Goal: Task Accomplishment & Management: Use online tool/utility

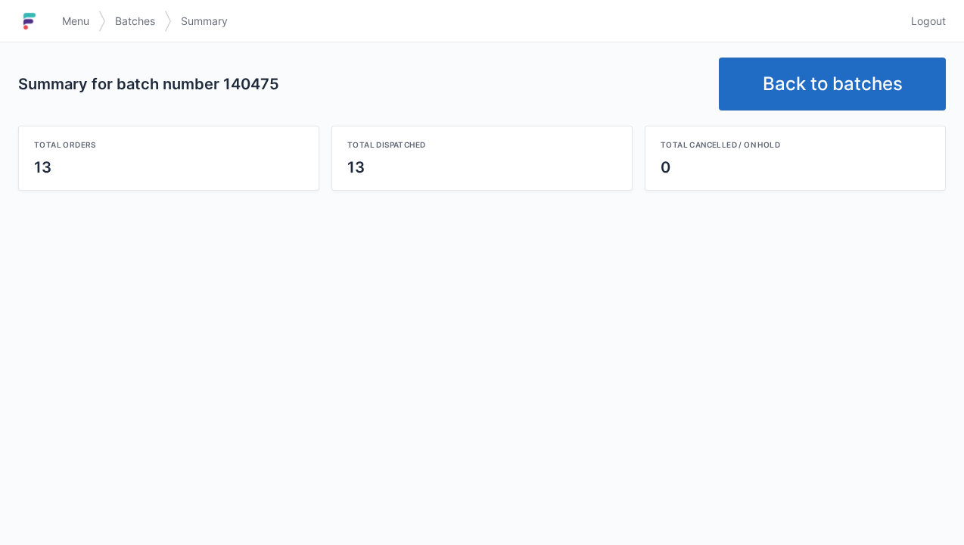
click at [816, 94] on link "Back to batches" at bounding box center [832, 84] width 227 height 53
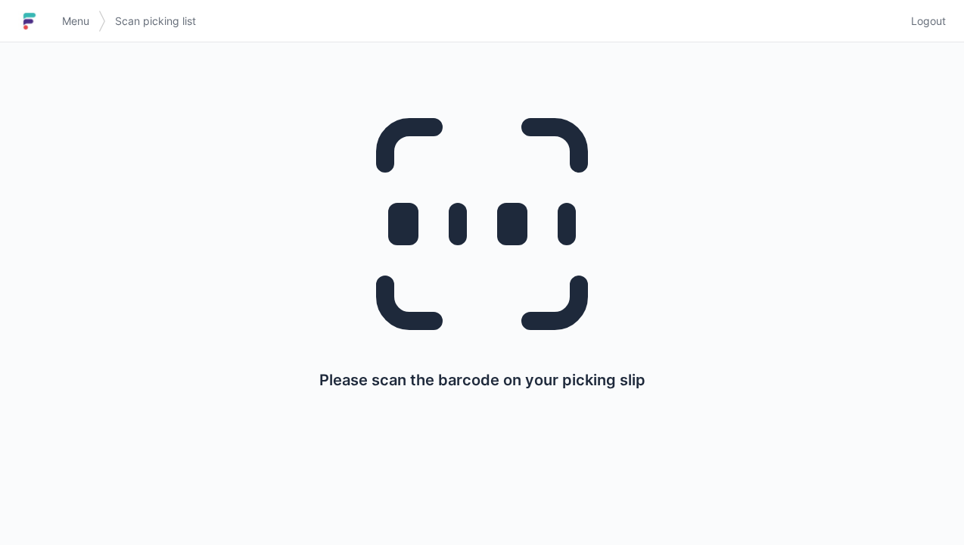
click at [82, 18] on span "Menu" at bounding box center [75, 21] width 27 height 15
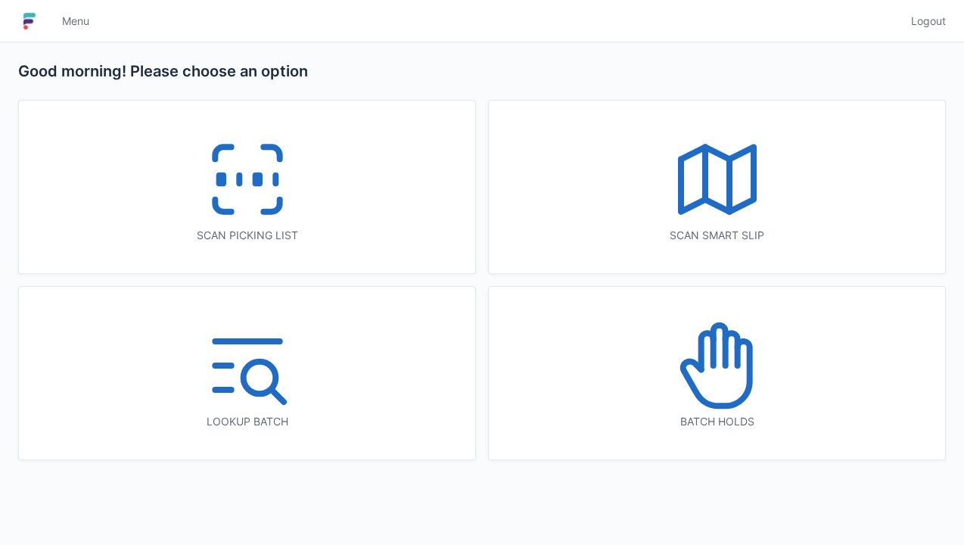
click at [232, 207] on icon at bounding box center [247, 179] width 97 height 97
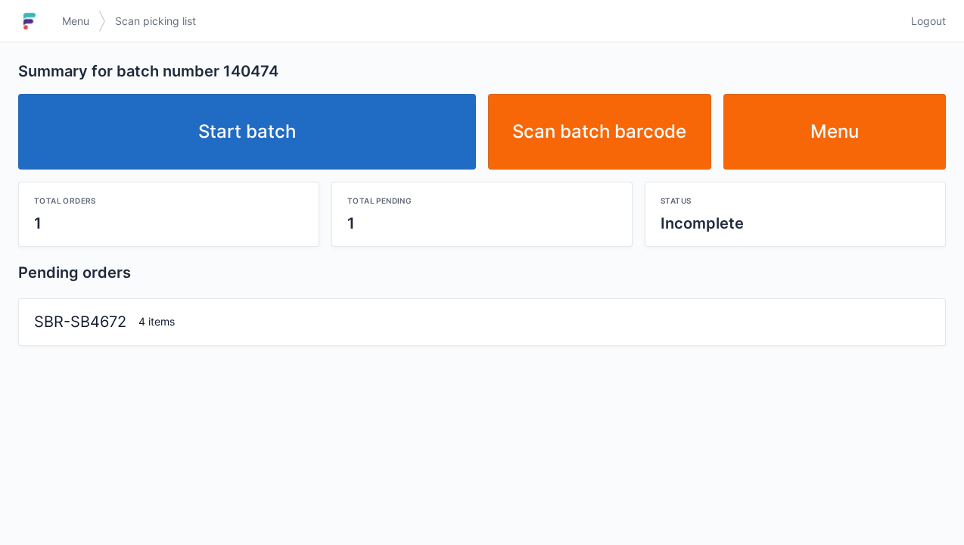
click at [254, 155] on link "Start batch" at bounding box center [247, 132] width 458 height 76
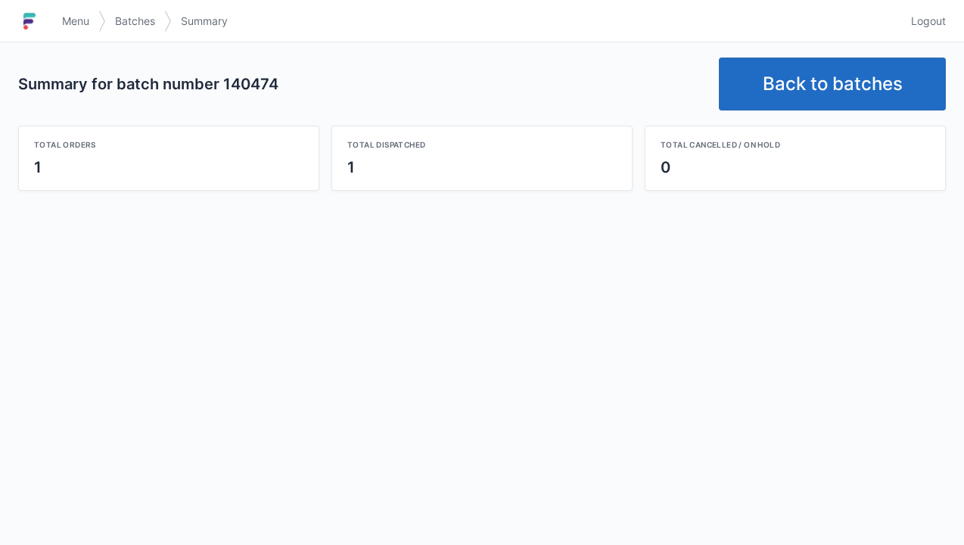
click at [801, 97] on link "Back to batches" at bounding box center [832, 84] width 227 height 53
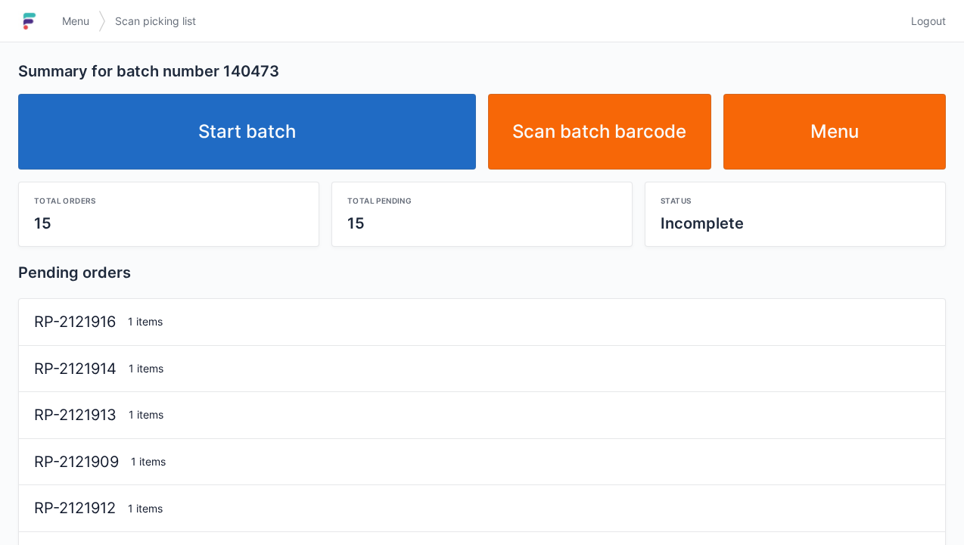
click at [259, 132] on link "Start batch" at bounding box center [247, 132] width 458 height 76
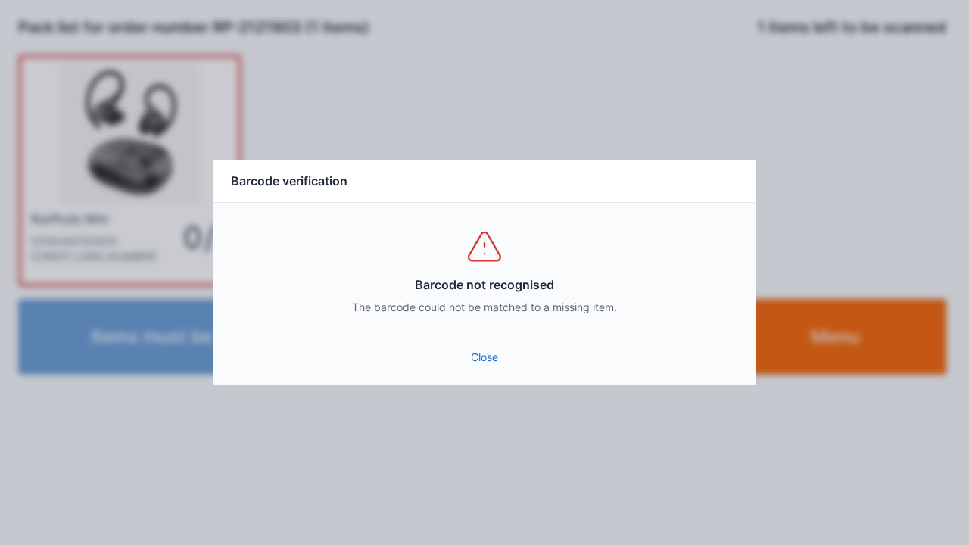
click at [487, 359] on link "Close" at bounding box center [484, 357] width 519 height 27
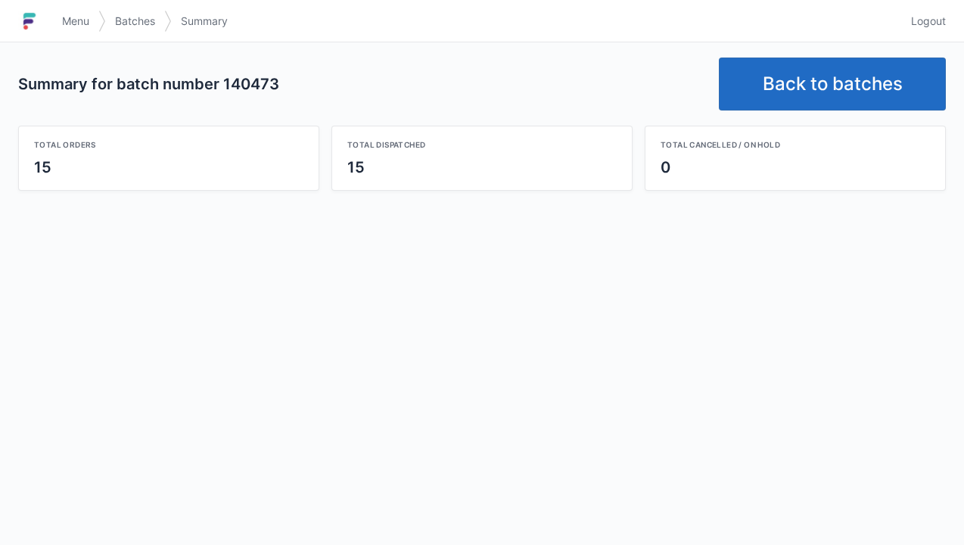
click at [811, 83] on link "Back to batches" at bounding box center [832, 84] width 227 height 53
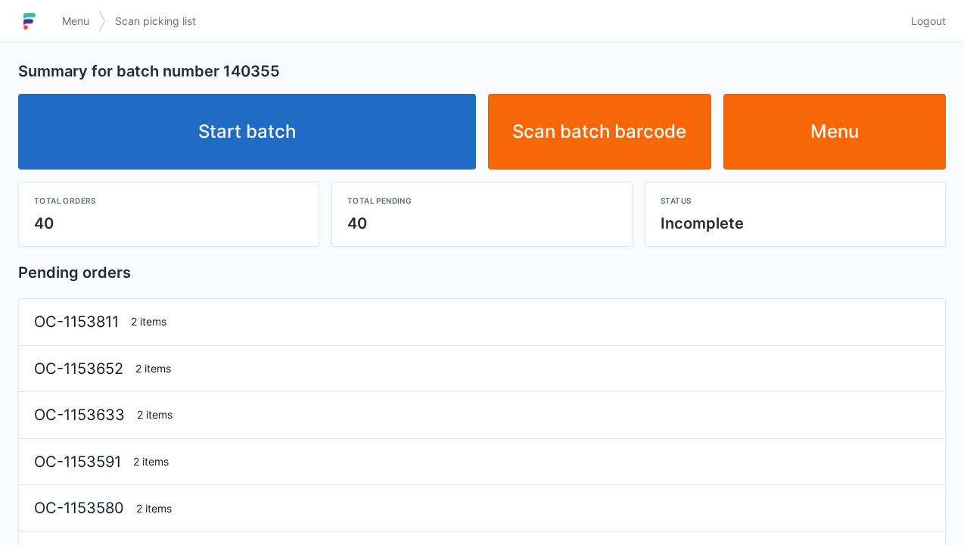
click at [827, 148] on link "Menu" at bounding box center [835, 132] width 223 height 76
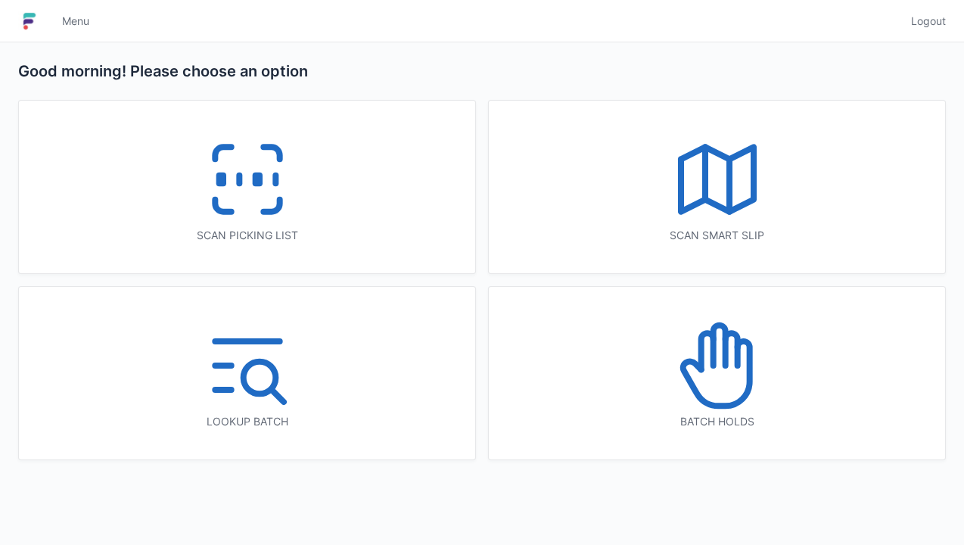
click at [250, 203] on icon at bounding box center [247, 179] width 97 height 97
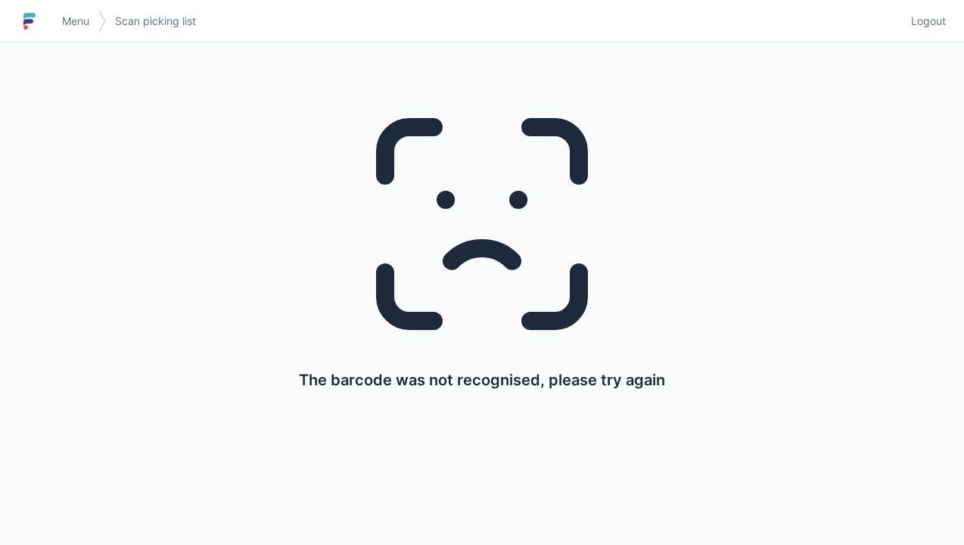
click at [73, 26] on span "Menu" at bounding box center [75, 21] width 27 height 15
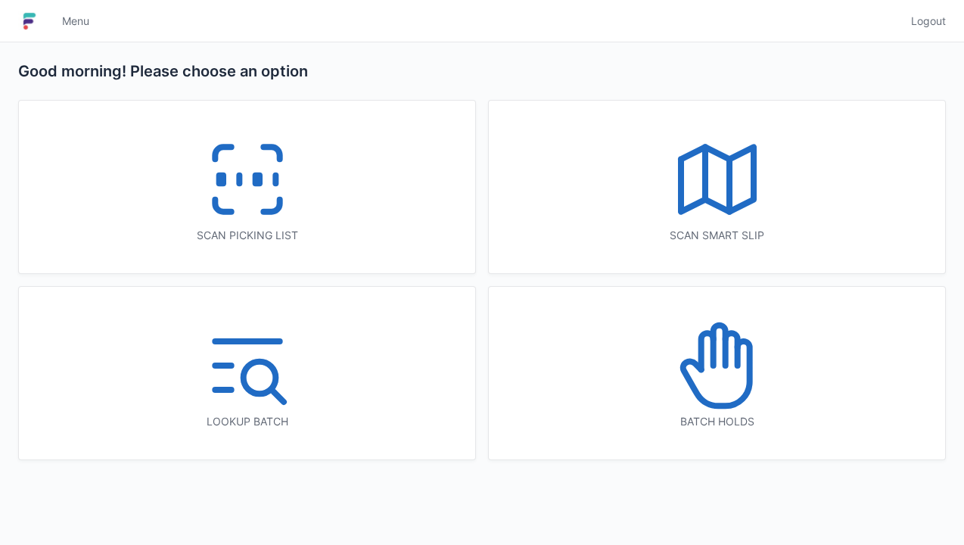
click at [254, 198] on icon at bounding box center [247, 179] width 97 height 97
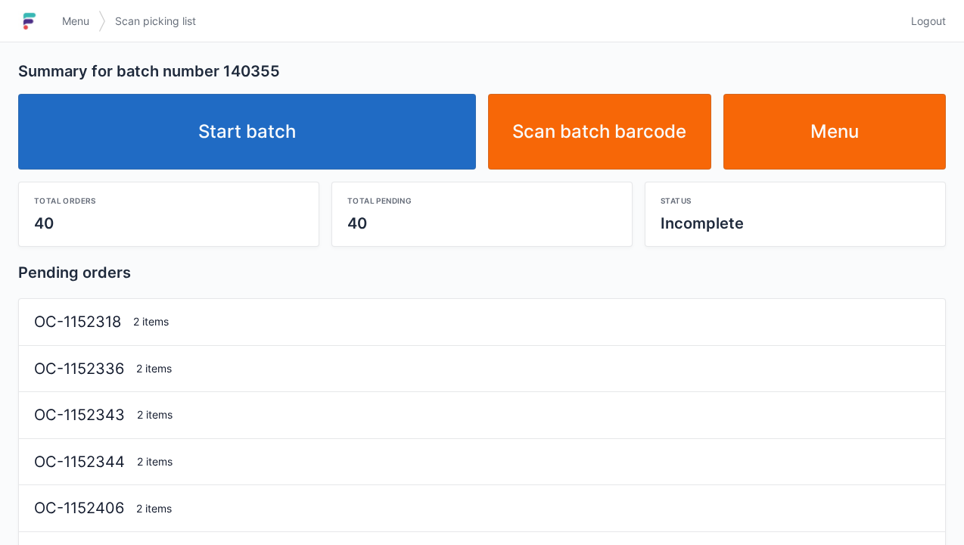
click at [249, 145] on link "Start batch" at bounding box center [247, 132] width 458 height 76
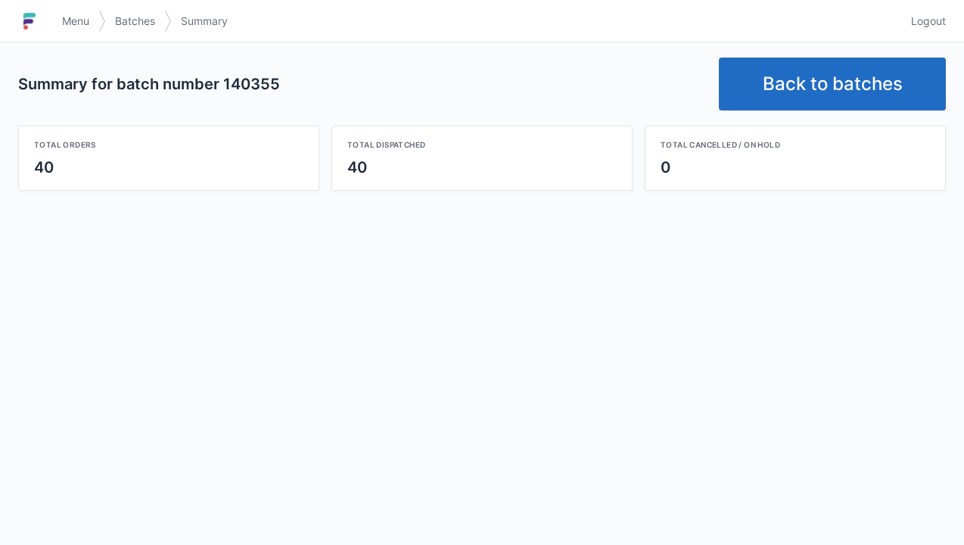
click at [826, 80] on link "Back to batches" at bounding box center [832, 84] width 227 height 53
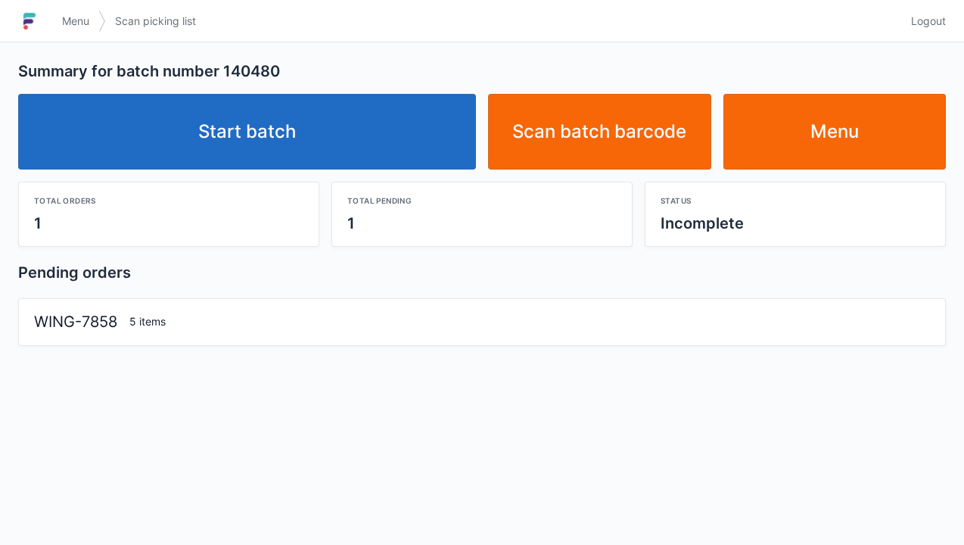
click at [256, 156] on link "Start batch" at bounding box center [247, 132] width 458 height 76
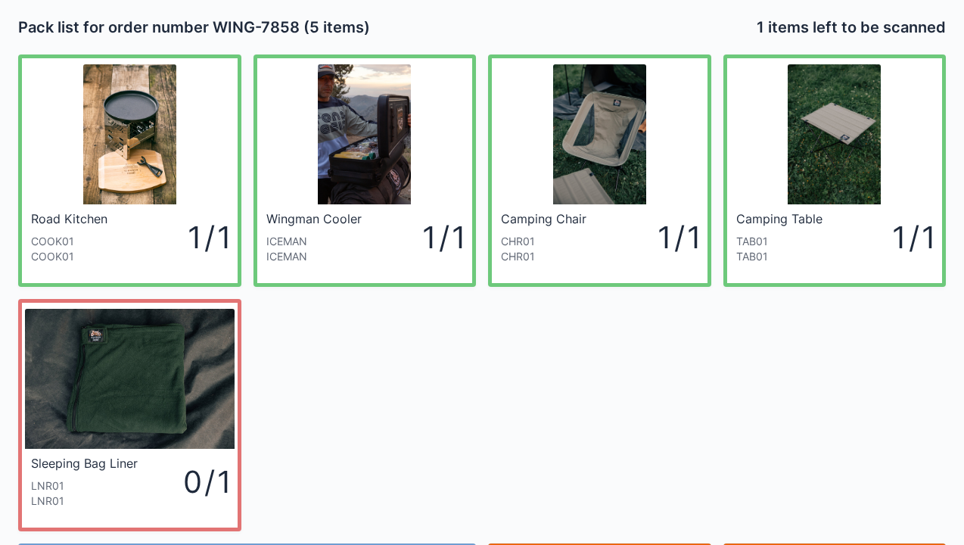
click at [18, 299] on link "Sleeping Bag Liner LNR01 LNR01 0 / 1" at bounding box center [129, 415] width 223 height 232
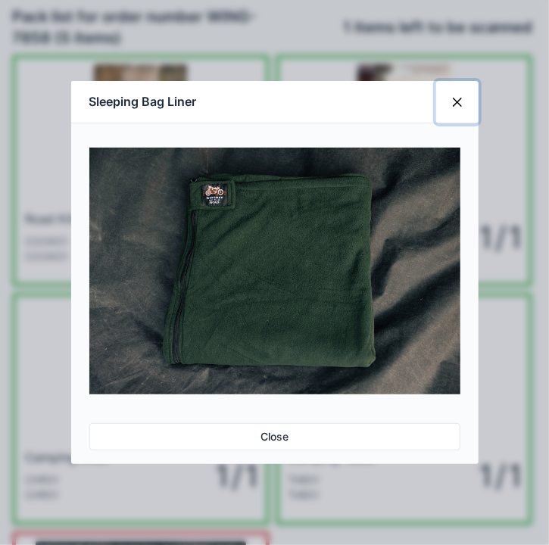
click at [457, 85] on button "Close" at bounding box center [457, 102] width 42 height 42
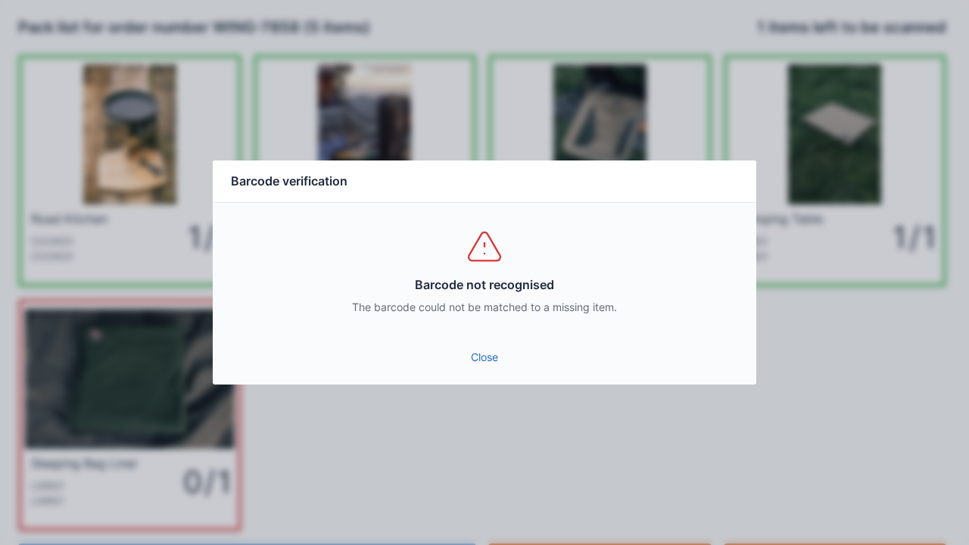
click at [483, 348] on link "Close" at bounding box center [484, 357] width 519 height 27
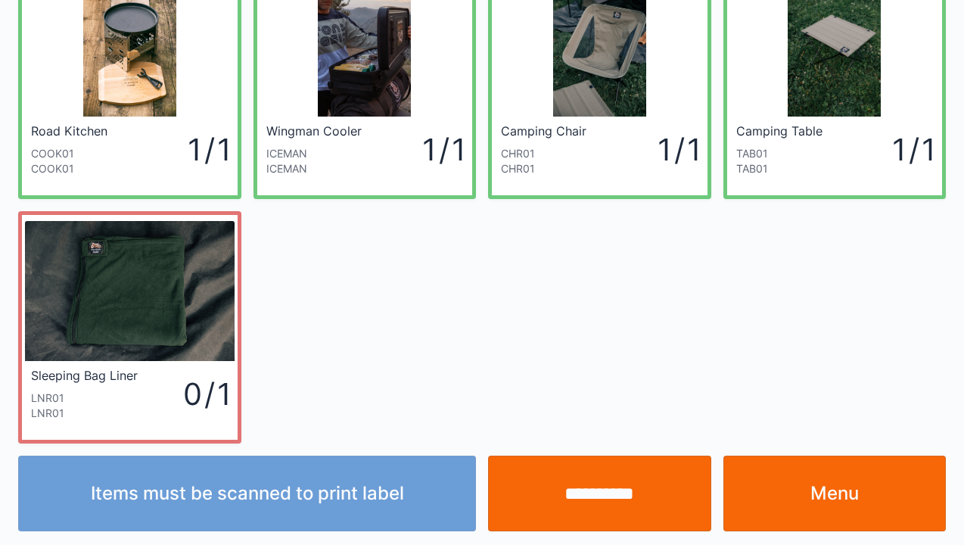
scroll to position [88, 0]
click at [836, 501] on link "Menu" at bounding box center [835, 494] width 223 height 76
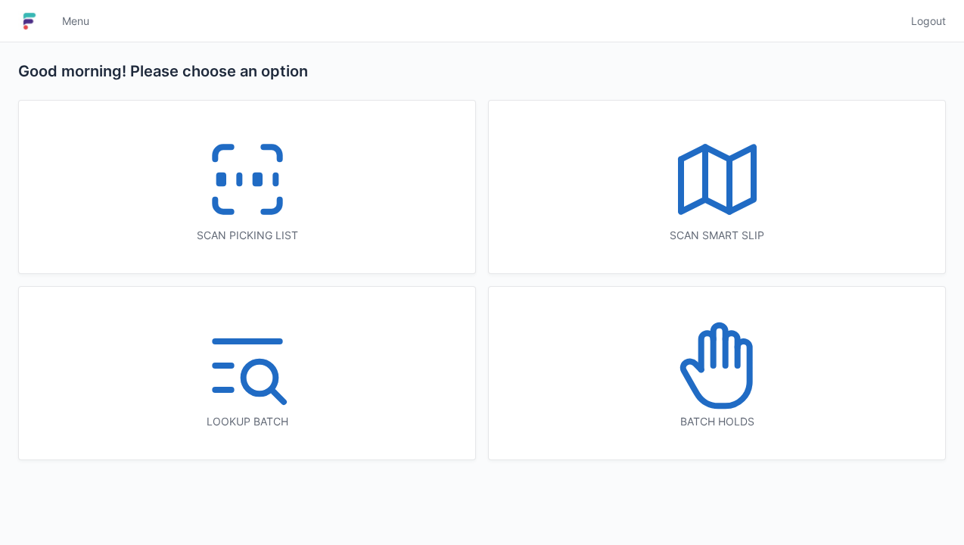
click at [257, 199] on icon at bounding box center [247, 179] width 97 height 97
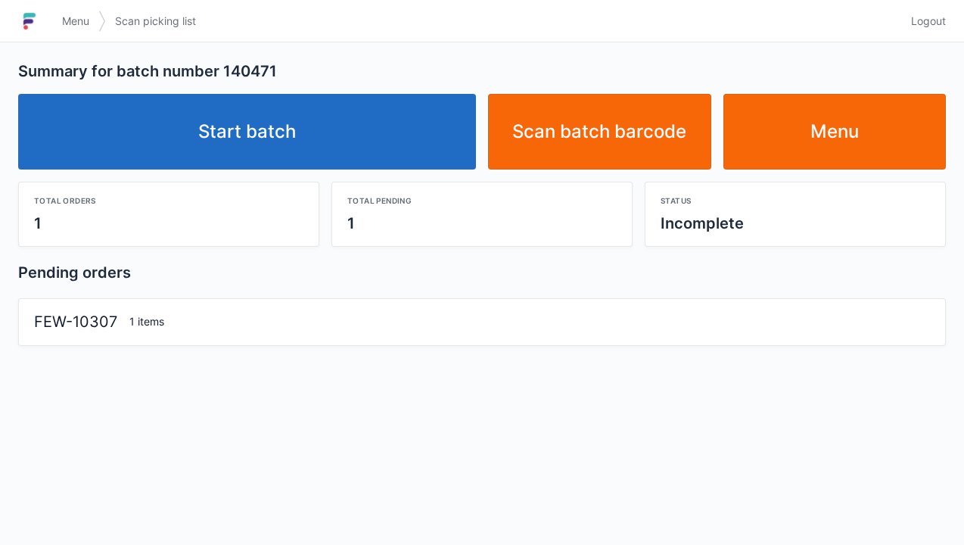
click at [271, 152] on link "Start batch" at bounding box center [247, 132] width 458 height 76
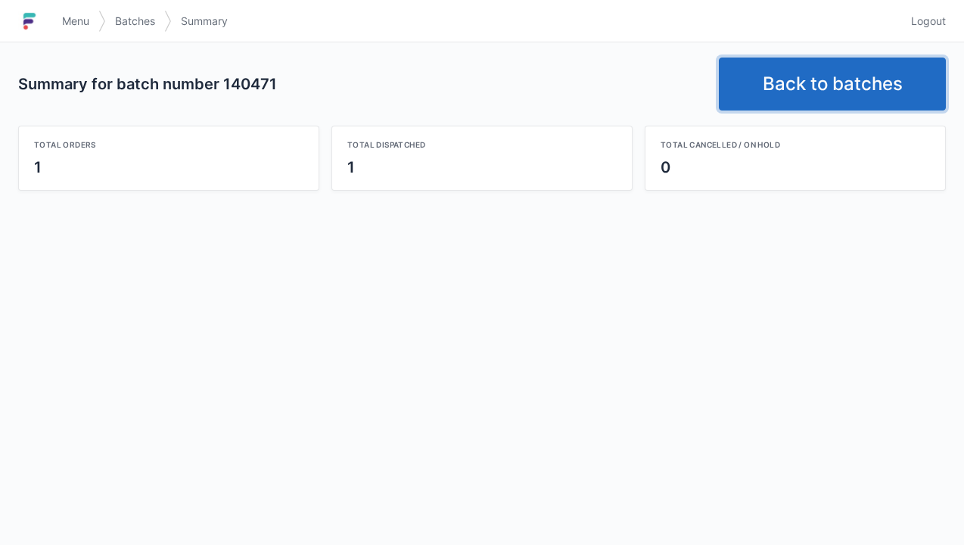
click at [817, 89] on link "Back to batches" at bounding box center [832, 84] width 227 height 53
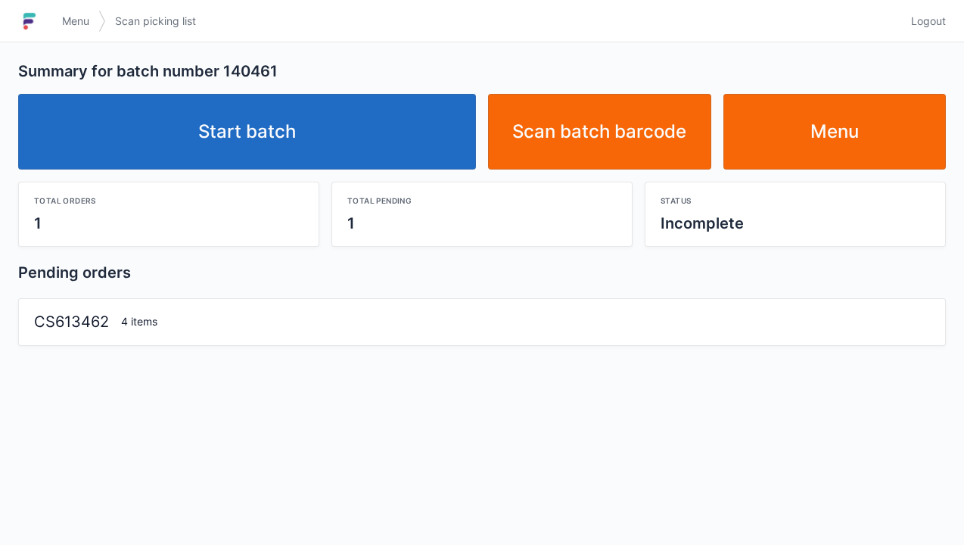
click at [286, 138] on link "Start batch" at bounding box center [247, 132] width 458 height 76
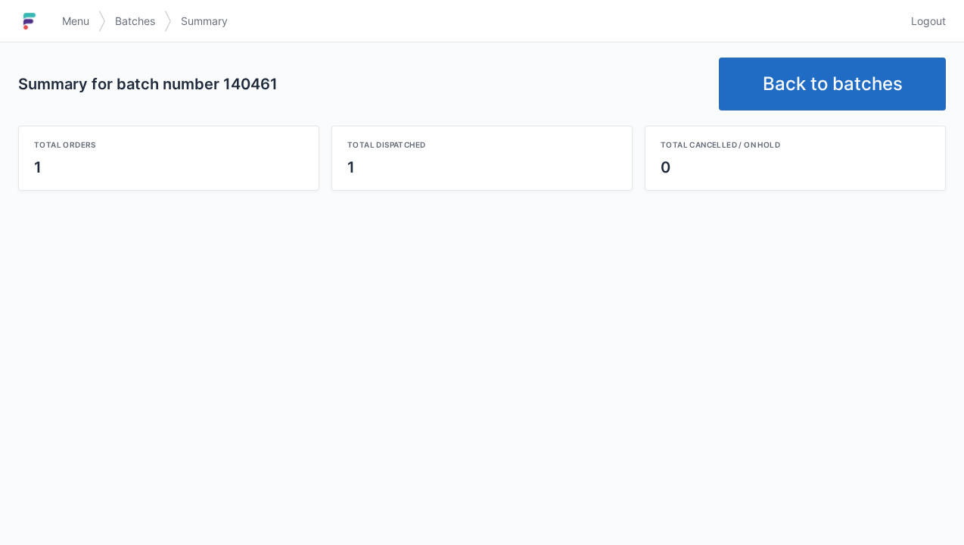
click at [808, 88] on link "Back to batches" at bounding box center [832, 84] width 227 height 53
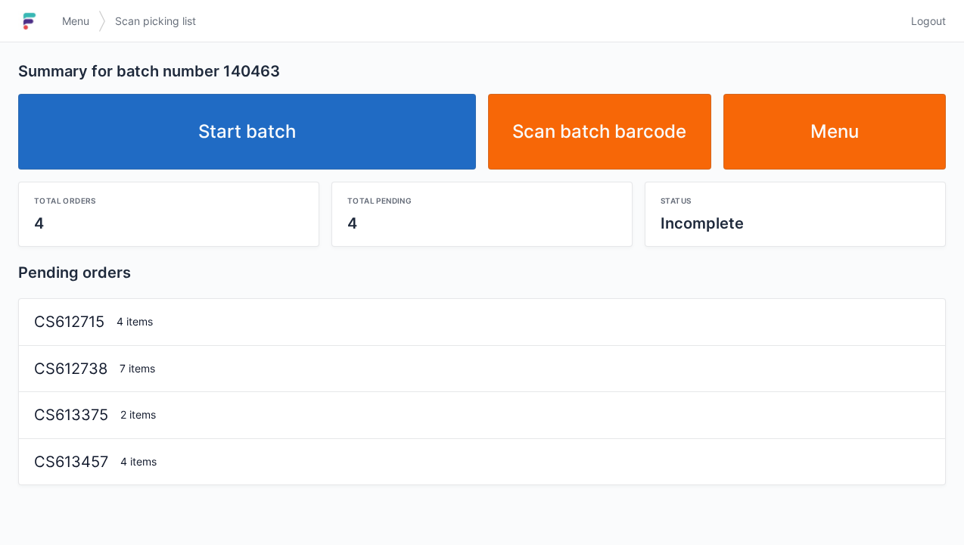
click at [287, 136] on link "Start batch" at bounding box center [247, 132] width 458 height 76
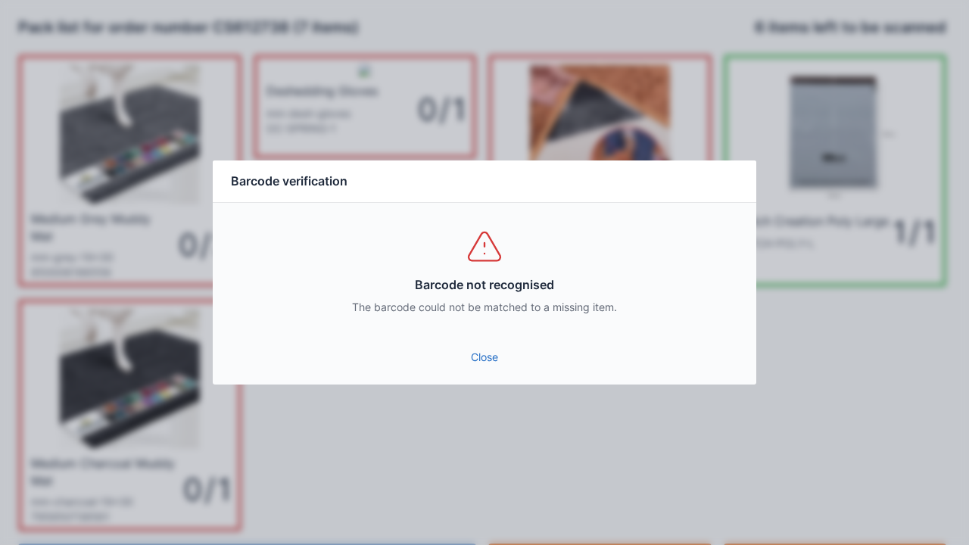
click at [481, 357] on link "Close" at bounding box center [484, 357] width 519 height 27
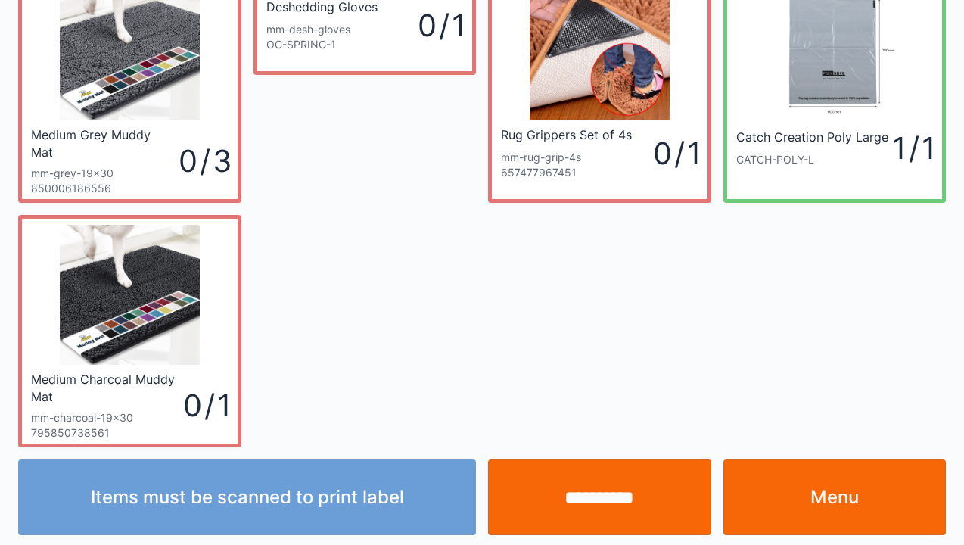
scroll to position [88, 0]
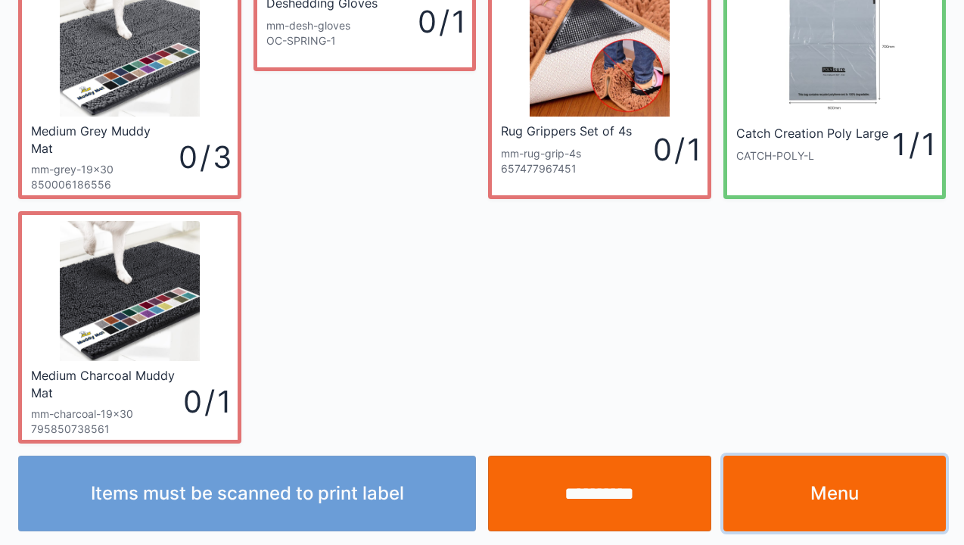
click at [812, 491] on link "Menu" at bounding box center [835, 494] width 223 height 76
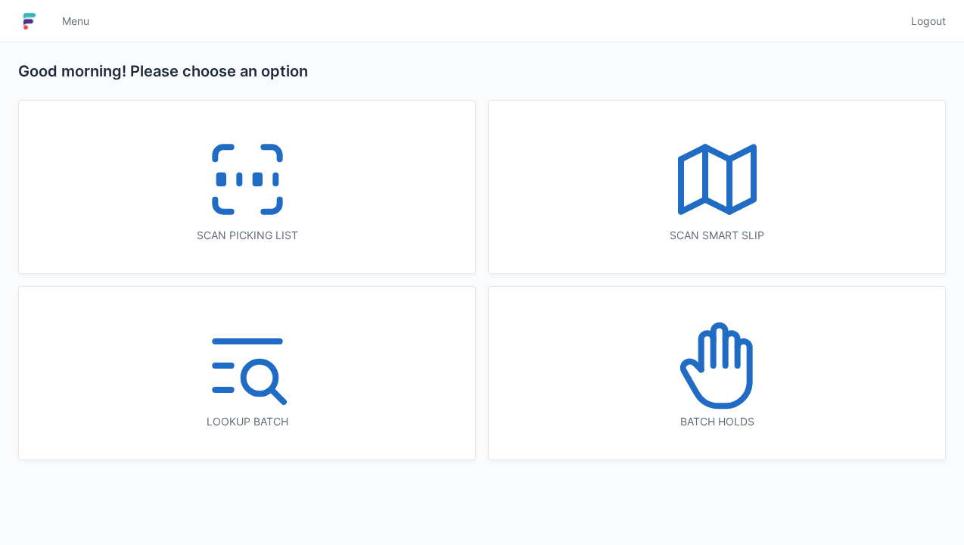
click at [239, 184] on line at bounding box center [239, 180] width 0 height 8
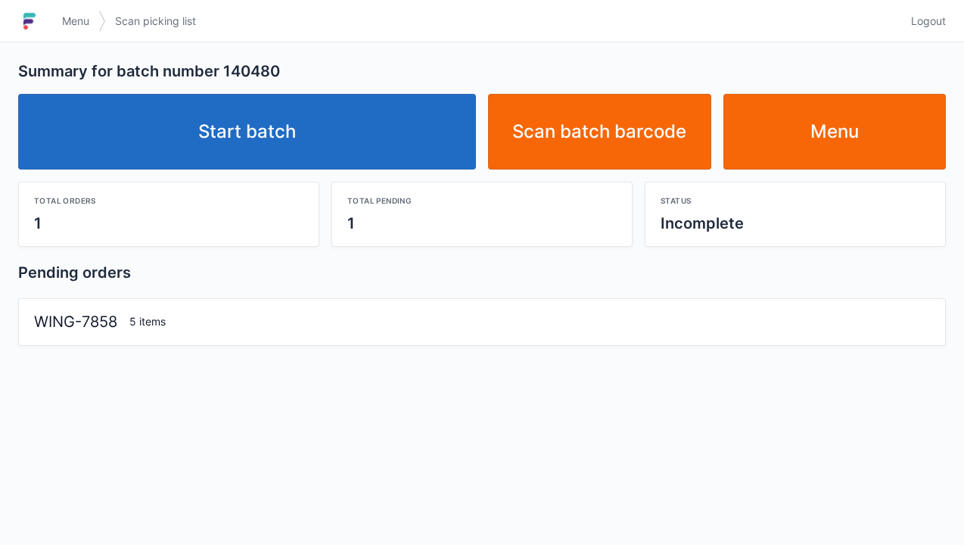
click at [253, 139] on link "Start batch" at bounding box center [247, 132] width 458 height 76
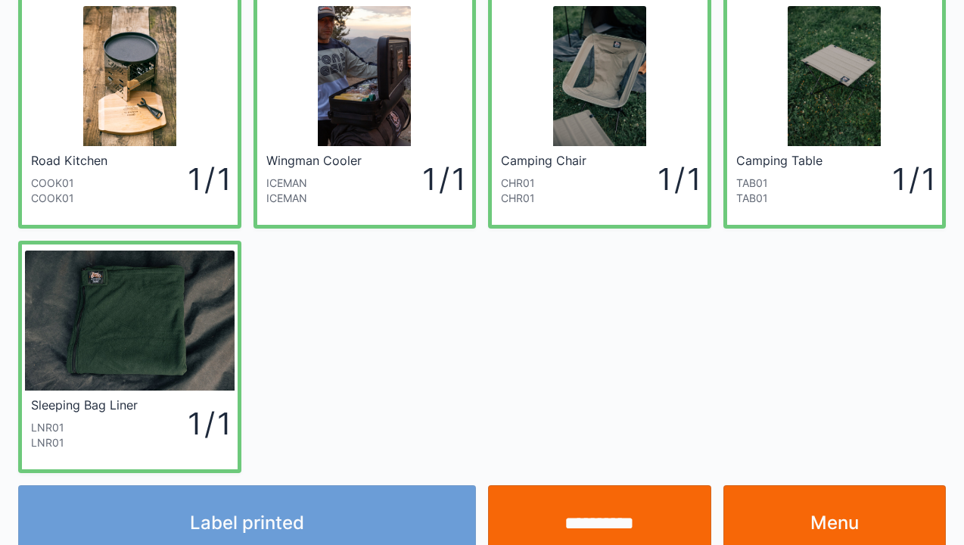
scroll to position [88, 0]
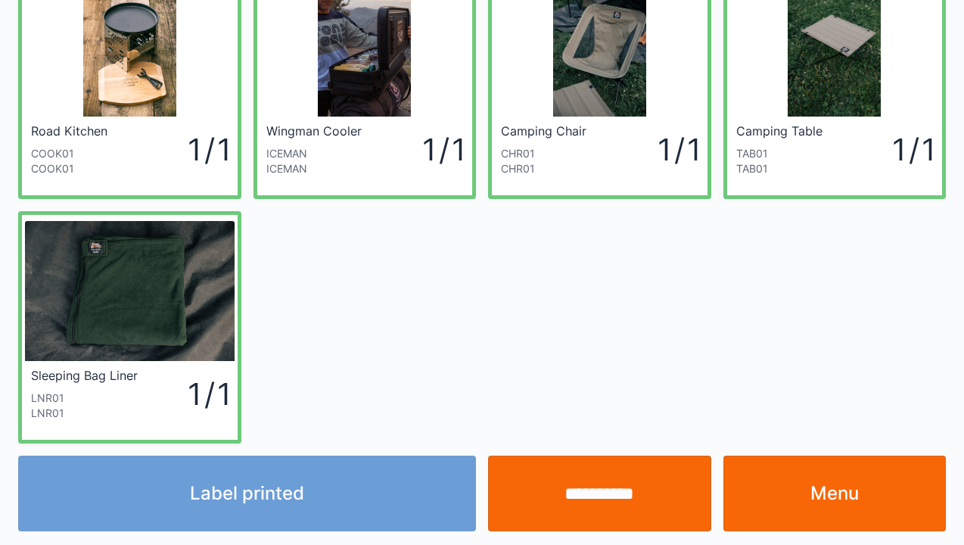
click at [830, 504] on link "Menu" at bounding box center [835, 494] width 223 height 76
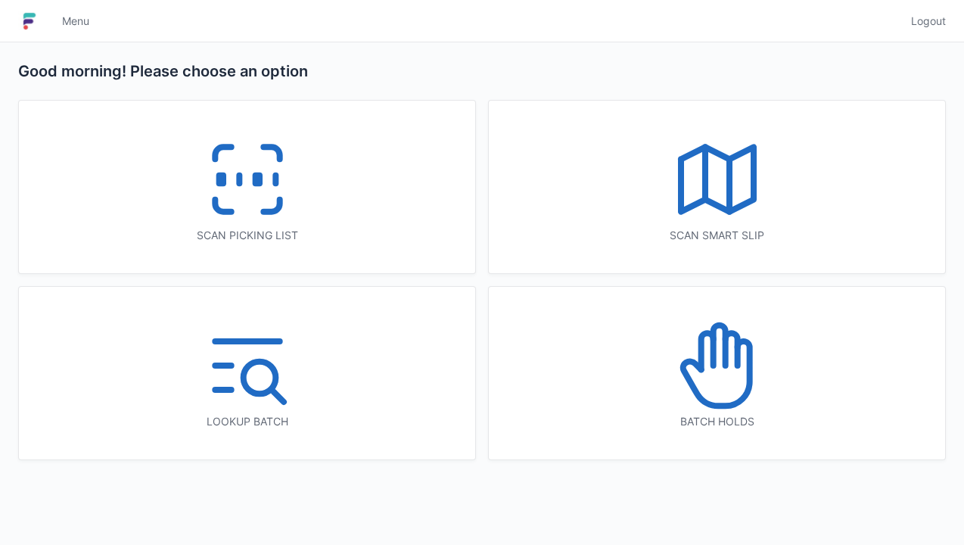
click at [270, 203] on icon at bounding box center [247, 179] width 97 height 97
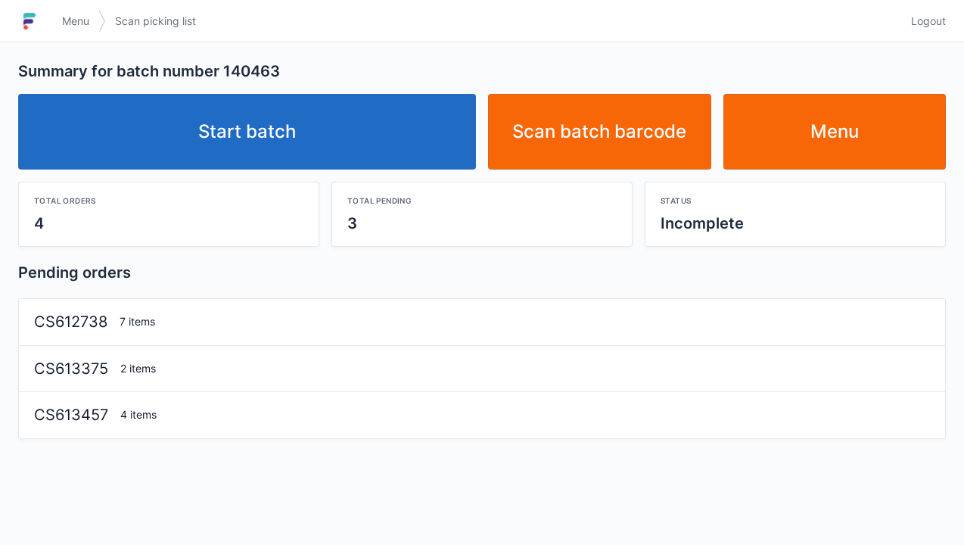
click at [276, 148] on link "Start batch" at bounding box center [247, 132] width 458 height 76
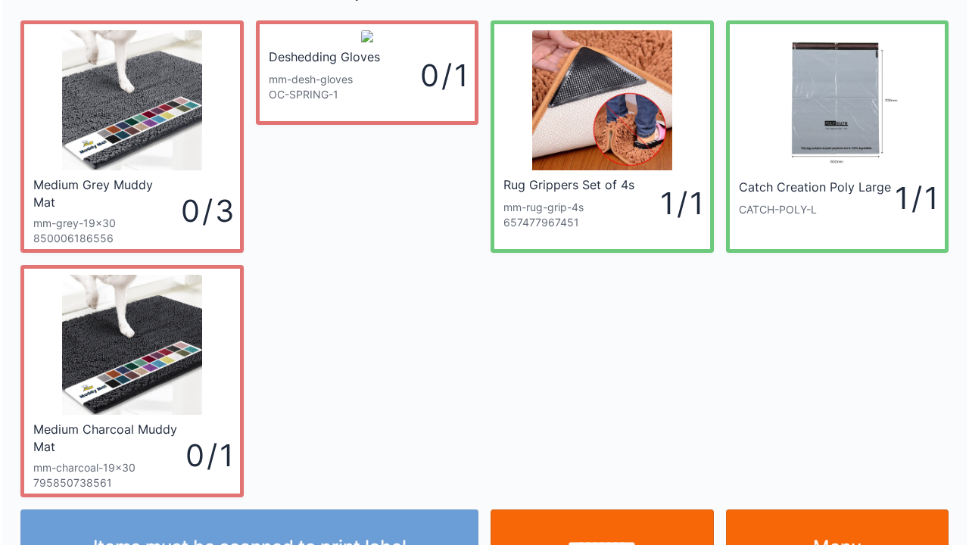
scroll to position [16, 0]
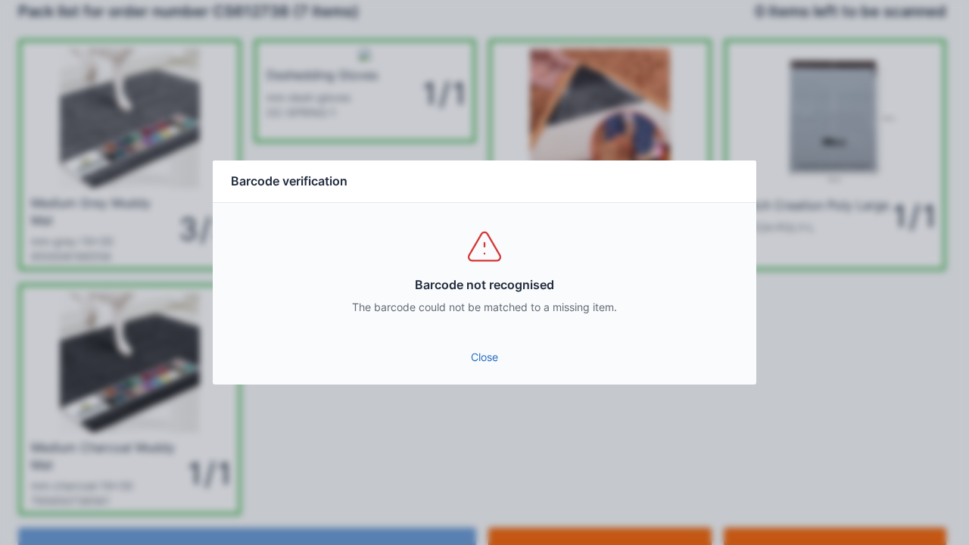
click at [476, 369] on link "Close" at bounding box center [484, 357] width 519 height 27
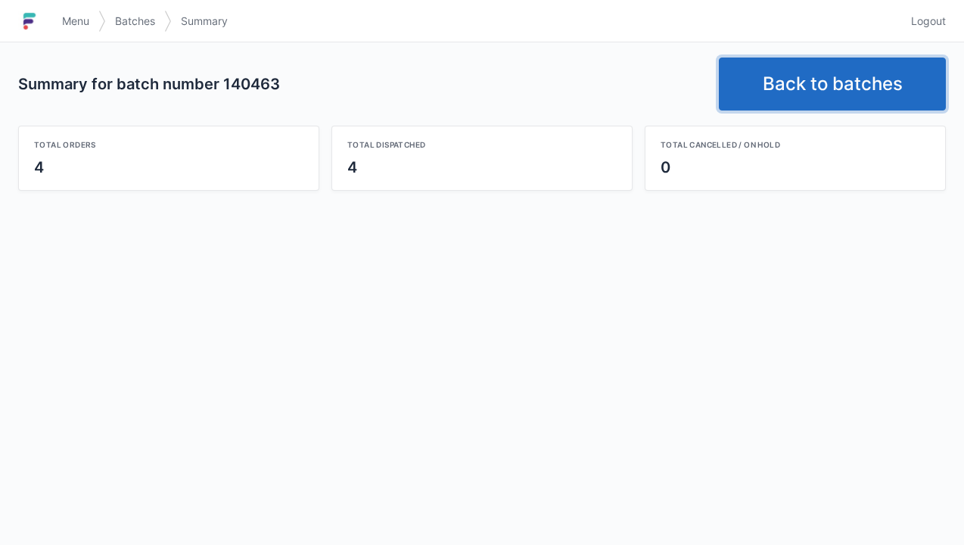
click at [804, 84] on link "Back to batches" at bounding box center [832, 84] width 227 height 53
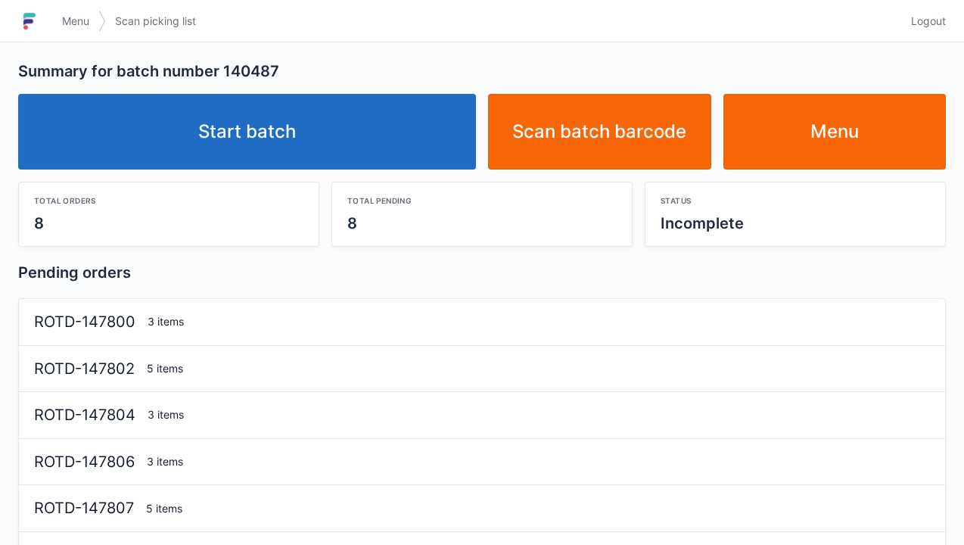
click at [288, 139] on link "Start batch" at bounding box center [247, 132] width 458 height 76
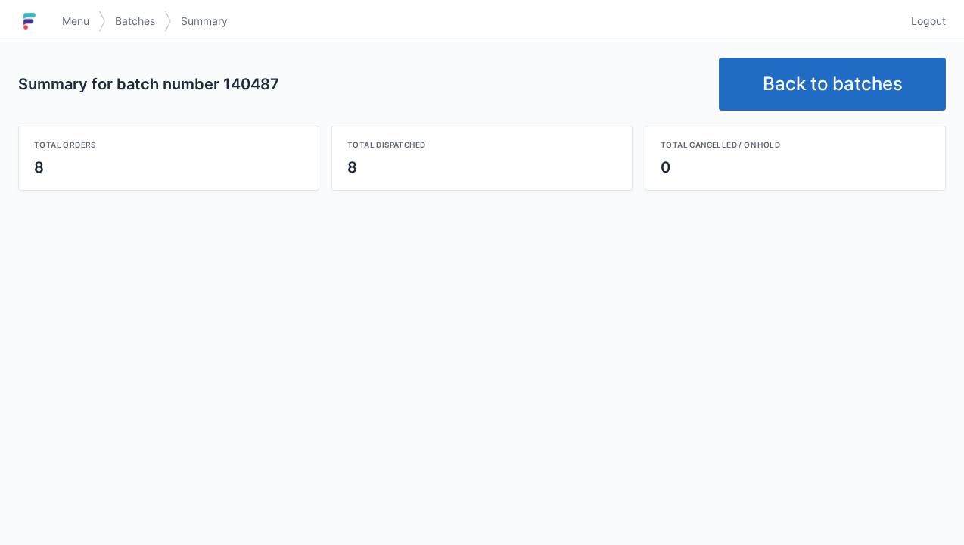
click at [820, 77] on link "Back to batches" at bounding box center [832, 84] width 227 height 53
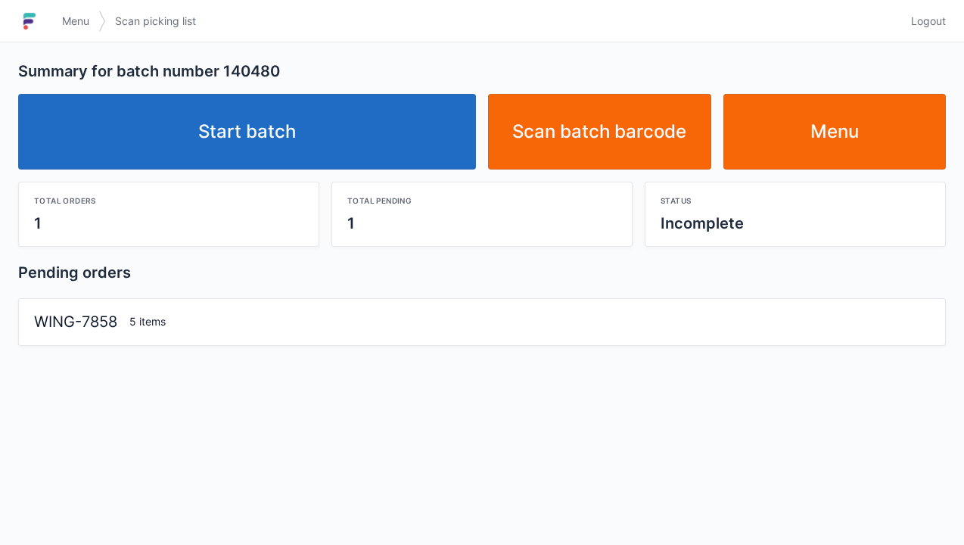
click at [250, 141] on link "Start batch" at bounding box center [247, 132] width 458 height 76
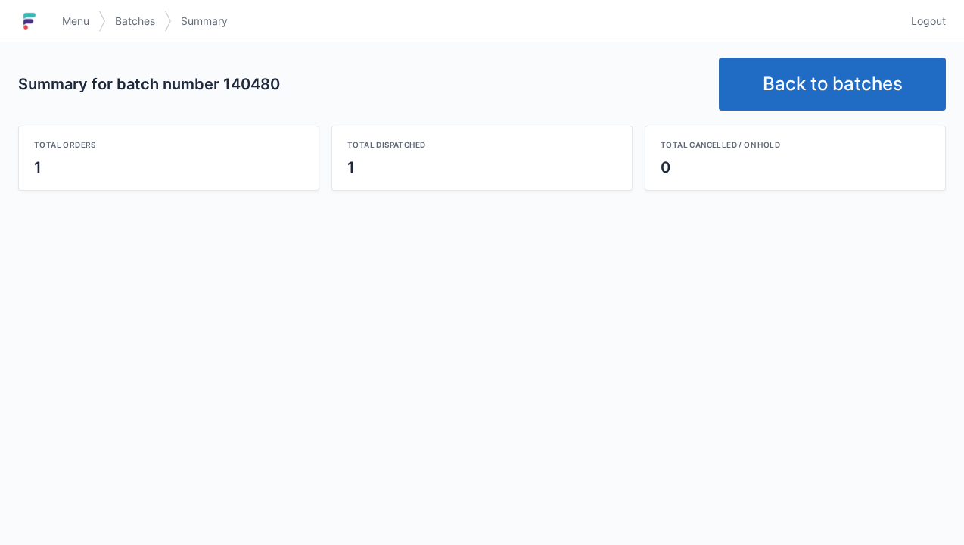
click at [817, 92] on link "Back to batches" at bounding box center [832, 84] width 227 height 53
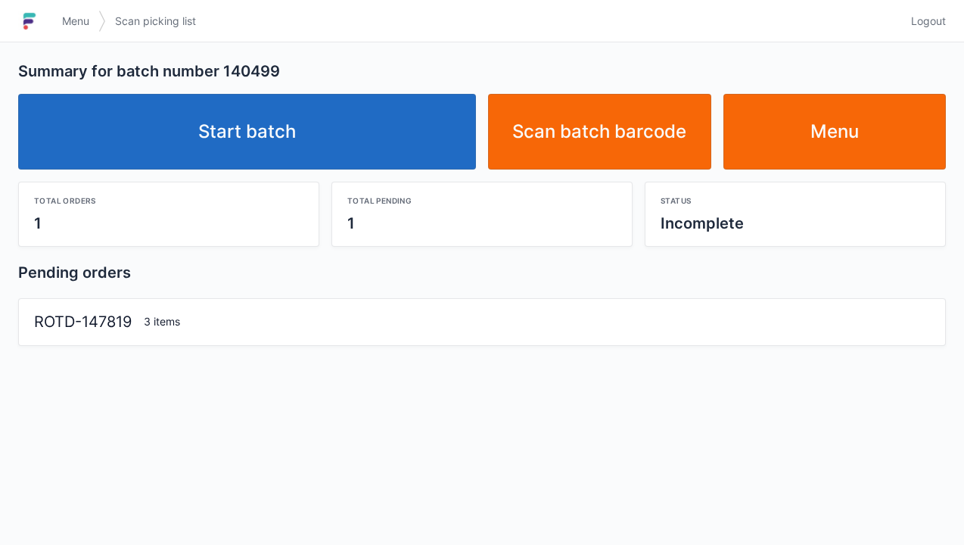
click at [334, 145] on link "Start batch" at bounding box center [247, 132] width 458 height 76
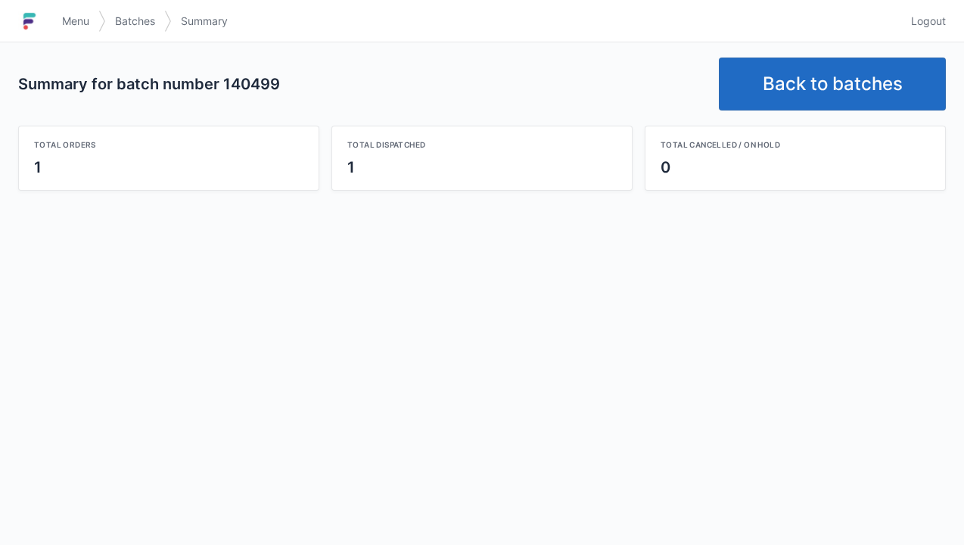
click at [829, 85] on link "Back to batches" at bounding box center [832, 84] width 227 height 53
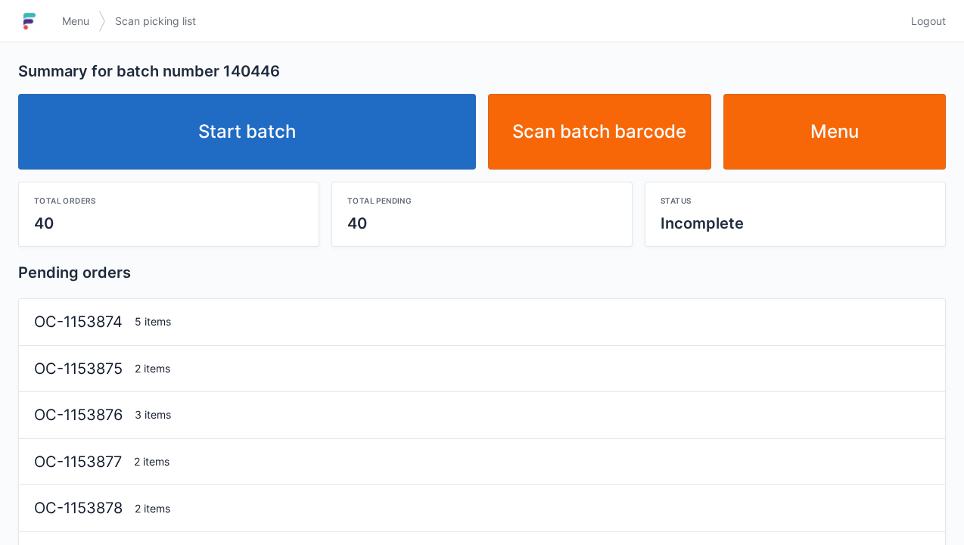
click at [139, 374] on div "2 items" at bounding box center [533, 368] width 808 height 15
click at [132, 363] on div "2 items" at bounding box center [533, 368] width 808 height 15
click at [879, 137] on link "Menu" at bounding box center [835, 132] width 223 height 76
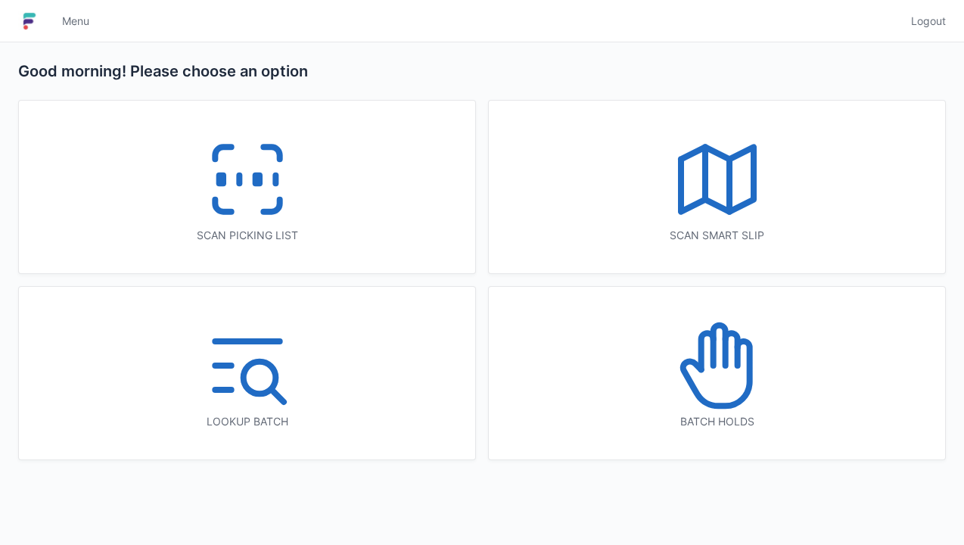
click at [232, 198] on icon at bounding box center [247, 179] width 97 height 97
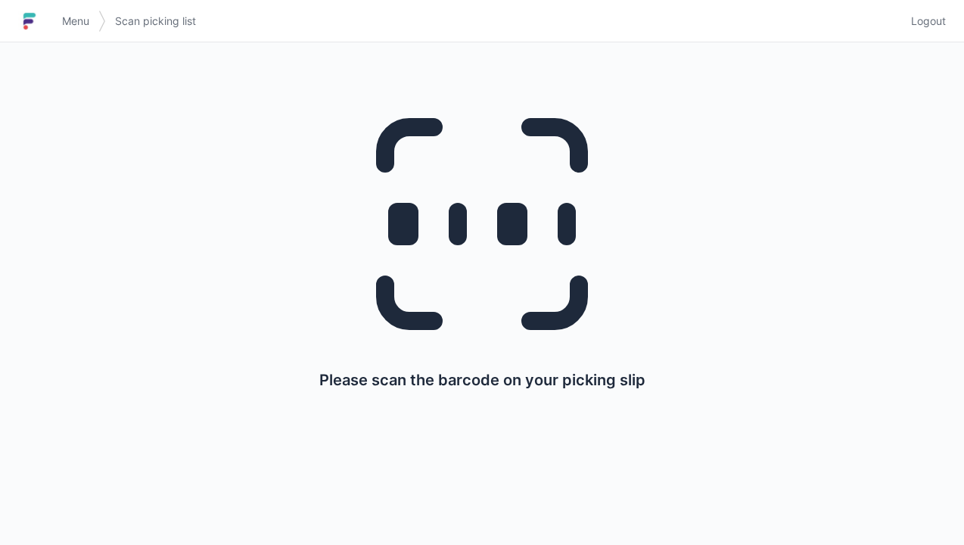
click at [82, 23] on span "Menu" at bounding box center [75, 21] width 27 height 15
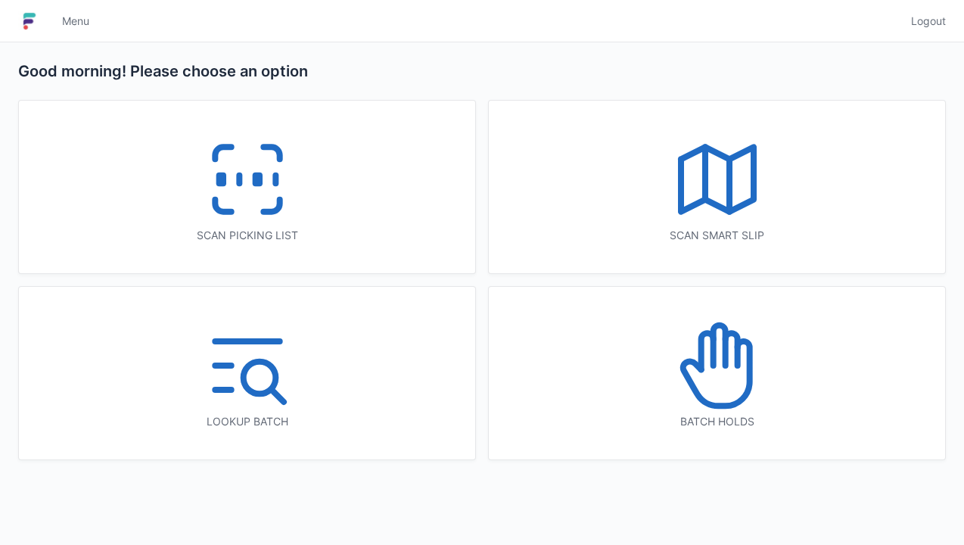
click at [711, 198] on icon at bounding box center [717, 179] width 97 height 97
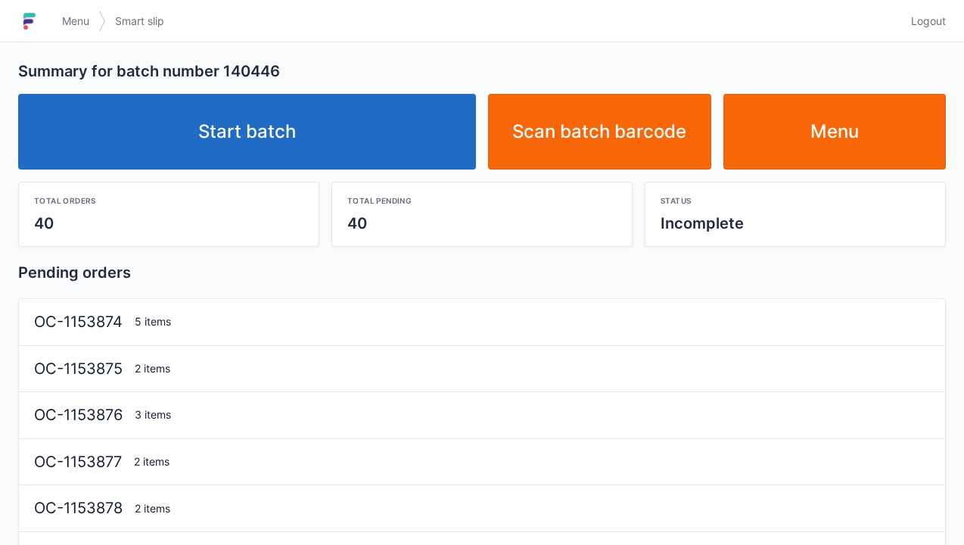
click at [276, 148] on link "Start batch" at bounding box center [247, 132] width 458 height 76
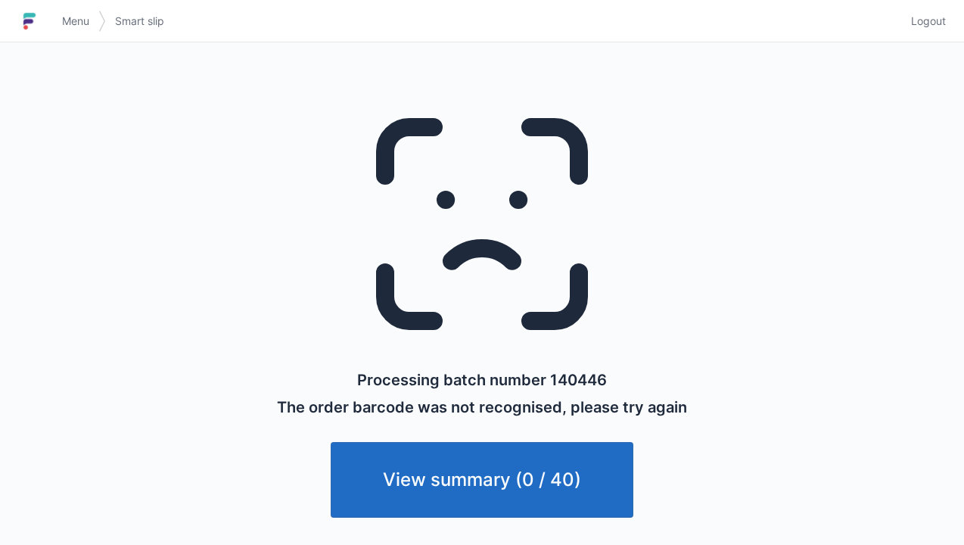
click at [81, 17] on span "Menu" at bounding box center [75, 21] width 27 height 15
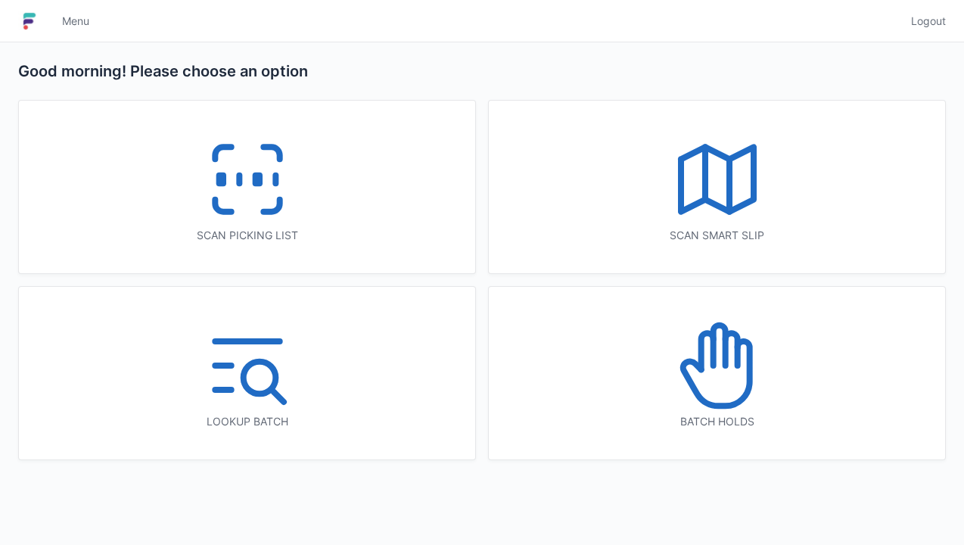
click at [707, 216] on icon at bounding box center [717, 179] width 97 height 97
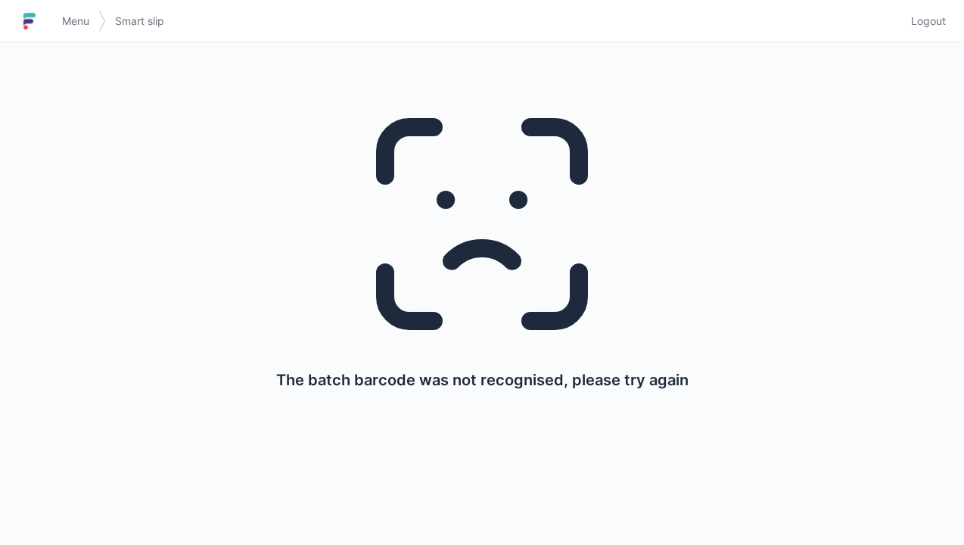
click at [100, 29] on img at bounding box center [102, 21] width 8 height 36
click at [70, 26] on span "Menu" at bounding box center [75, 21] width 27 height 15
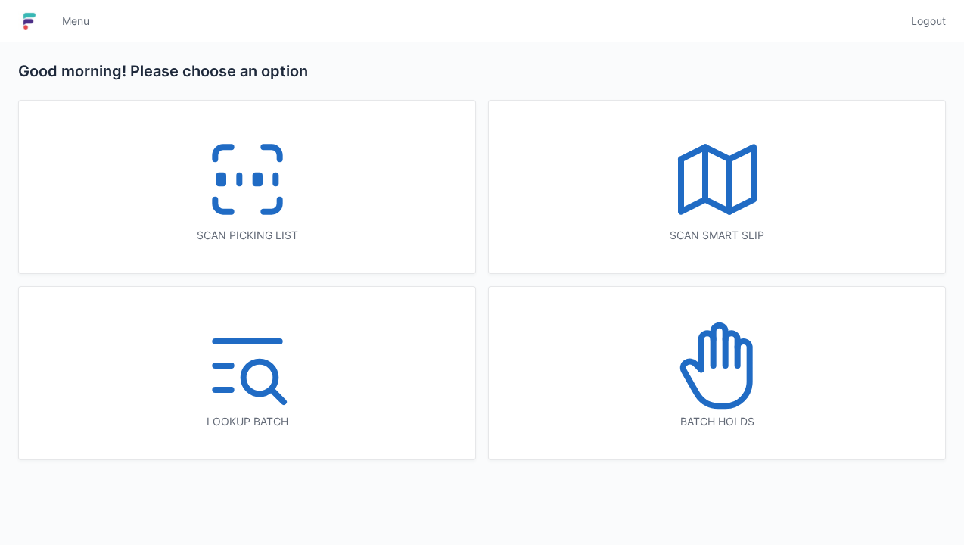
click at [696, 198] on icon at bounding box center [717, 179] width 97 height 97
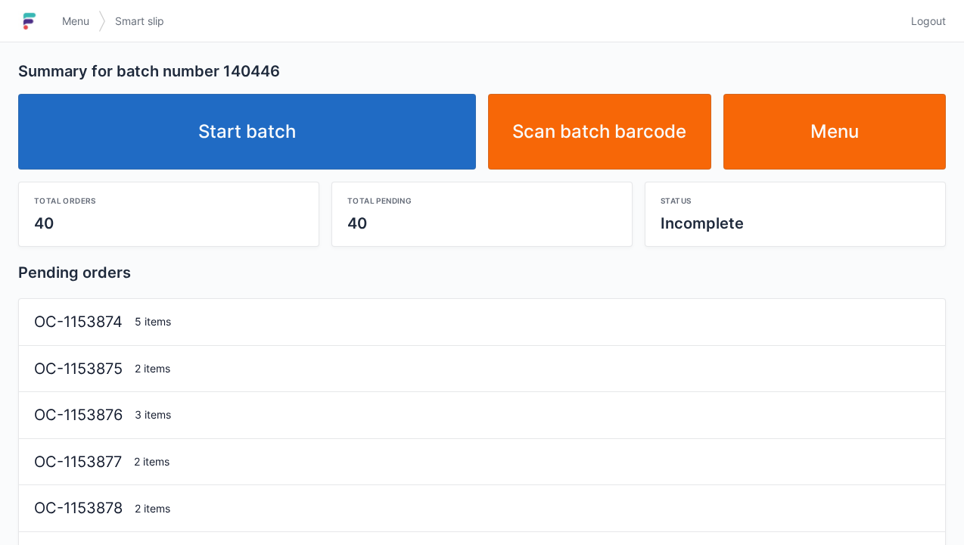
click at [233, 128] on link "Start batch" at bounding box center [247, 132] width 458 height 76
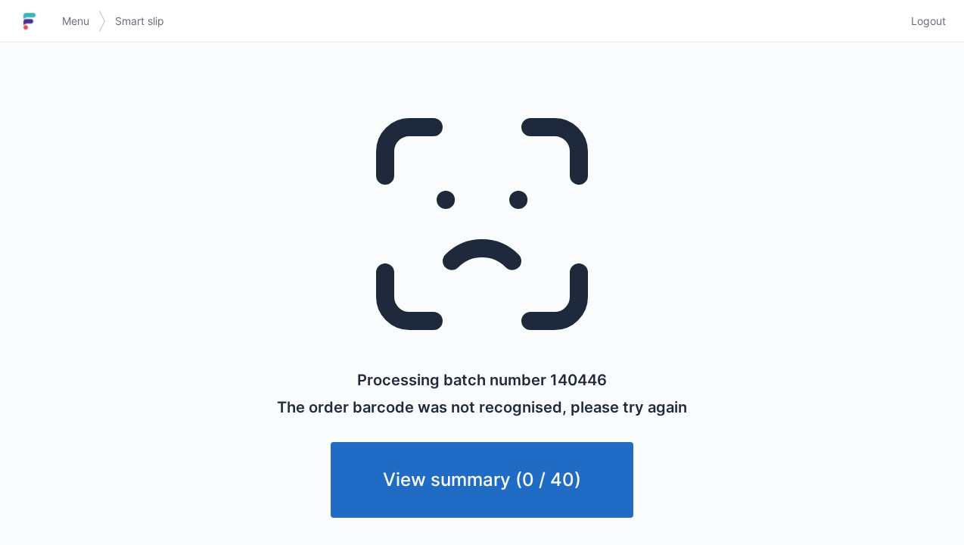
click at [72, 14] on span "Menu" at bounding box center [75, 21] width 27 height 15
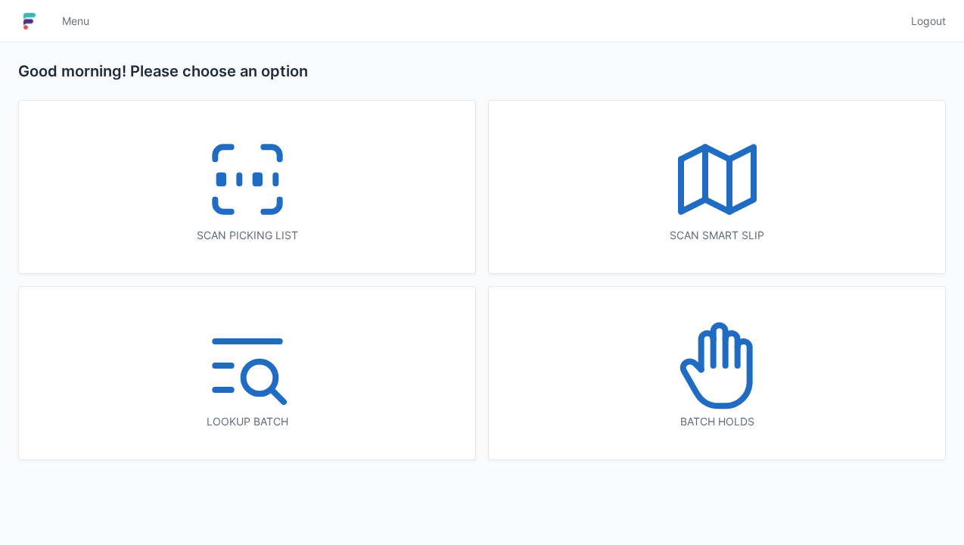
click at [719, 201] on icon at bounding box center [717, 179] width 97 height 97
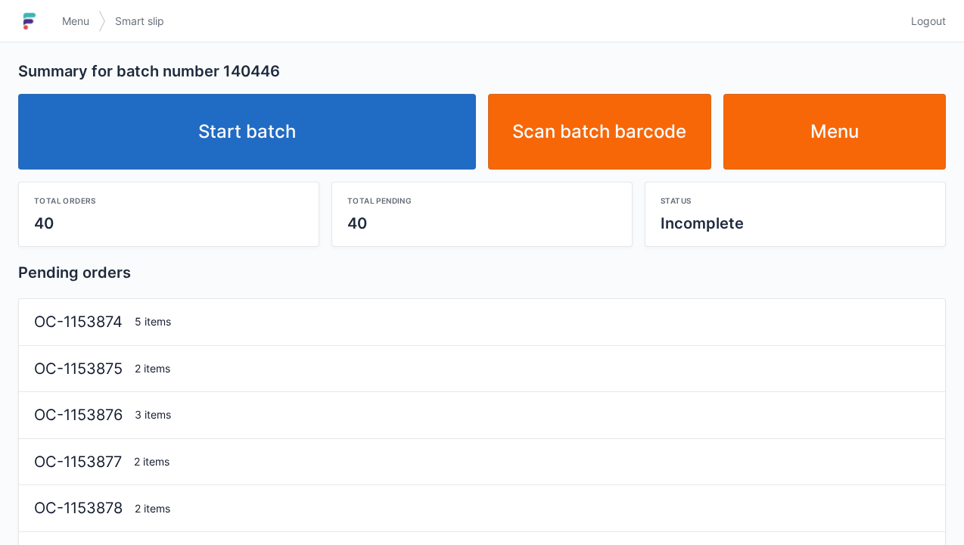
click at [241, 150] on link "Start batch" at bounding box center [247, 132] width 458 height 76
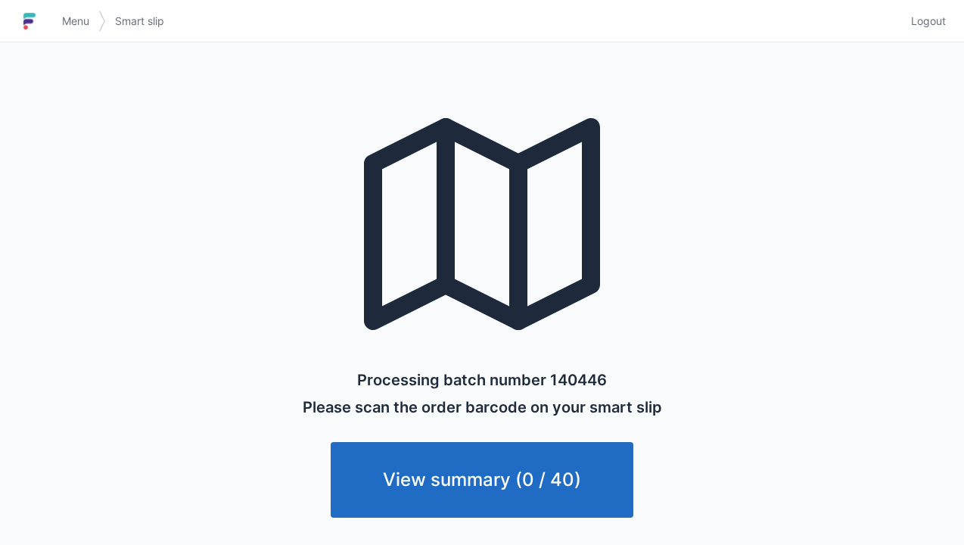
click at [469, 484] on link "View summary (0 / 40)" at bounding box center [482, 480] width 303 height 76
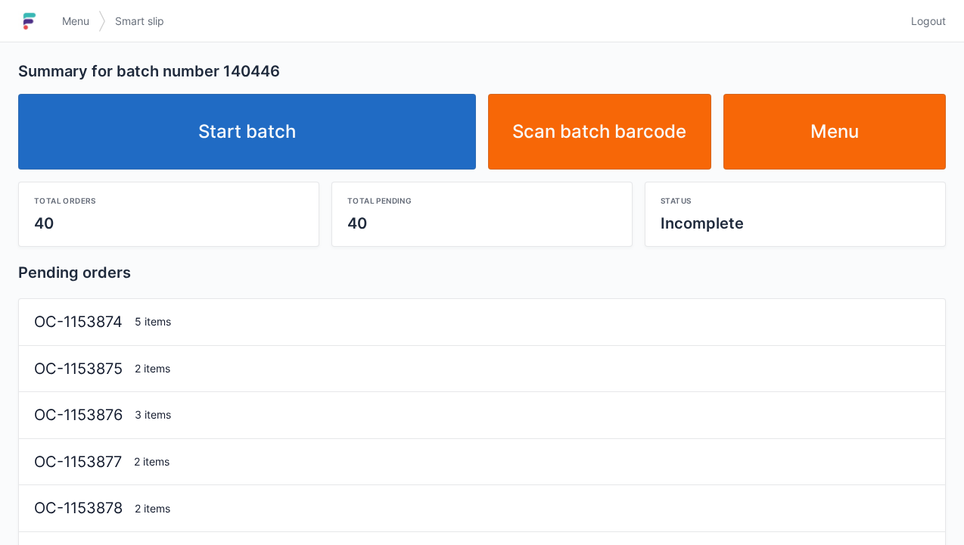
click at [251, 142] on link "Start batch" at bounding box center [247, 132] width 458 height 76
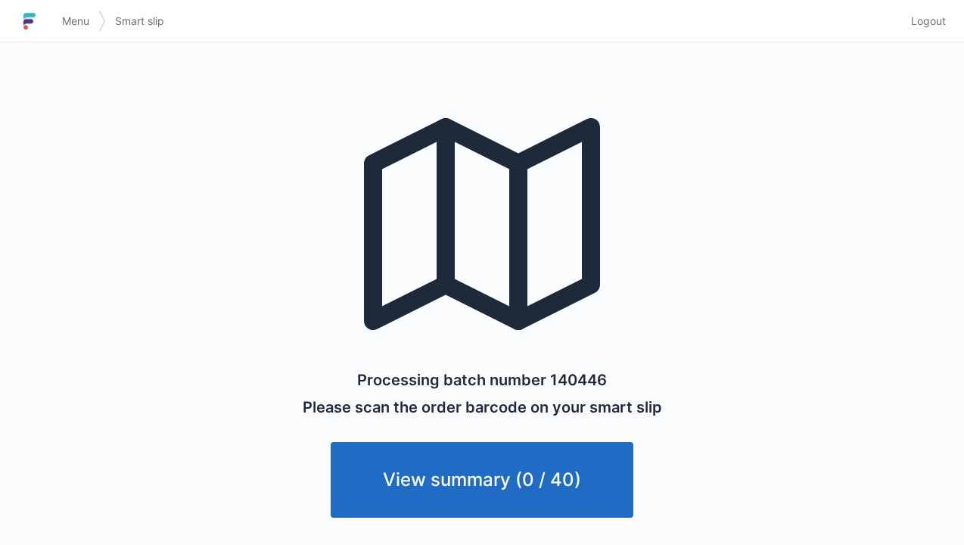
click at [448, 492] on link "View summary (0 / 40)" at bounding box center [482, 480] width 303 height 76
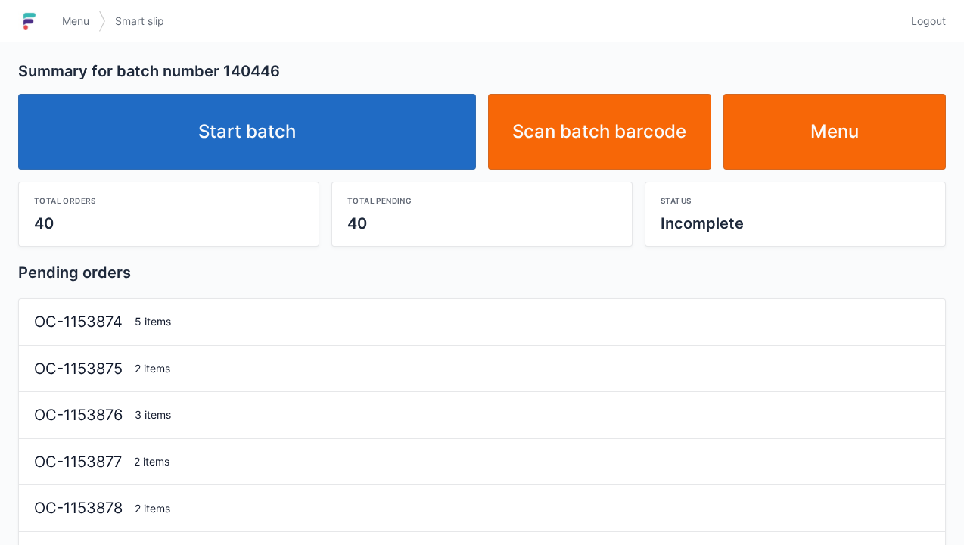
click at [220, 136] on link "Start batch" at bounding box center [247, 132] width 458 height 76
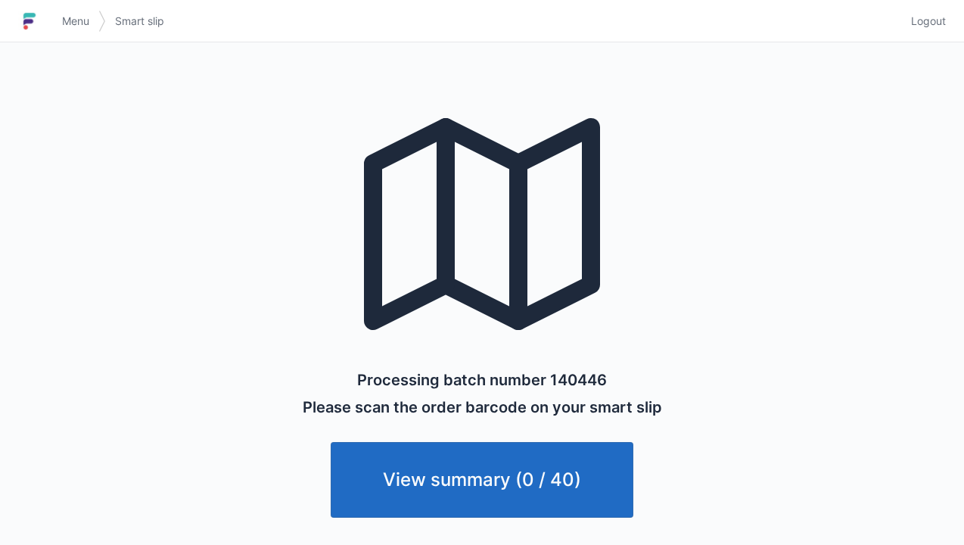
click at [74, 22] on span "Menu" at bounding box center [75, 21] width 27 height 15
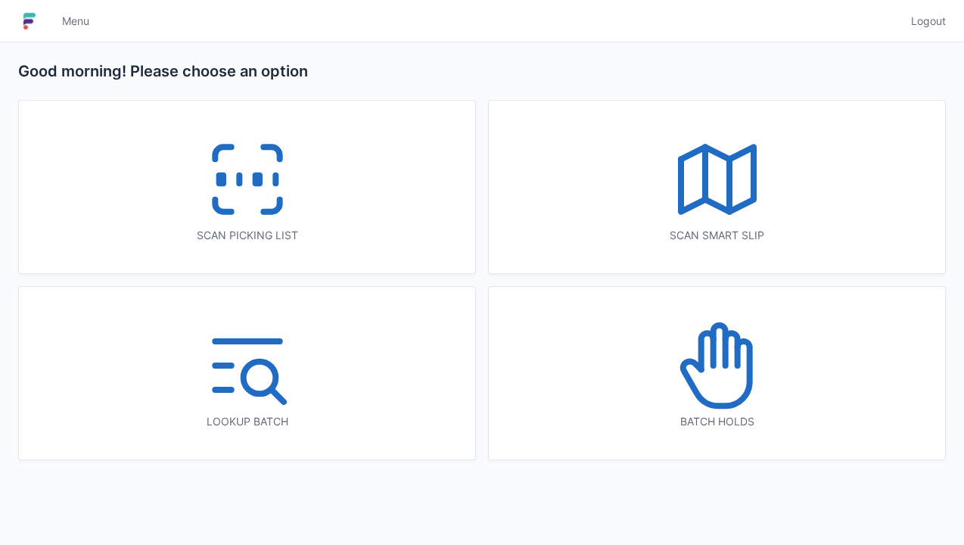
click at [232, 207] on icon at bounding box center [247, 179] width 97 height 97
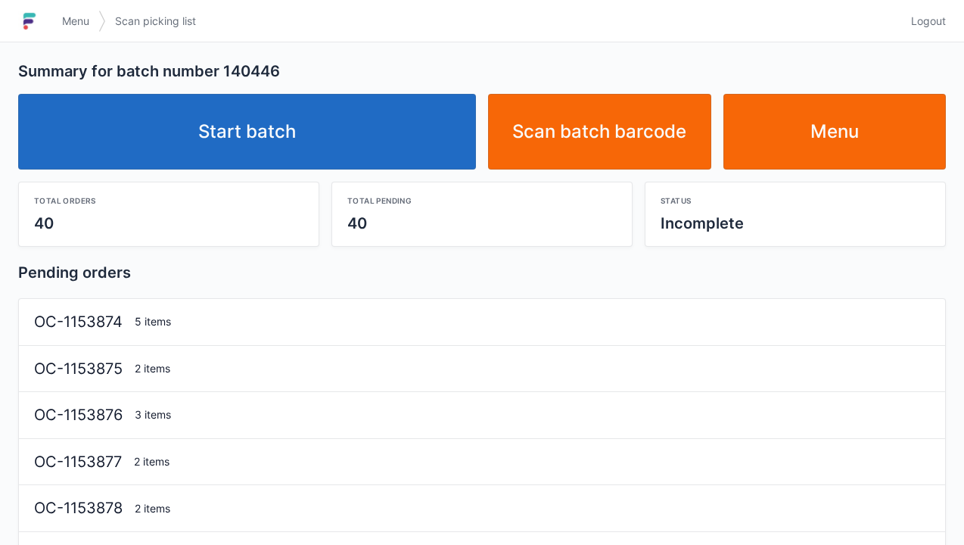
click at [201, 162] on link "Start batch" at bounding box center [247, 132] width 458 height 76
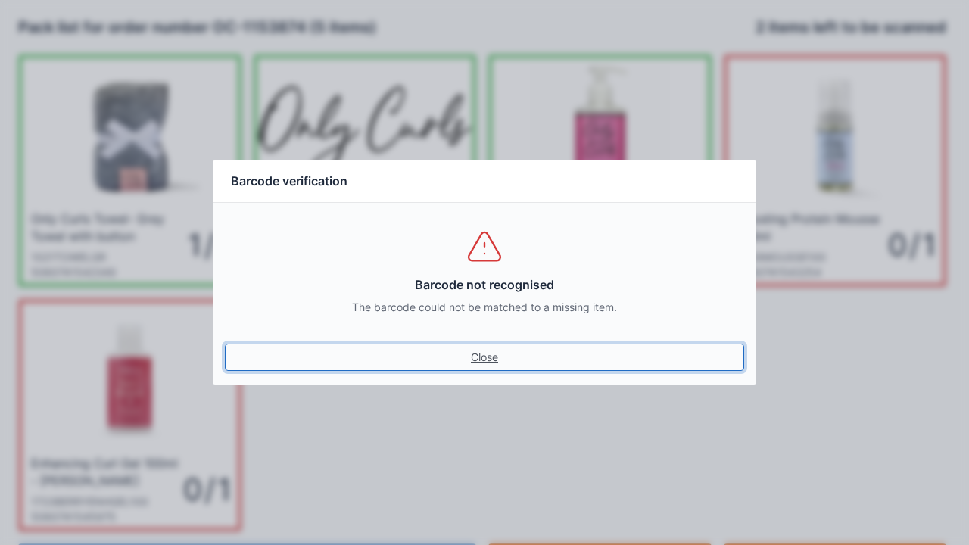
click at [497, 354] on link "Close" at bounding box center [484, 357] width 519 height 27
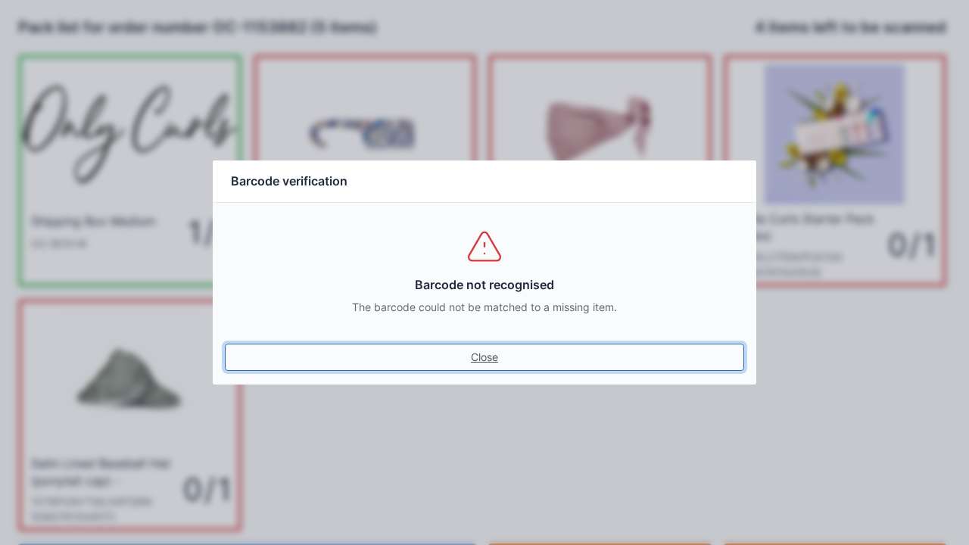
click at [481, 350] on link "Close" at bounding box center [484, 357] width 519 height 27
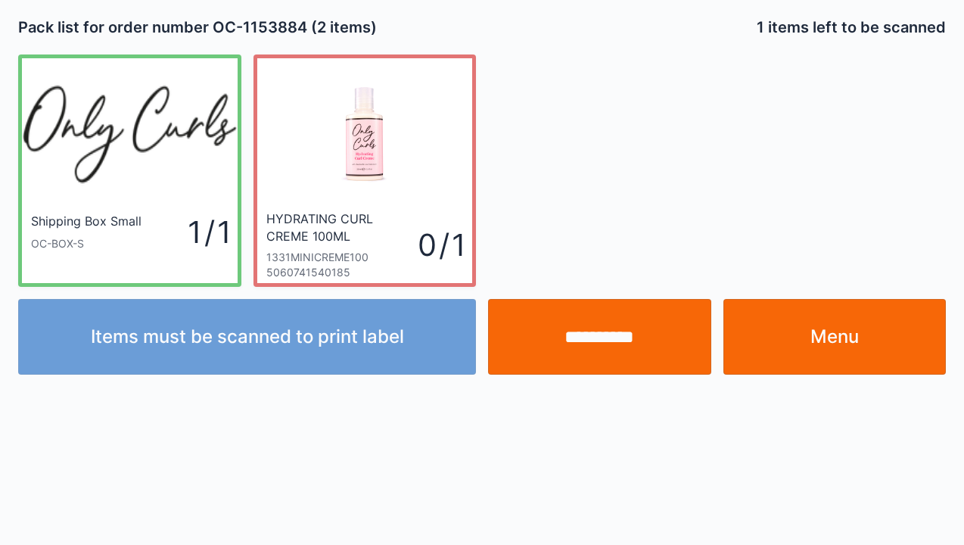
click at [813, 328] on link "Menu" at bounding box center [835, 337] width 223 height 76
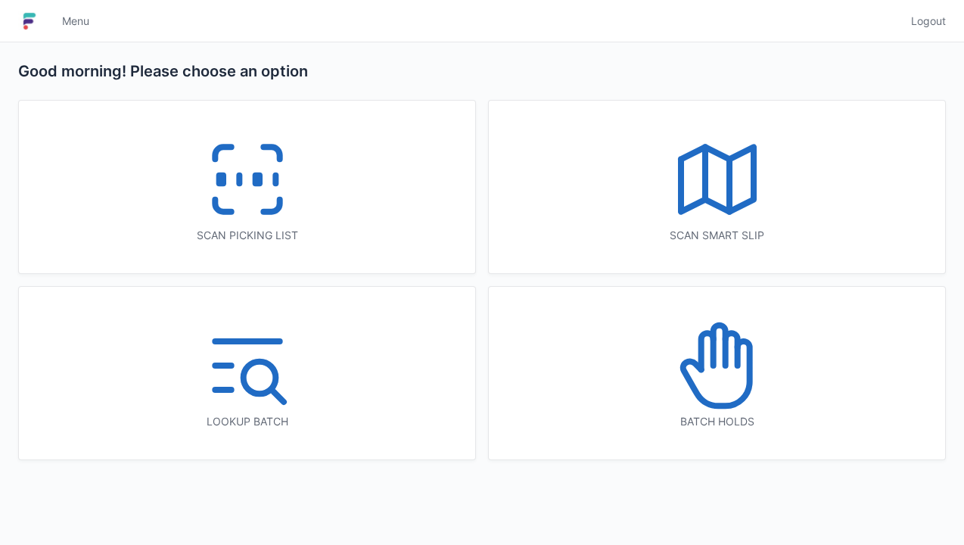
click at [207, 185] on icon at bounding box center [247, 179] width 97 height 97
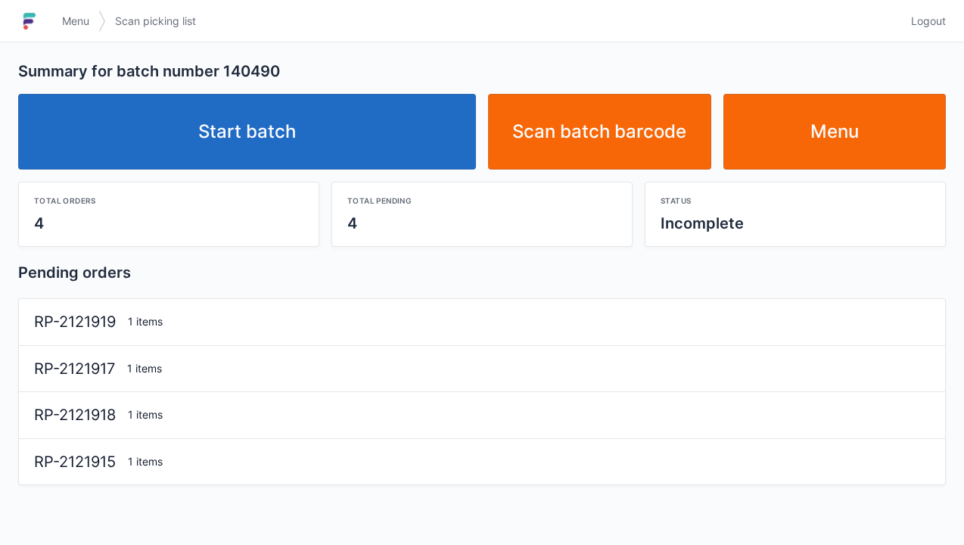
click at [238, 154] on link "Start batch" at bounding box center [247, 132] width 458 height 76
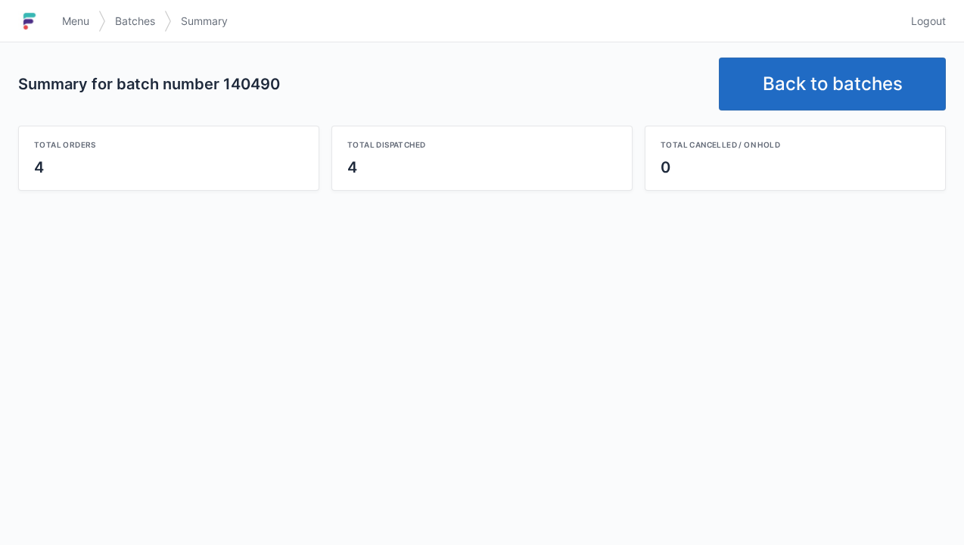
click at [839, 85] on link "Back to batches" at bounding box center [832, 84] width 227 height 53
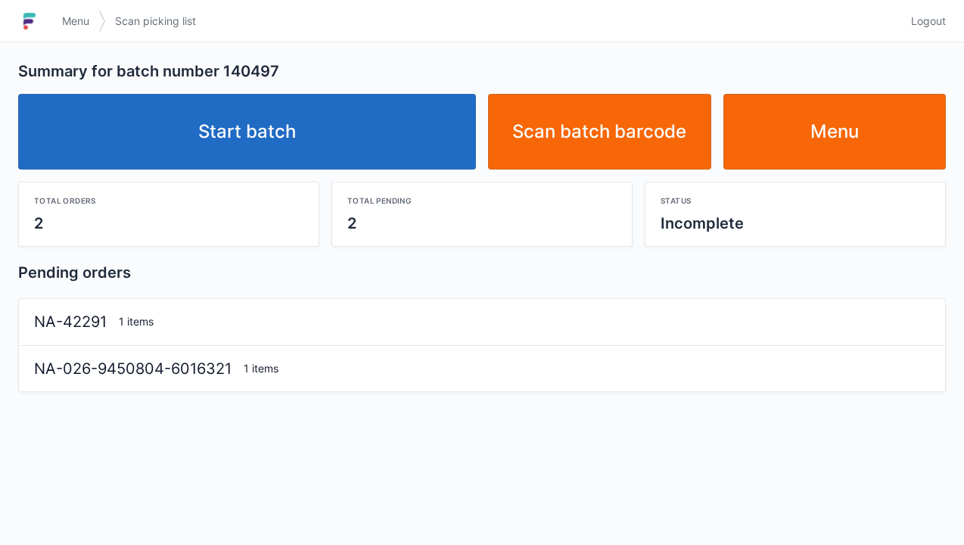
click at [269, 154] on link "Start batch" at bounding box center [247, 132] width 458 height 76
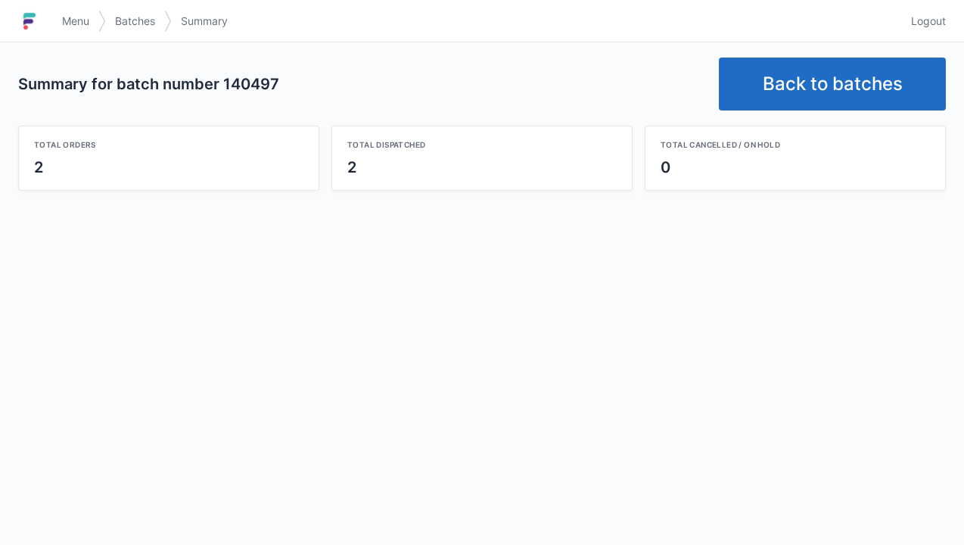
click at [861, 107] on link "Back to batches" at bounding box center [832, 84] width 227 height 53
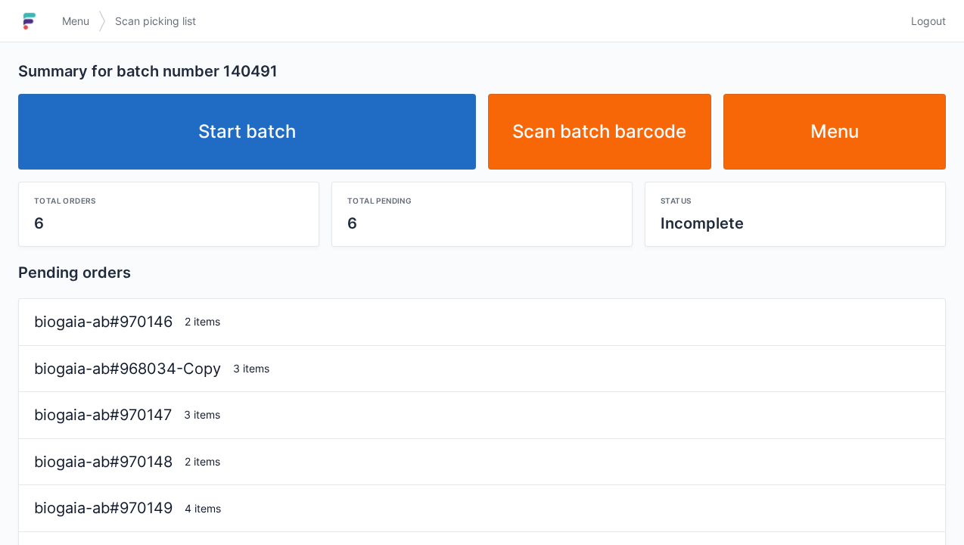
click at [822, 151] on link "Menu" at bounding box center [835, 132] width 223 height 76
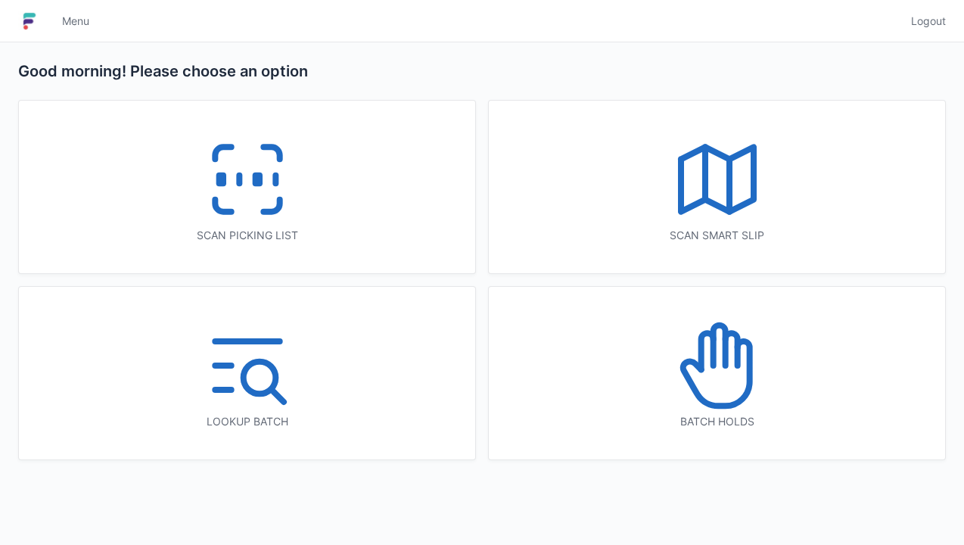
click at [239, 184] on line at bounding box center [239, 180] width 0 height 8
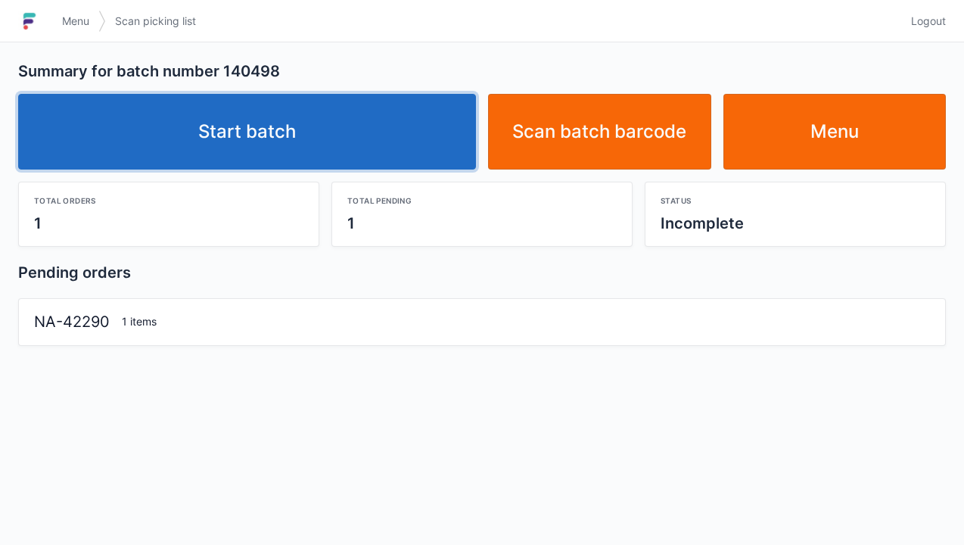
click at [277, 156] on link "Start batch" at bounding box center [247, 132] width 458 height 76
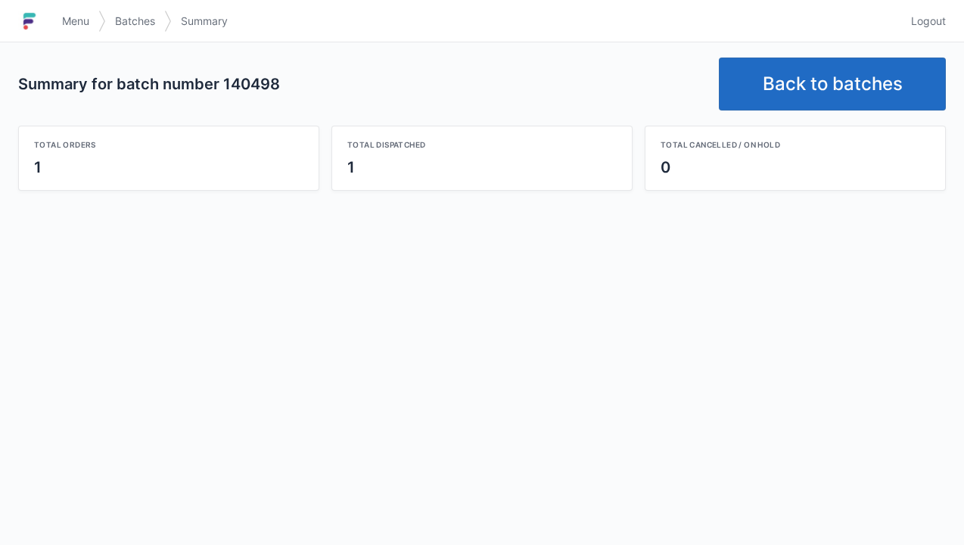
click at [814, 85] on link "Back to batches" at bounding box center [832, 84] width 227 height 53
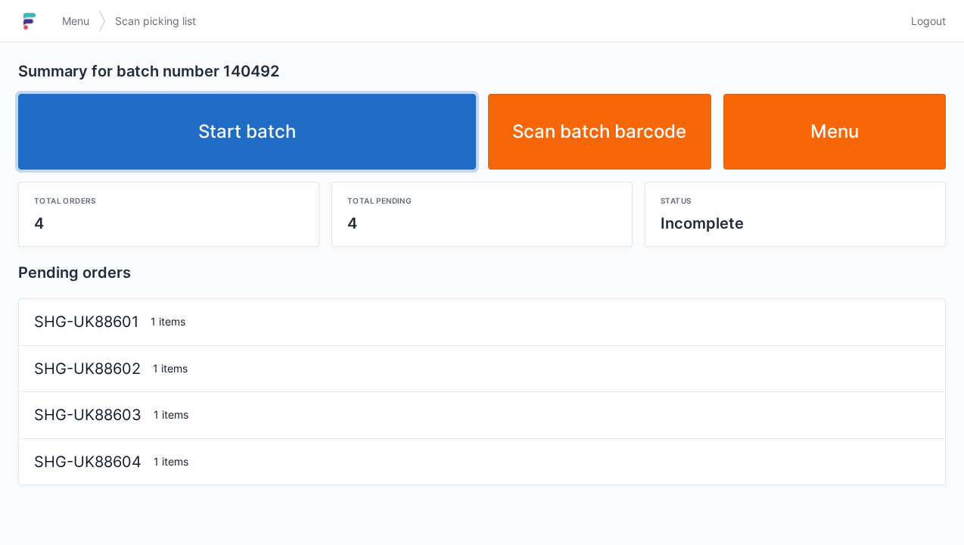
click at [265, 138] on link "Start batch" at bounding box center [247, 132] width 458 height 76
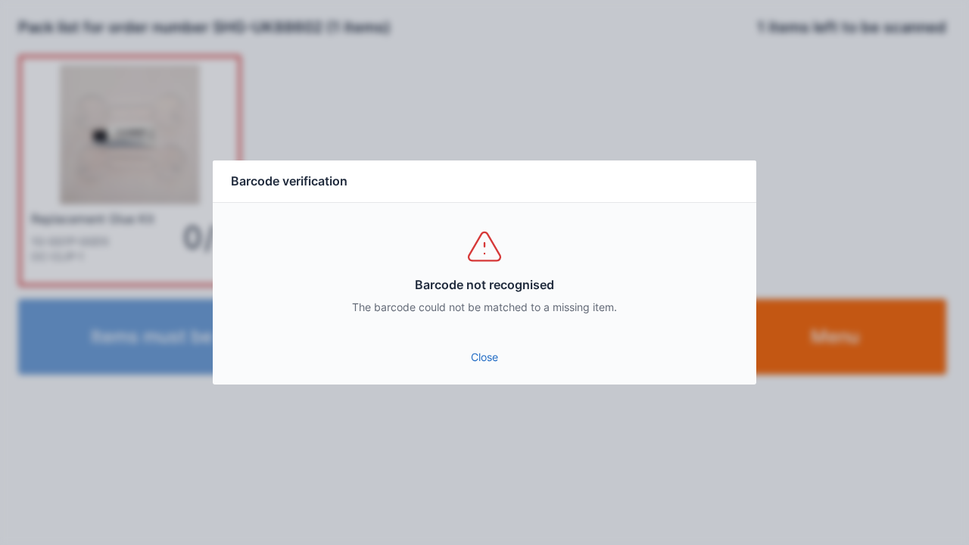
click at [487, 356] on link "Close" at bounding box center [484, 357] width 519 height 27
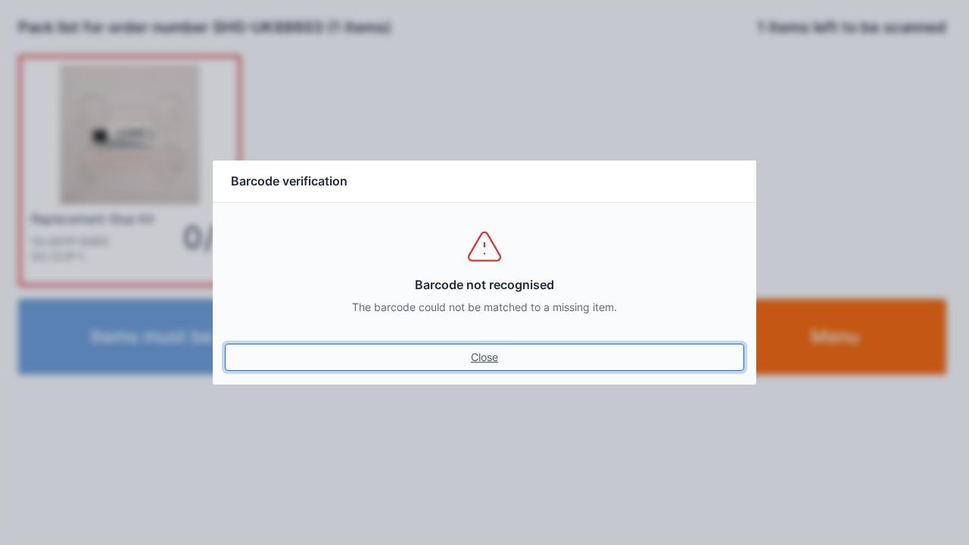
click at [476, 363] on link "Close" at bounding box center [484, 357] width 519 height 27
click at [486, 369] on link "Close" at bounding box center [484, 357] width 519 height 27
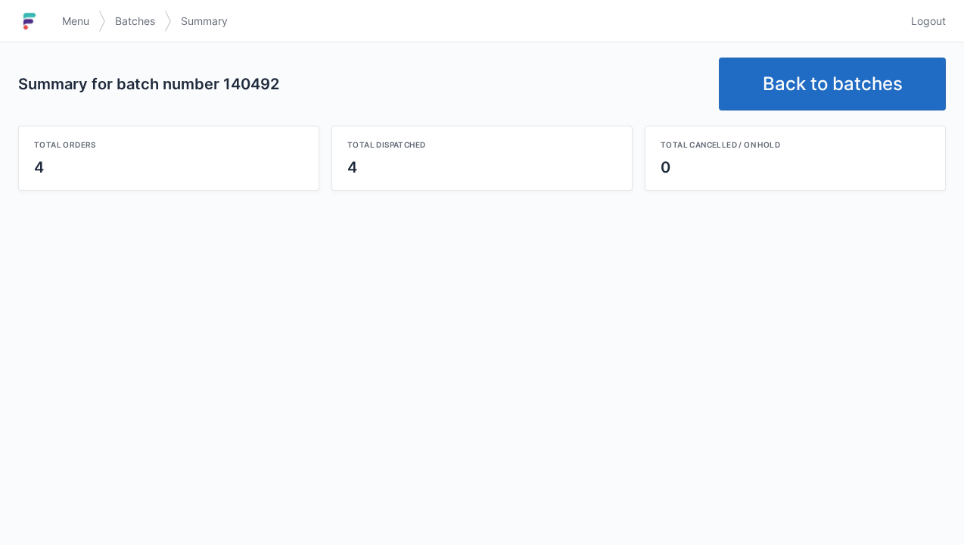
click at [813, 85] on link "Back to batches" at bounding box center [832, 84] width 227 height 53
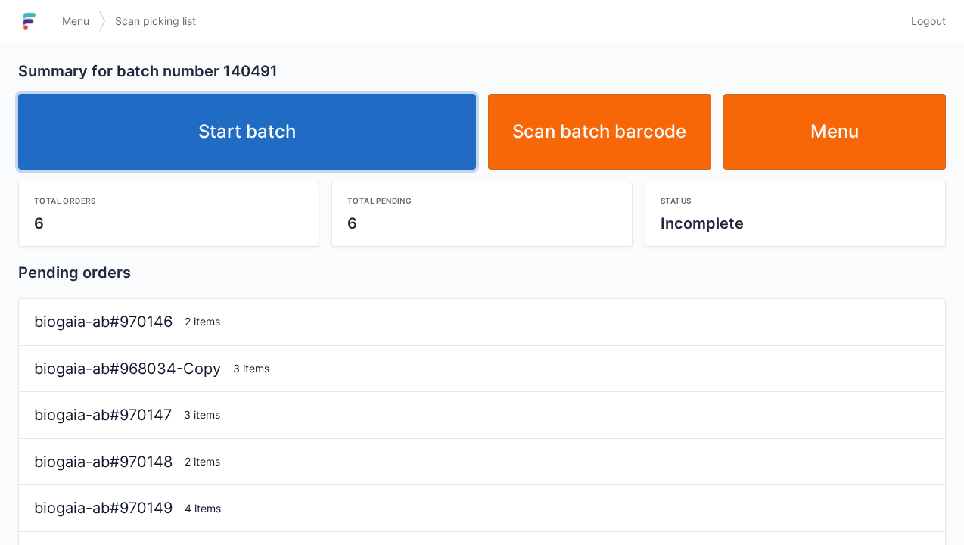
click at [303, 146] on link "Start batch" at bounding box center [247, 132] width 458 height 76
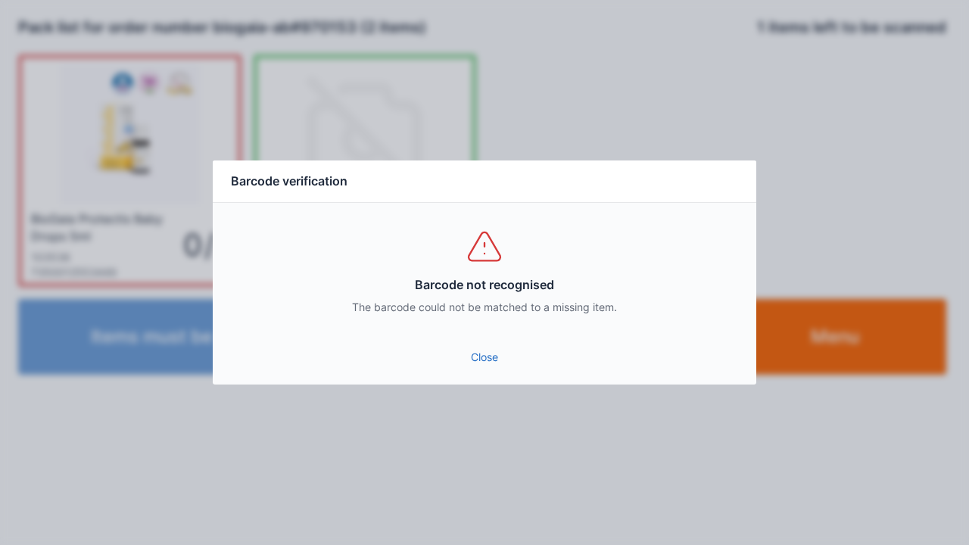
click at [476, 365] on link "Close" at bounding box center [484, 357] width 519 height 27
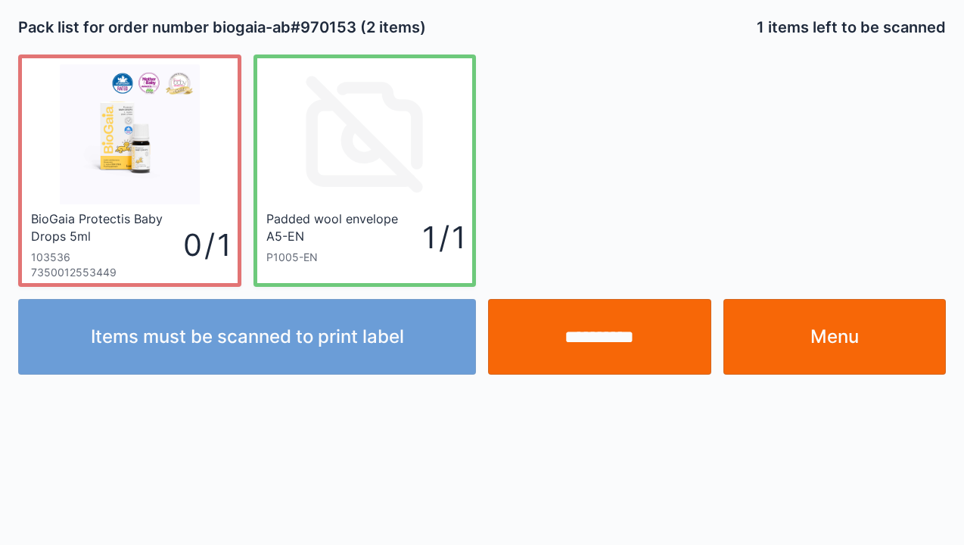
click at [599, 347] on input "**********" at bounding box center [599, 337] width 223 height 76
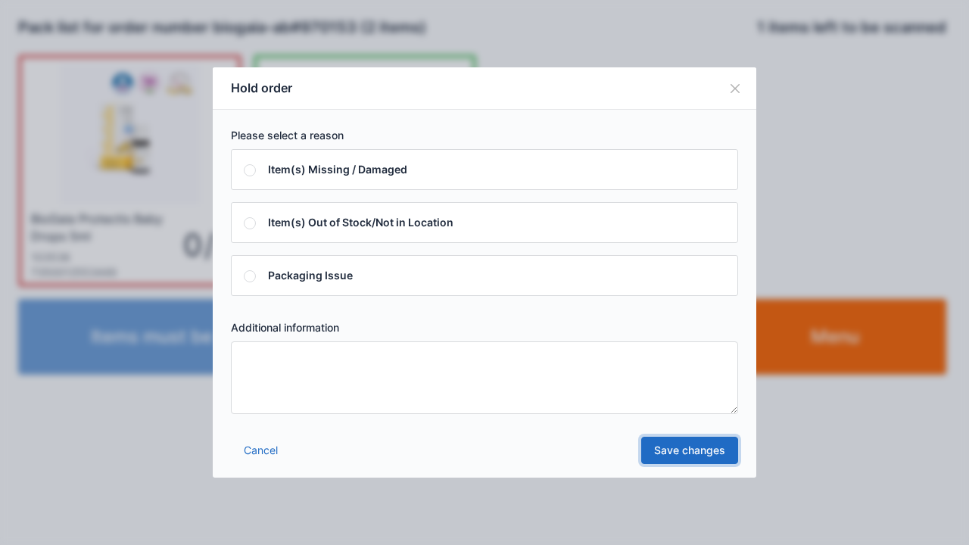
click at [710, 460] on link "Save changes" at bounding box center [689, 450] width 97 height 27
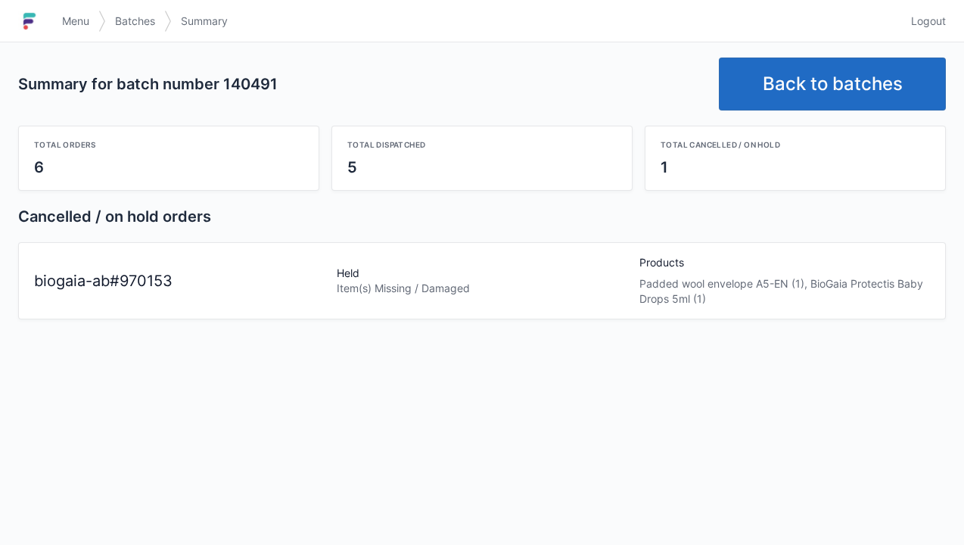
click at [80, 17] on span "Menu" at bounding box center [75, 21] width 27 height 15
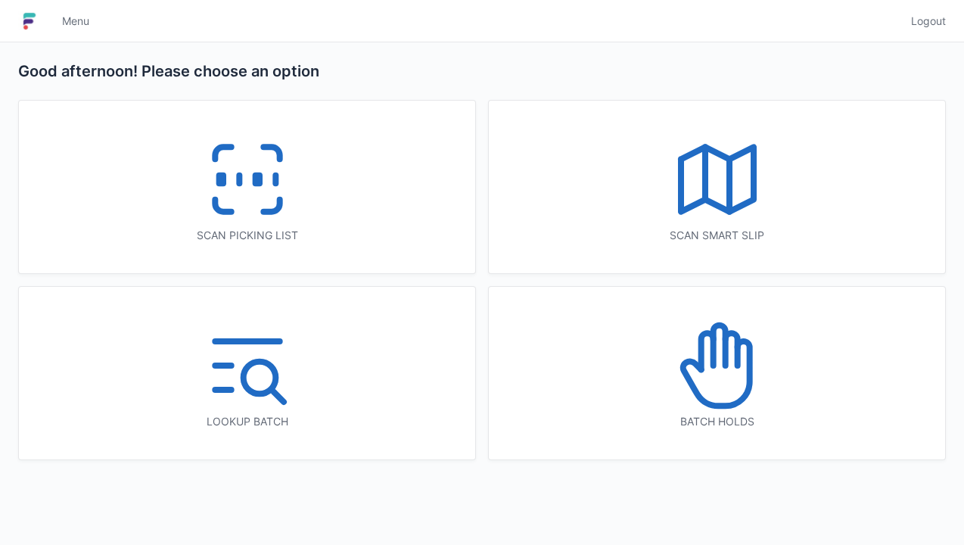
click at [292, 181] on icon at bounding box center [247, 179] width 97 height 97
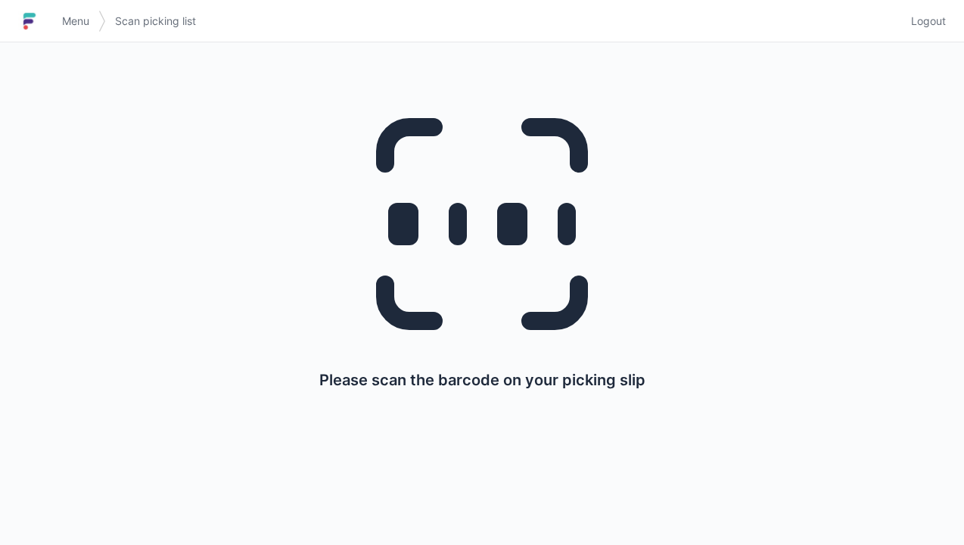
click at [69, 33] on link "Menu" at bounding box center [75, 21] width 45 height 27
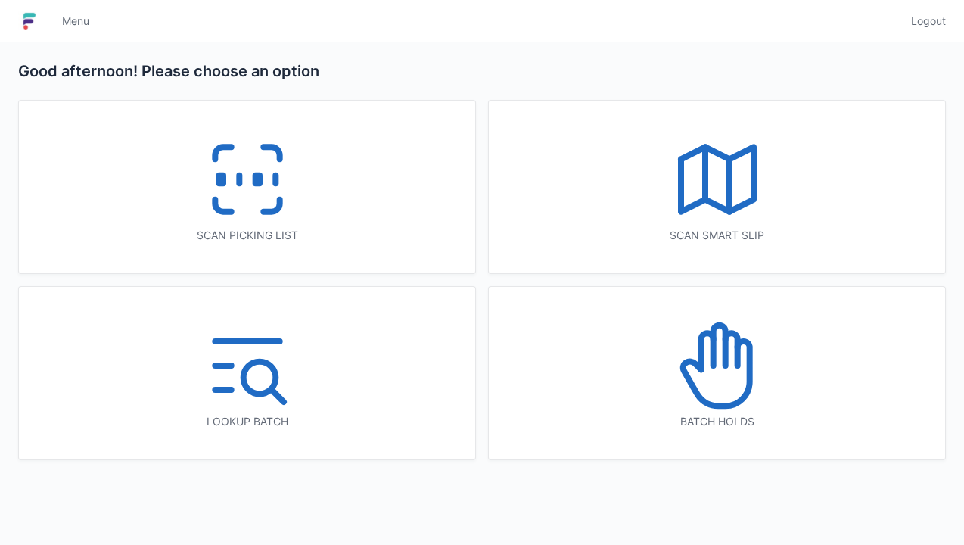
click at [724, 387] on icon at bounding box center [717, 365] width 97 height 97
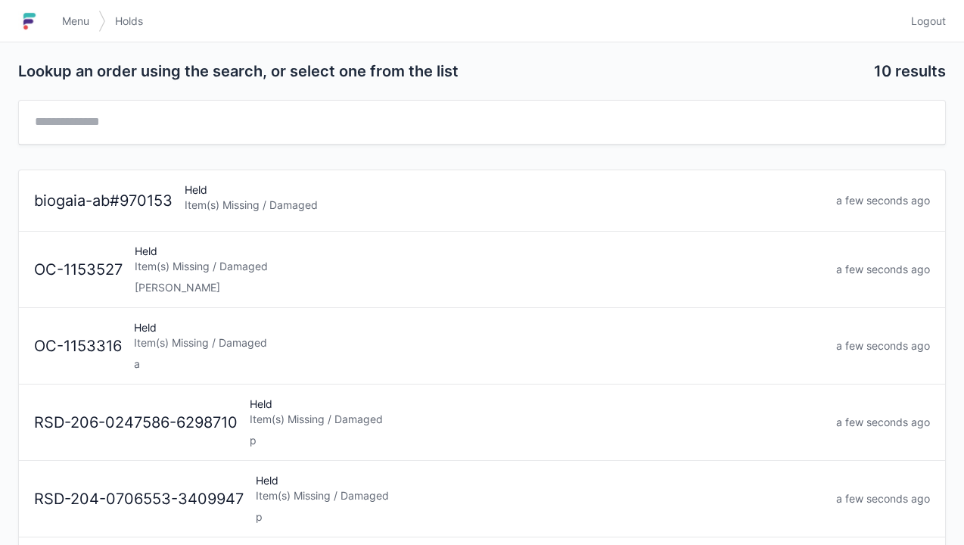
click at [255, 207] on div "Item(s) Missing / Damaged" at bounding box center [505, 205] width 640 height 15
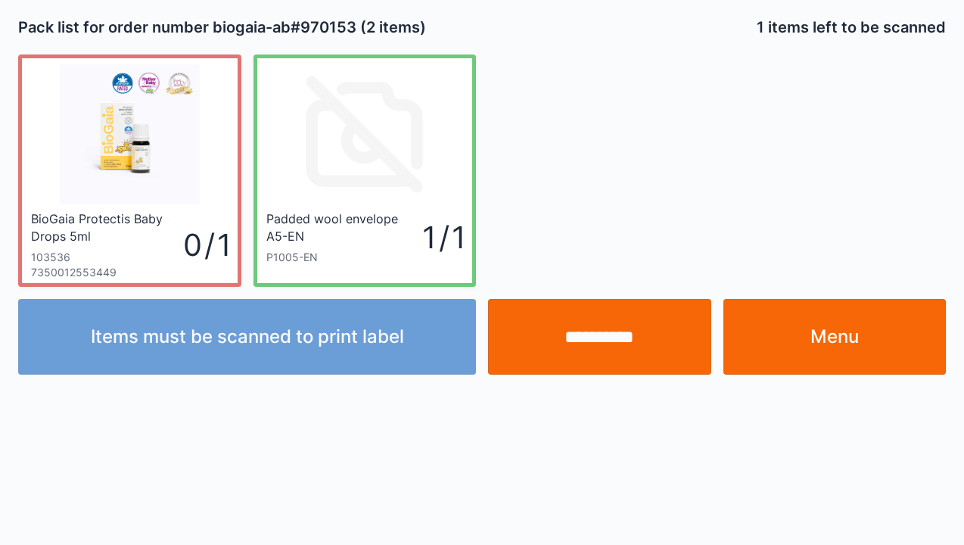
click at [615, 353] on input "**********" at bounding box center [599, 337] width 223 height 76
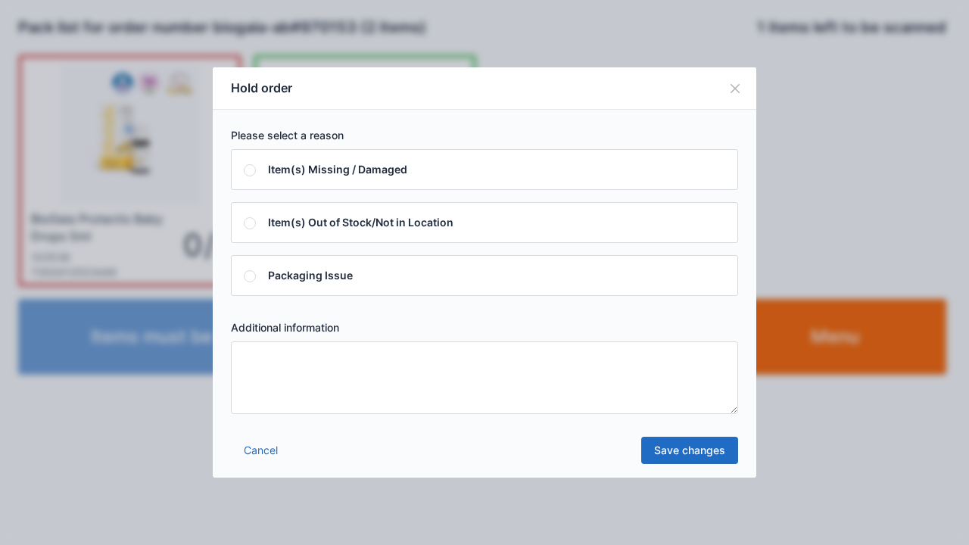
click at [255, 362] on textarea at bounding box center [484, 377] width 507 height 73
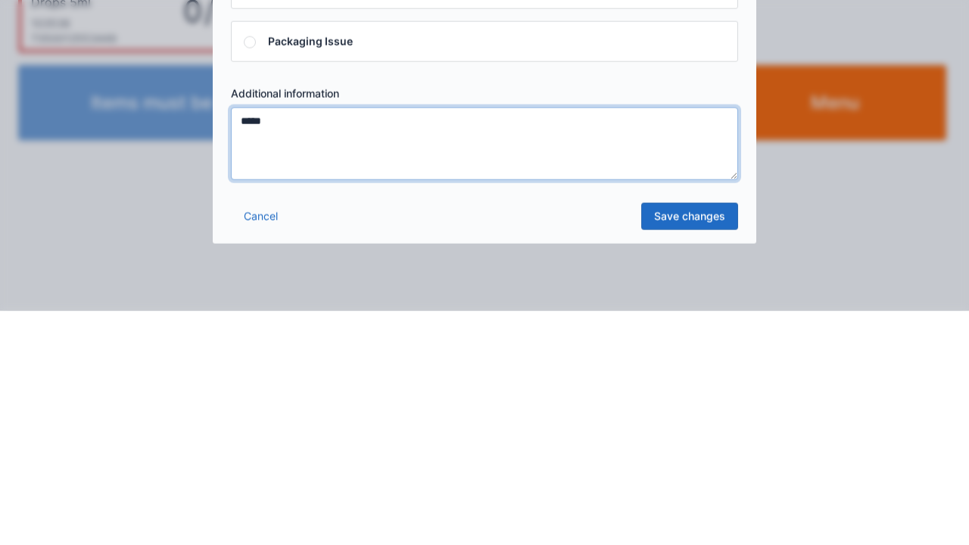
type textarea "*****"
click at [699, 450] on link "Save changes" at bounding box center [689, 450] width 97 height 27
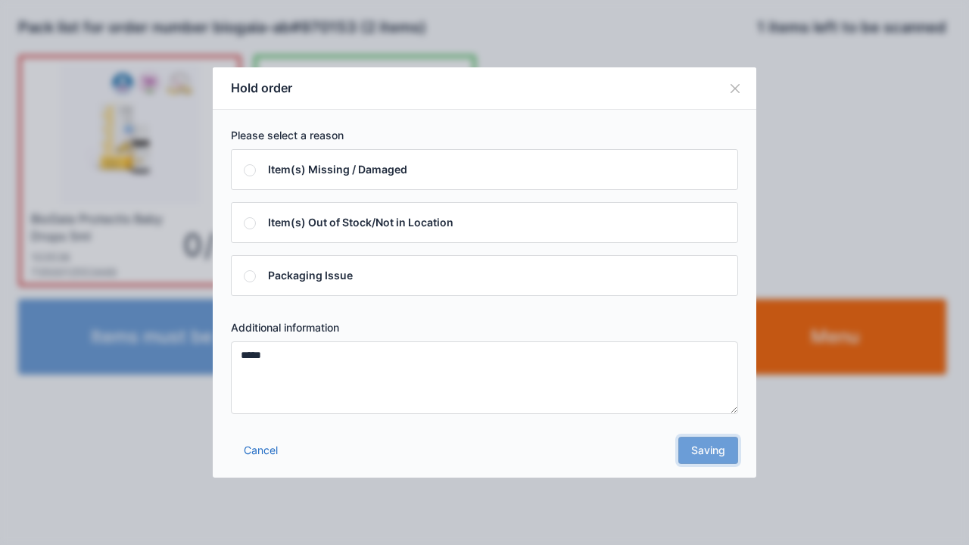
click at [711, 467] on div "Cancel Saving" at bounding box center [484, 454] width 543 height 45
click at [709, 460] on div "Cancel Saving" at bounding box center [484, 454] width 543 height 45
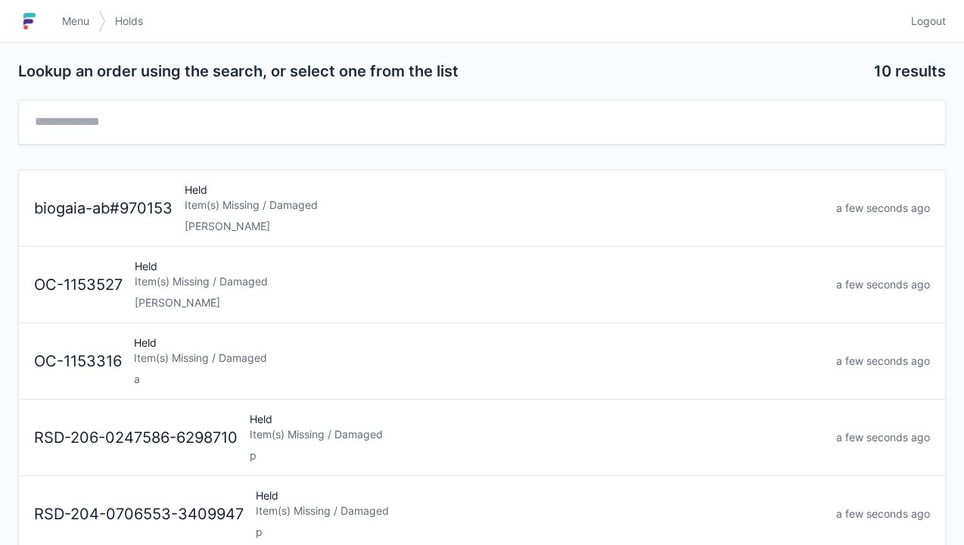
click at [76, 32] on link "Menu" at bounding box center [75, 21] width 45 height 27
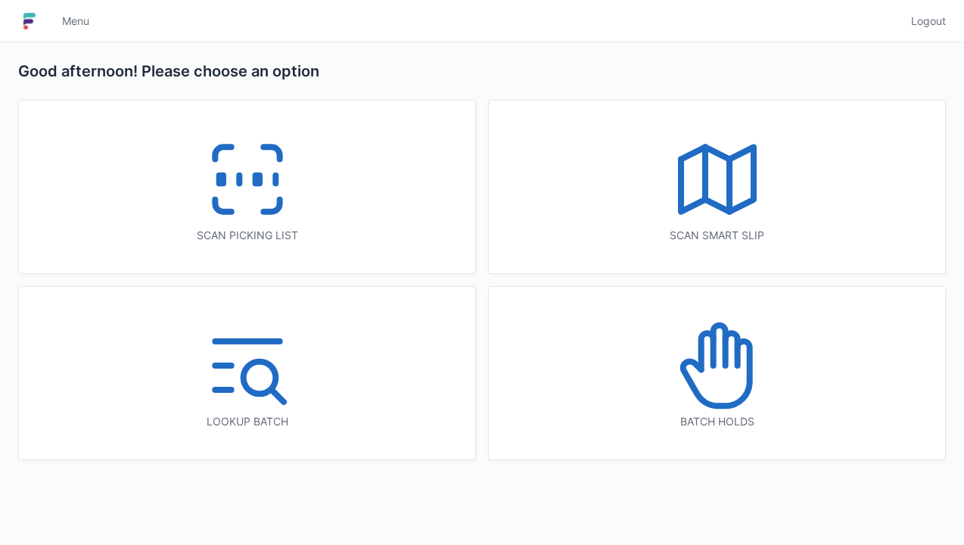
click at [255, 182] on rect at bounding box center [257, 180] width 4 height 8
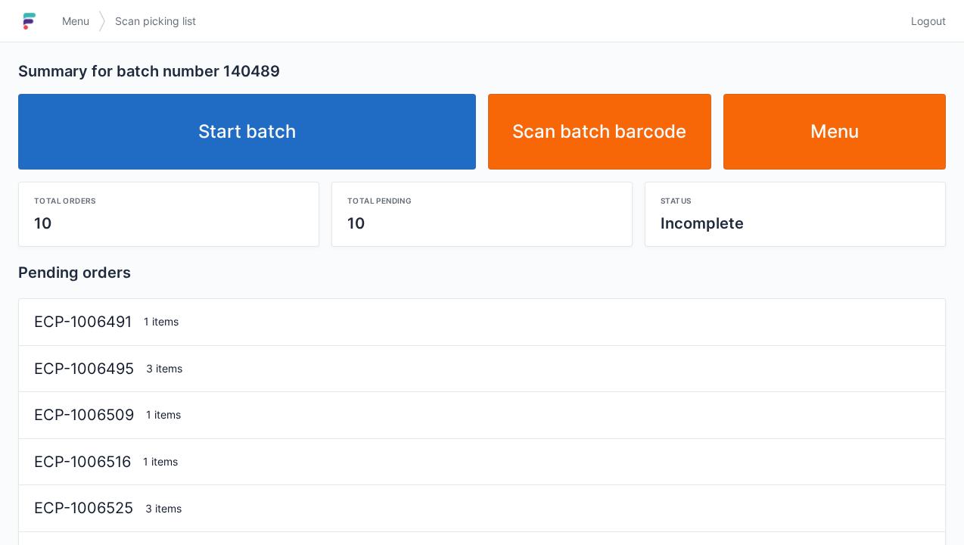
click at [280, 133] on link "Start batch" at bounding box center [247, 132] width 458 height 76
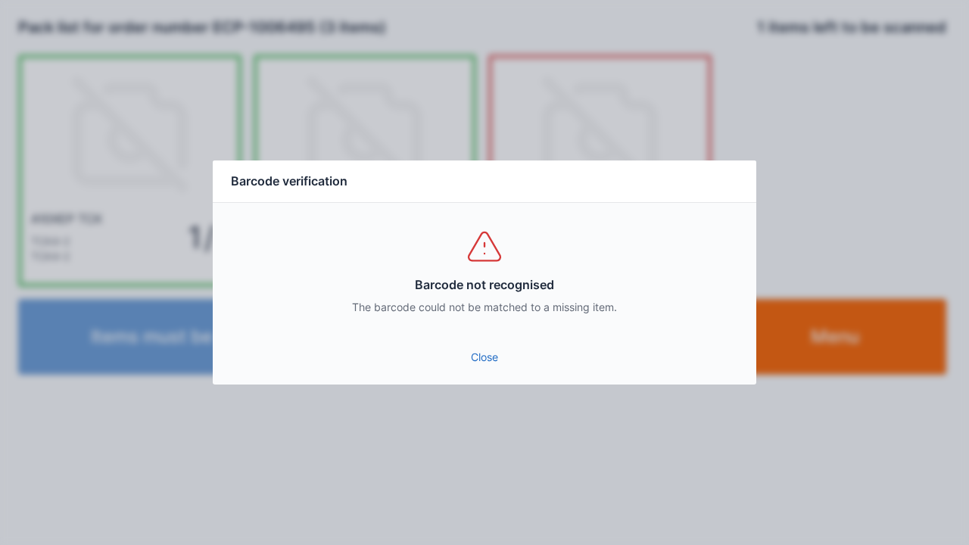
click at [499, 357] on link "Close" at bounding box center [484, 357] width 519 height 27
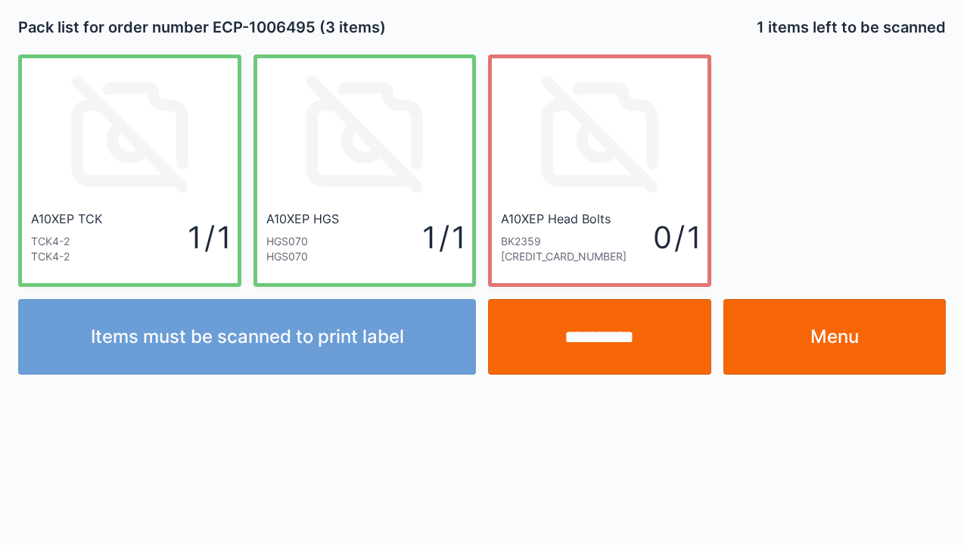
click at [841, 374] on link "Menu" at bounding box center [835, 337] width 223 height 76
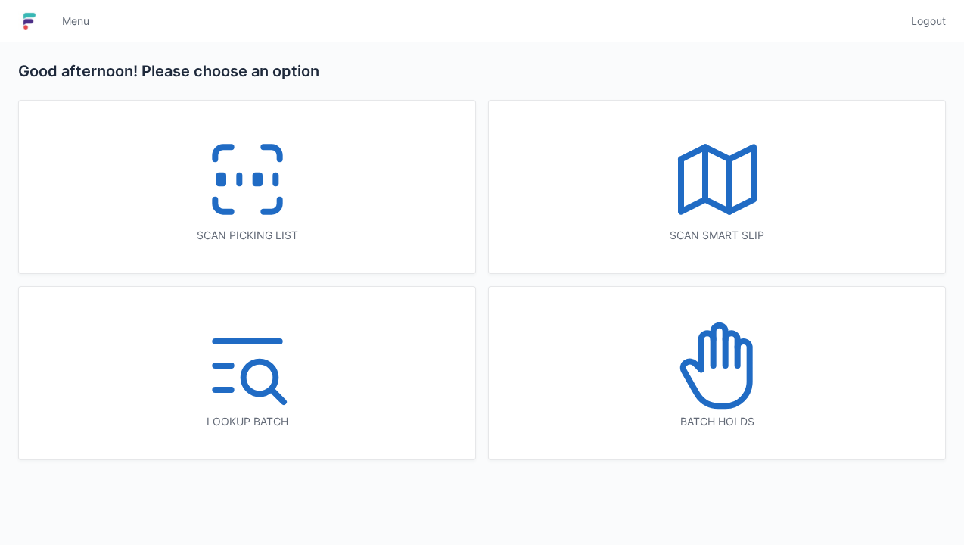
click at [741, 392] on icon at bounding box center [717, 365] width 97 height 97
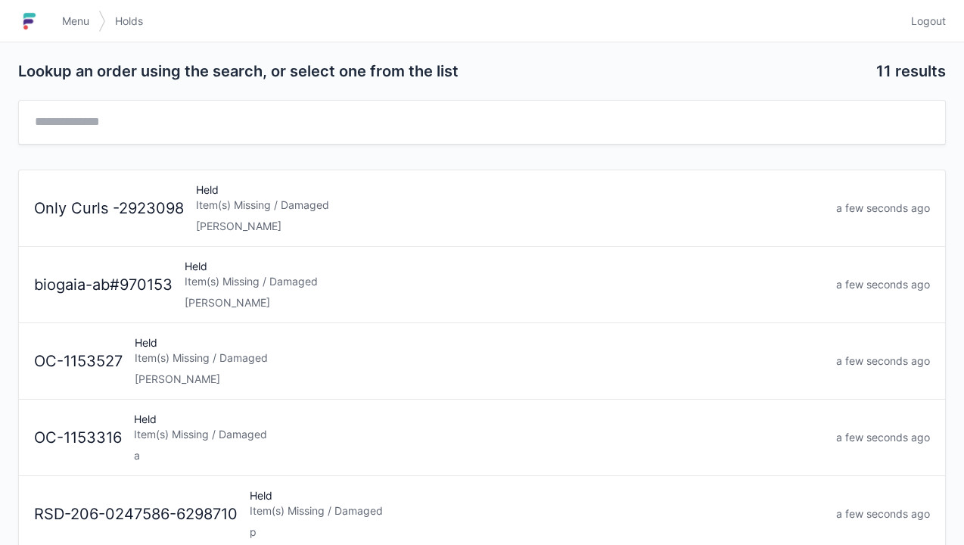
click at [260, 301] on div "[PERSON_NAME]" at bounding box center [505, 302] width 640 height 15
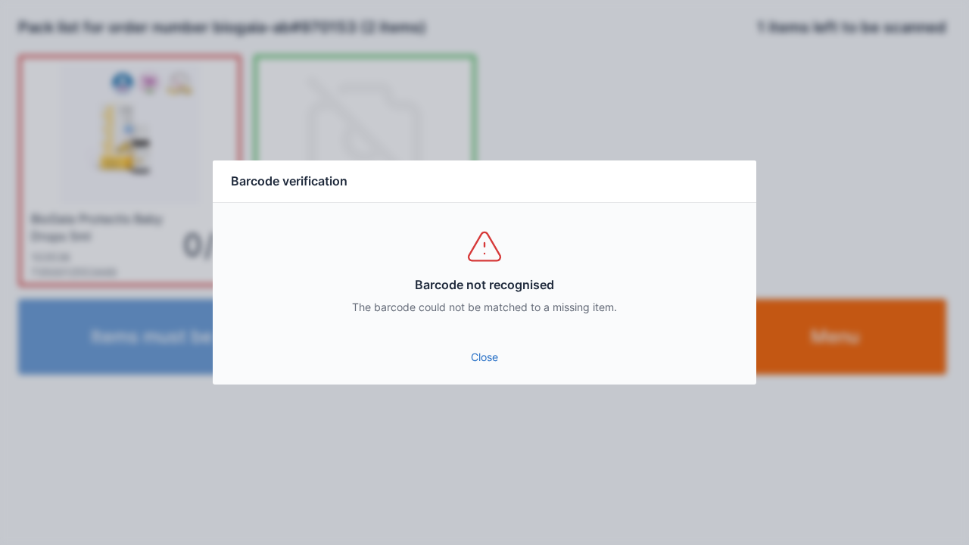
click at [504, 369] on link "Close" at bounding box center [484, 357] width 519 height 27
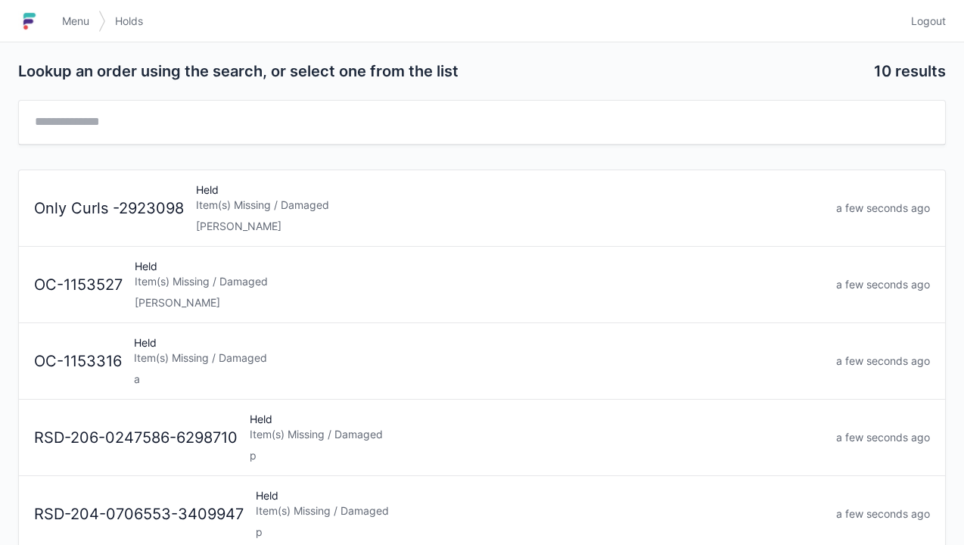
click at [85, 45] on div "Lookup an order using the search, or select one from the list 10 results Only C…" at bounding box center [482, 495] width 964 height 907
click at [75, 45] on div "Lookup an order using the search, or select one from the list 10 results Only C…" at bounding box center [482, 495] width 964 height 907
click at [77, 17] on span "Menu" at bounding box center [75, 21] width 27 height 15
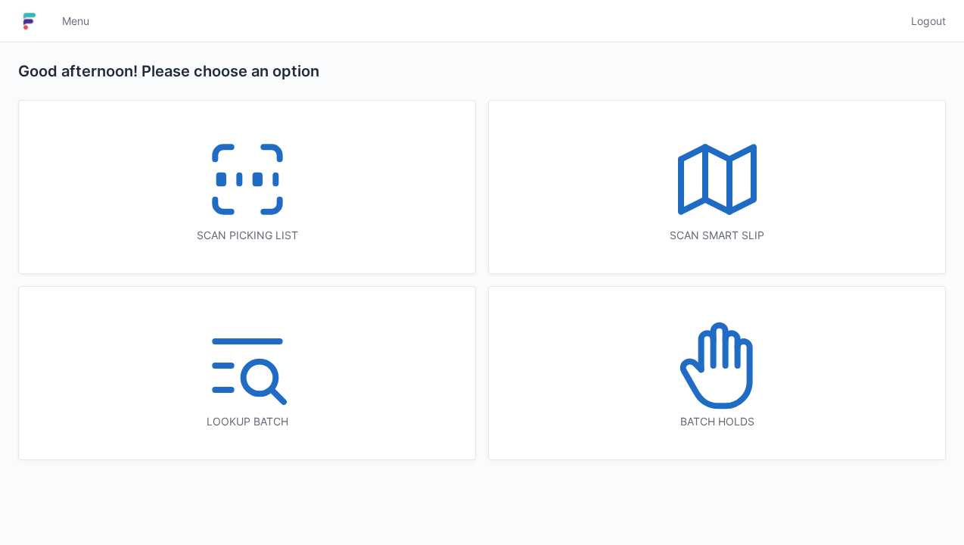
click at [294, 176] on icon at bounding box center [247, 179] width 97 height 97
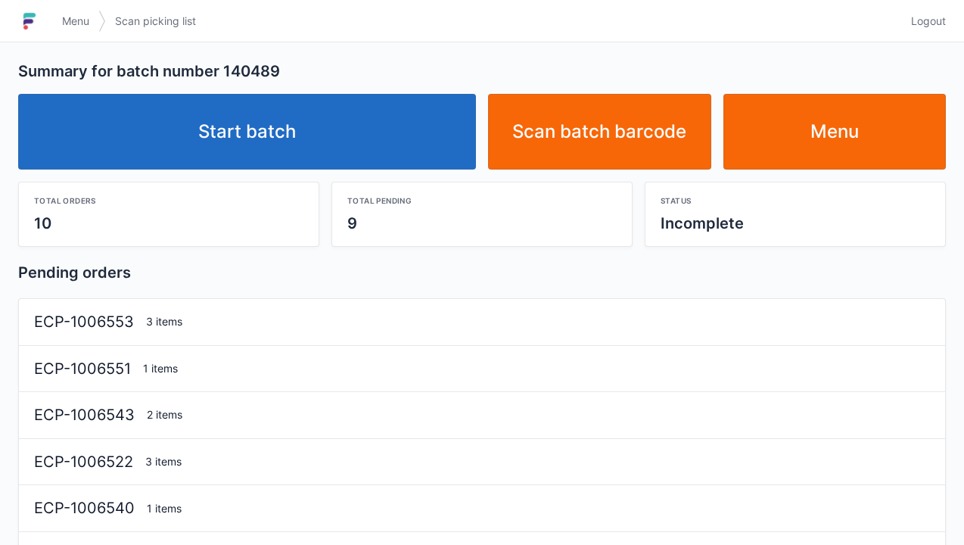
click at [231, 144] on link "Start batch" at bounding box center [247, 132] width 458 height 76
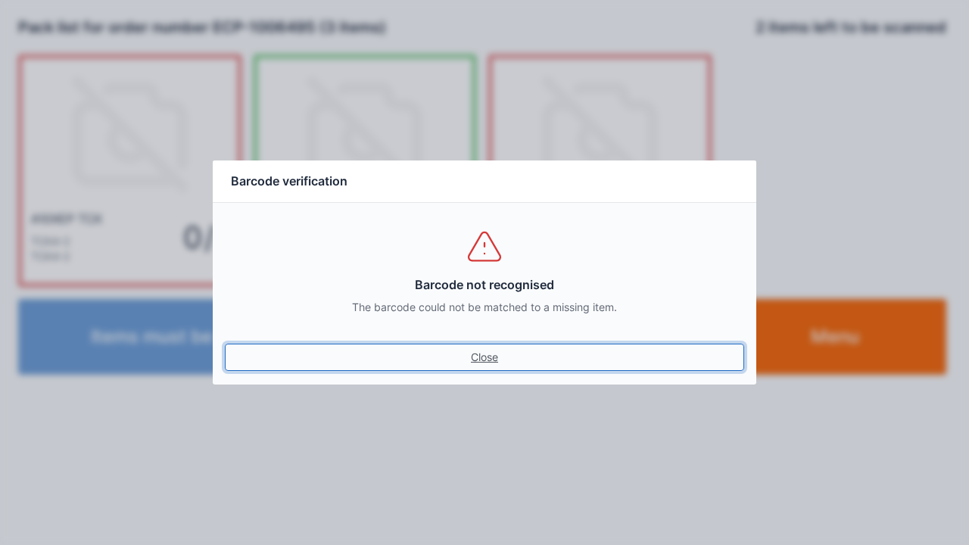
click at [465, 367] on link "Close" at bounding box center [484, 357] width 519 height 27
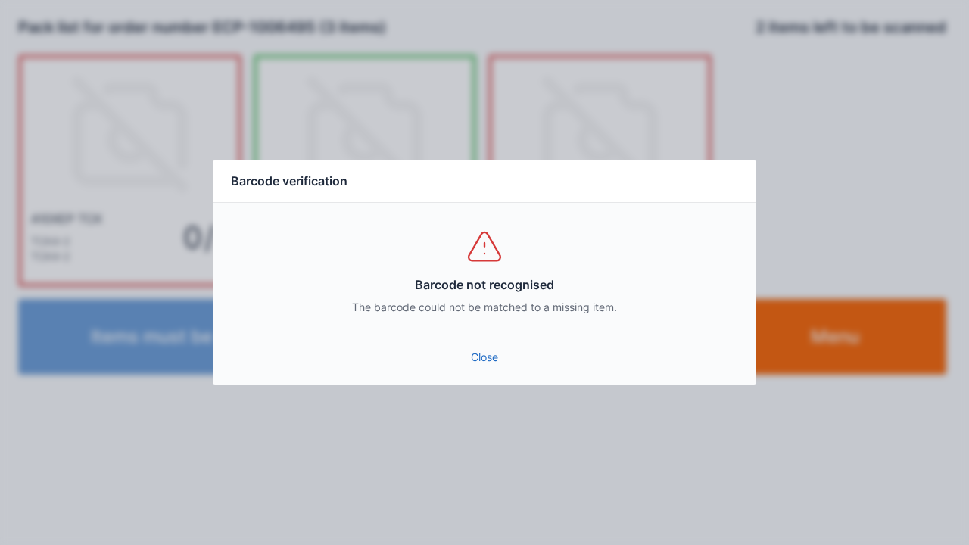
click at [490, 378] on div "Close" at bounding box center [484, 361] width 543 height 45
click at [503, 362] on link "Close" at bounding box center [484, 357] width 519 height 27
click at [484, 369] on link "Close" at bounding box center [484, 357] width 519 height 27
click at [480, 366] on link "Close" at bounding box center [484, 357] width 519 height 27
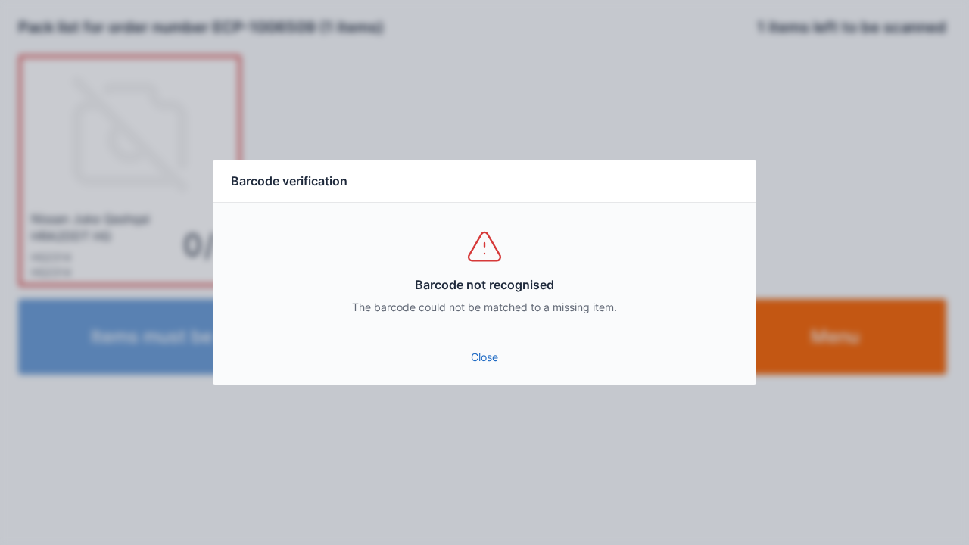
click at [493, 365] on link "Close" at bounding box center [484, 357] width 519 height 27
click at [491, 365] on link "Close" at bounding box center [484, 357] width 519 height 27
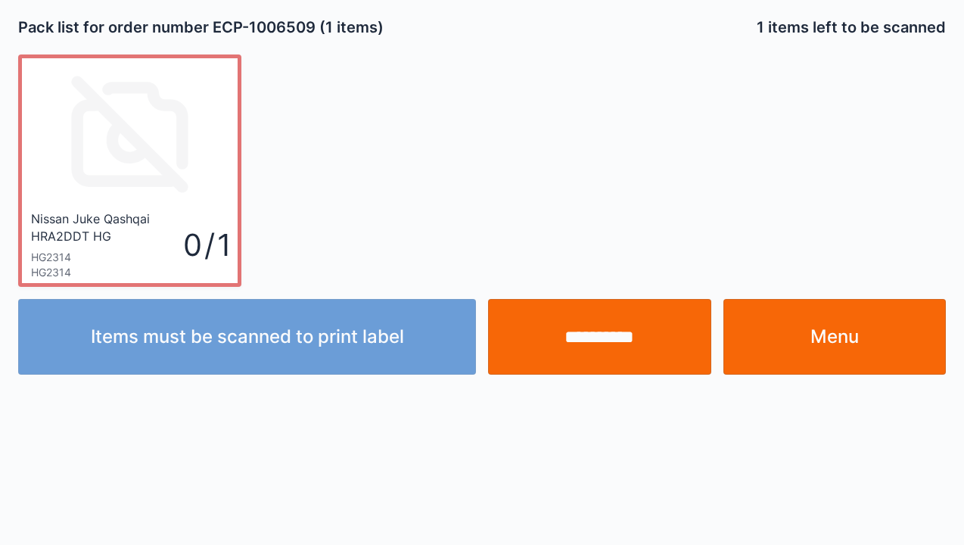
click at [606, 346] on input "**********" at bounding box center [599, 337] width 223 height 76
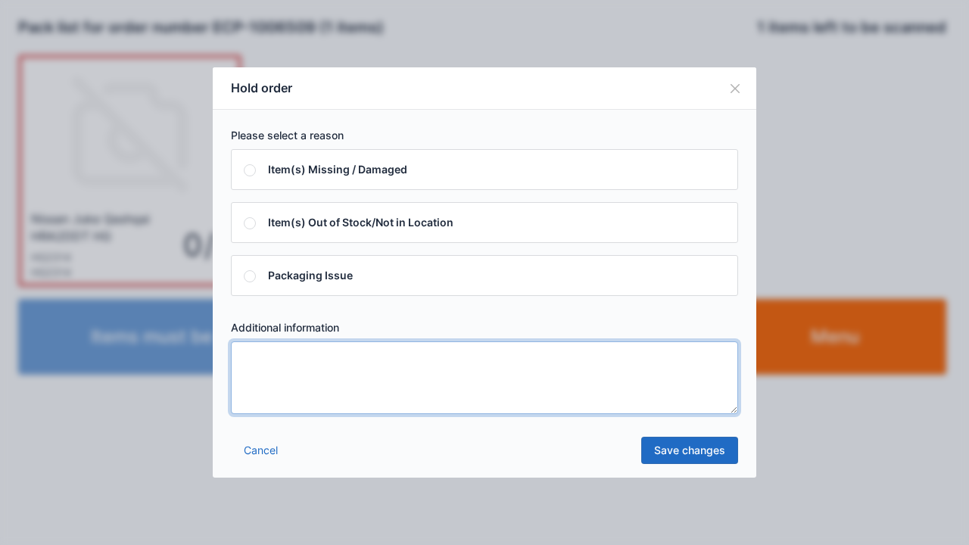
click at [247, 360] on textarea at bounding box center [484, 377] width 507 height 73
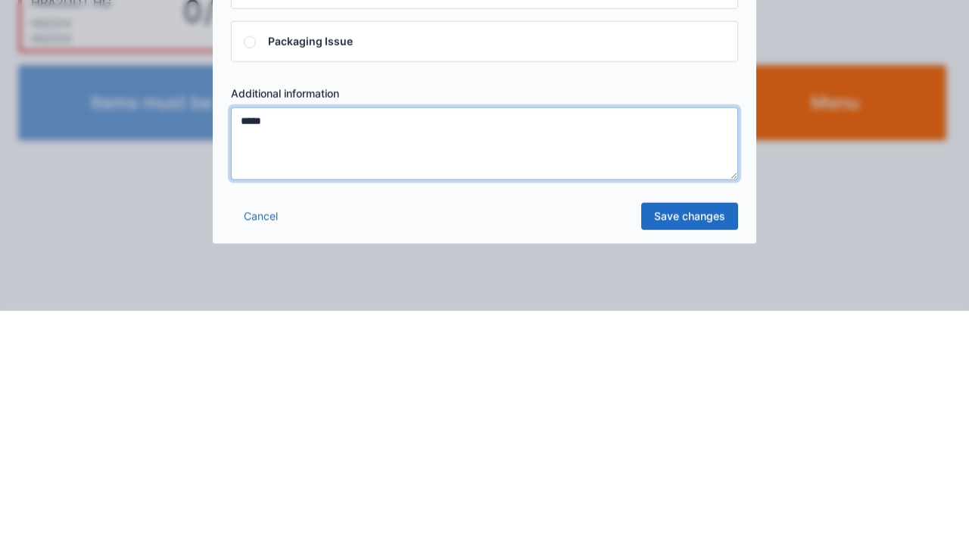
type textarea "*****"
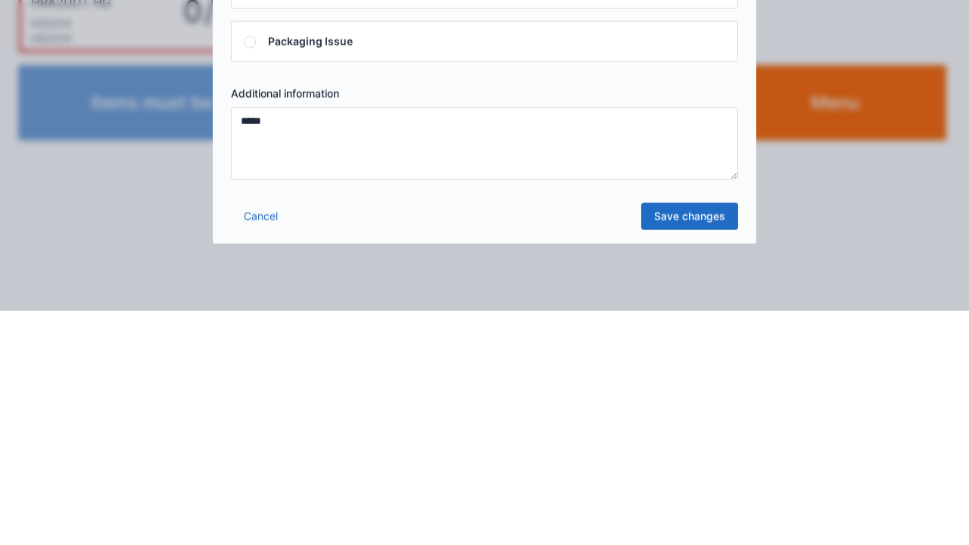
click at [689, 450] on link "Save changes" at bounding box center [689, 450] width 97 height 27
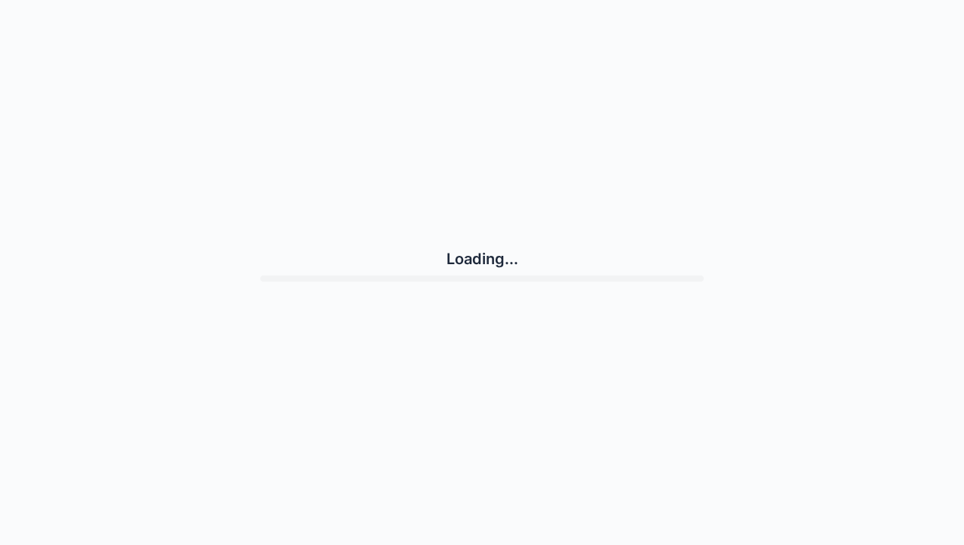
click at [720, 459] on div "Loading..." at bounding box center [482, 265] width 928 height 518
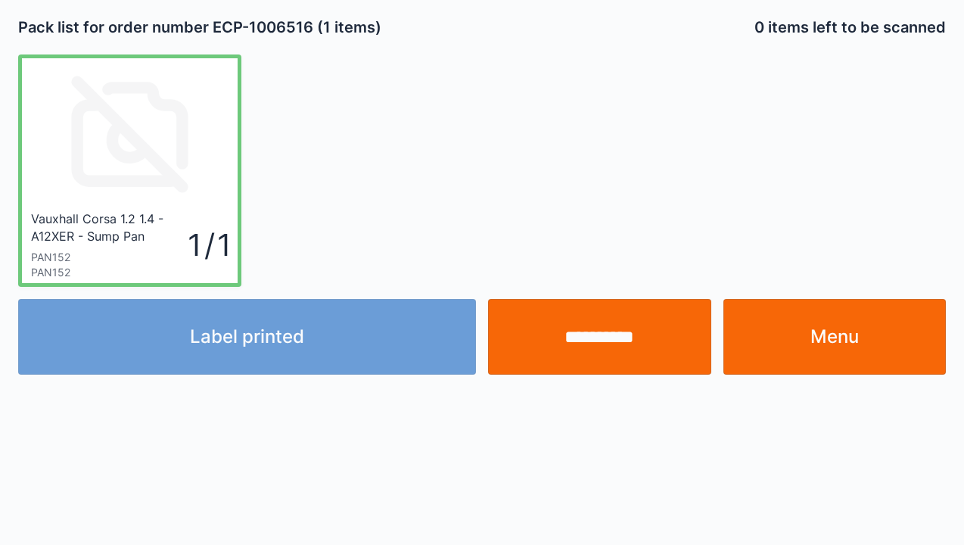
click at [830, 336] on link "Menu" at bounding box center [835, 337] width 223 height 76
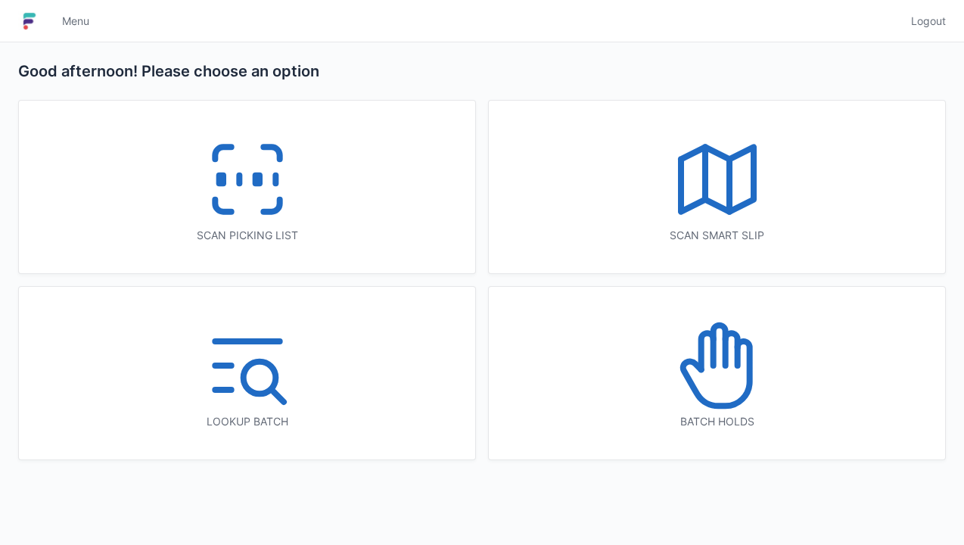
click at [308, 189] on div "Scan picking list" at bounding box center [247, 187] width 456 height 173
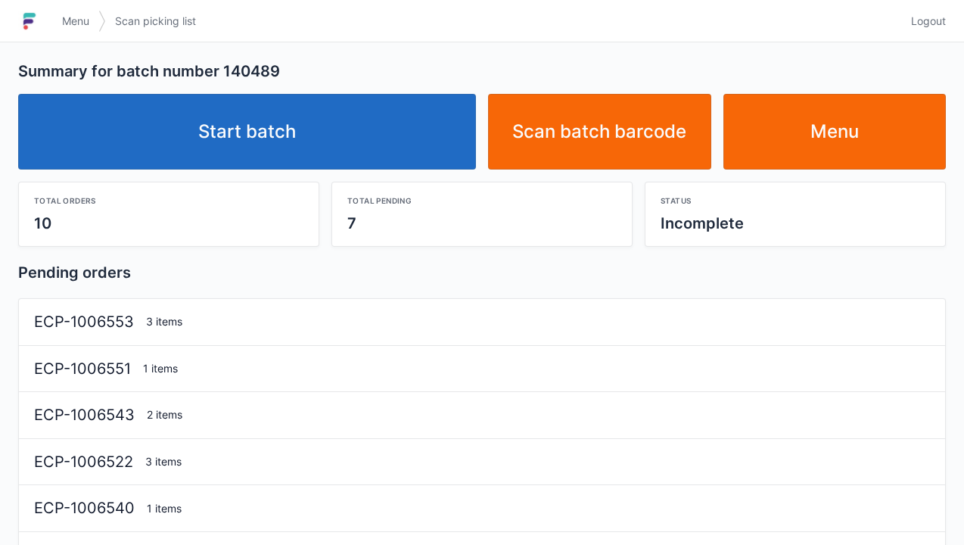
click at [278, 159] on link "Start batch" at bounding box center [247, 132] width 458 height 76
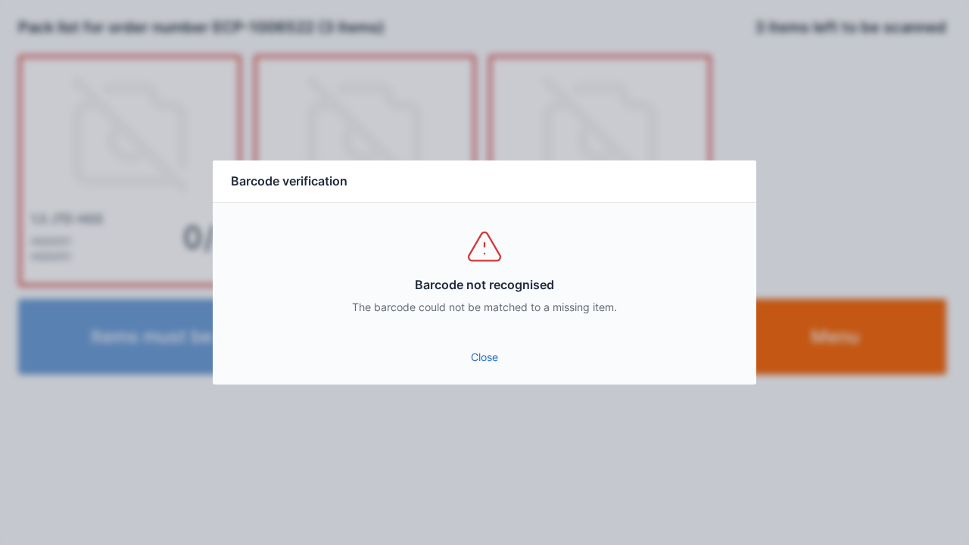
click at [476, 360] on link "Close" at bounding box center [484, 357] width 519 height 27
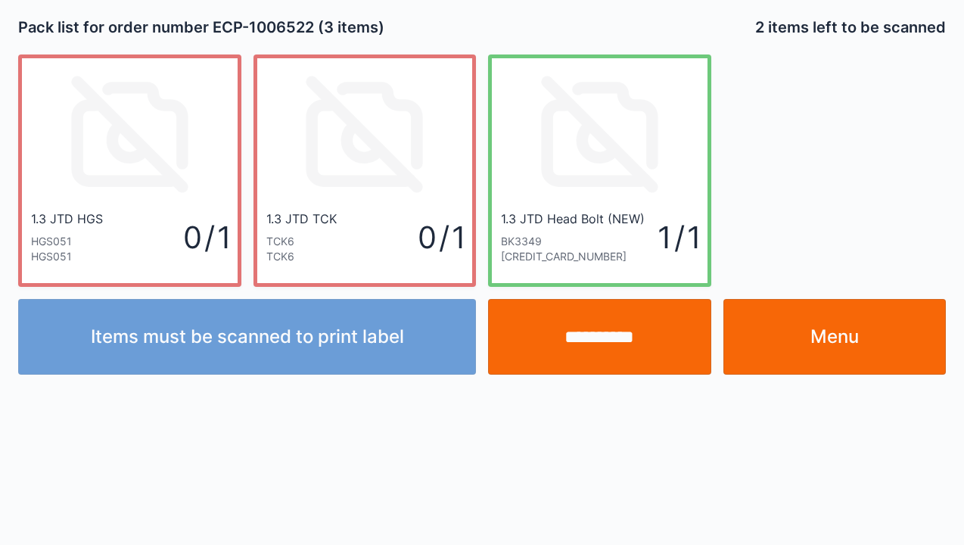
click at [611, 351] on input "**********" at bounding box center [599, 337] width 223 height 76
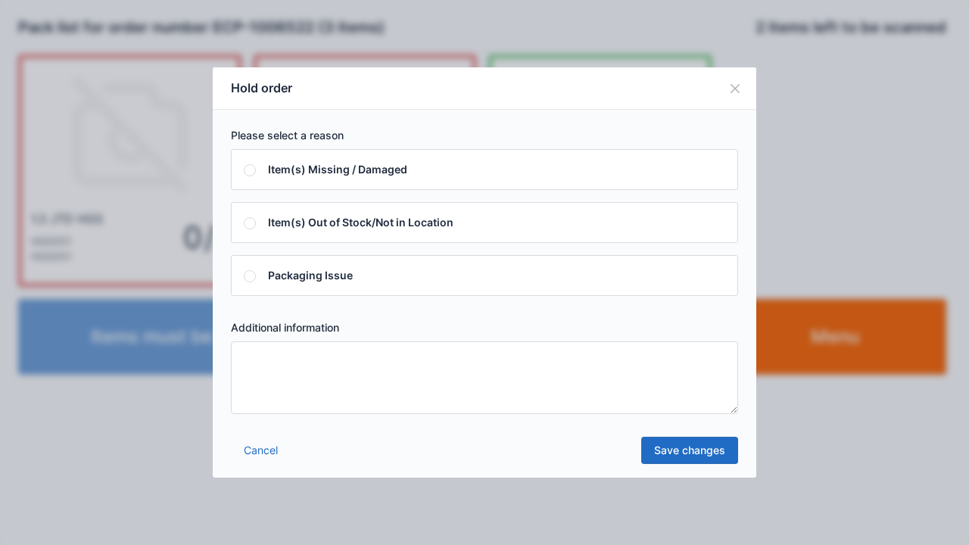
click at [254, 360] on textarea at bounding box center [484, 377] width 507 height 73
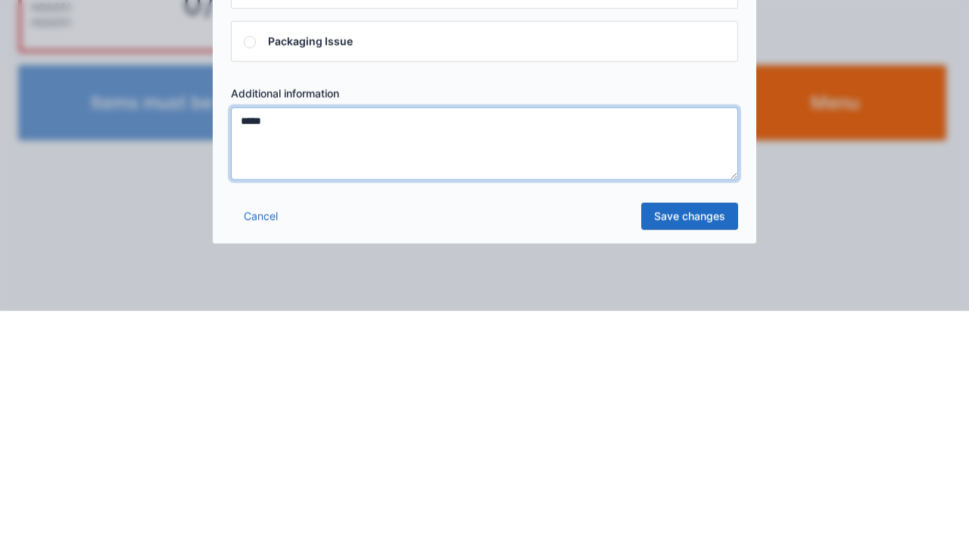
type textarea "*****"
click at [705, 462] on link "Save changes" at bounding box center [689, 450] width 97 height 27
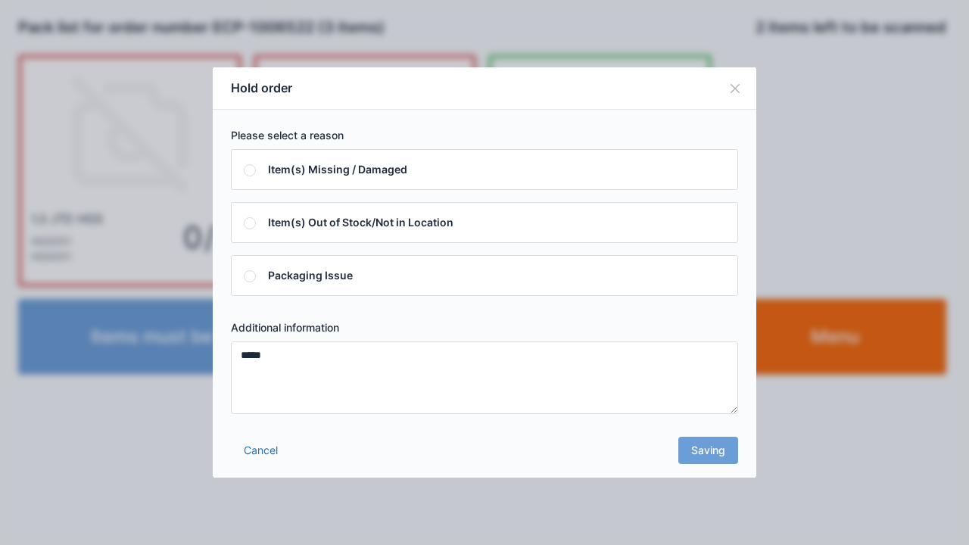
click at [708, 462] on div "Cancel Saving" at bounding box center [484, 454] width 543 height 45
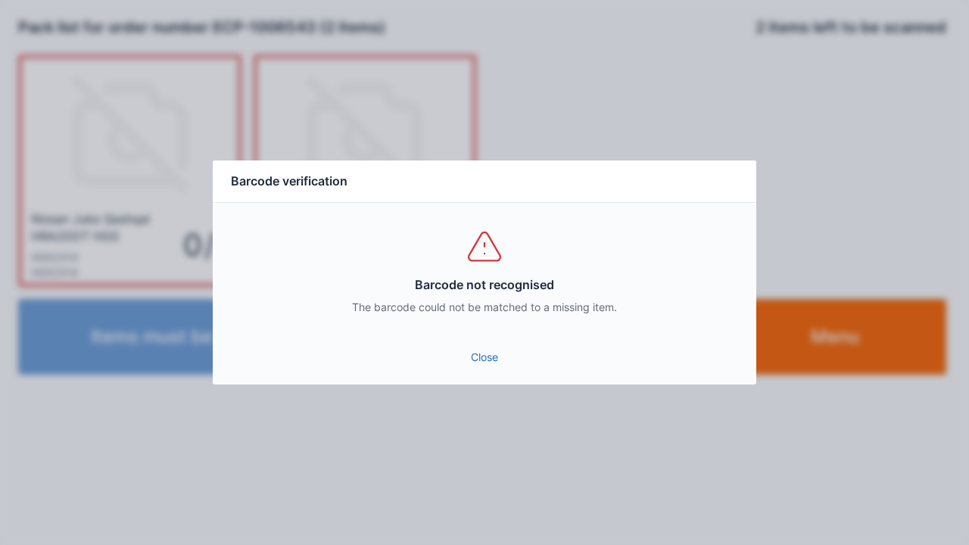
click at [492, 366] on link "Close" at bounding box center [484, 357] width 519 height 27
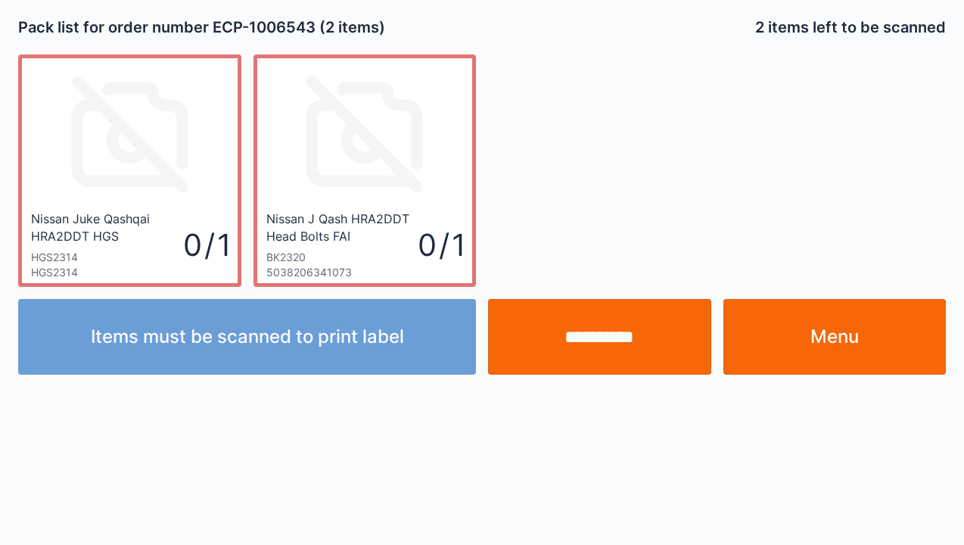
click at [612, 352] on input "**********" at bounding box center [599, 337] width 223 height 76
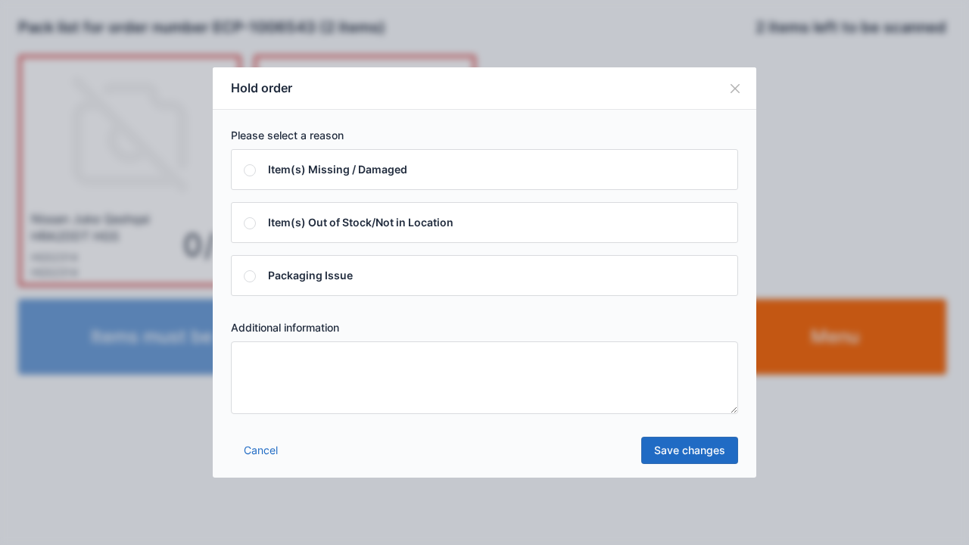
click at [256, 362] on textarea at bounding box center [484, 377] width 507 height 73
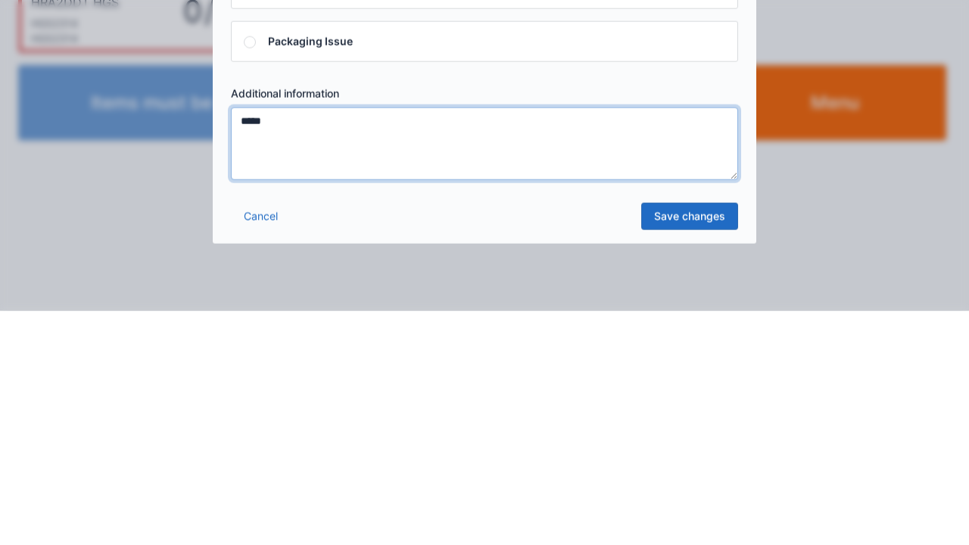
type textarea "*****"
click at [699, 455] on link "Save changes" at bounding box center [689, 450] width 97 height 27
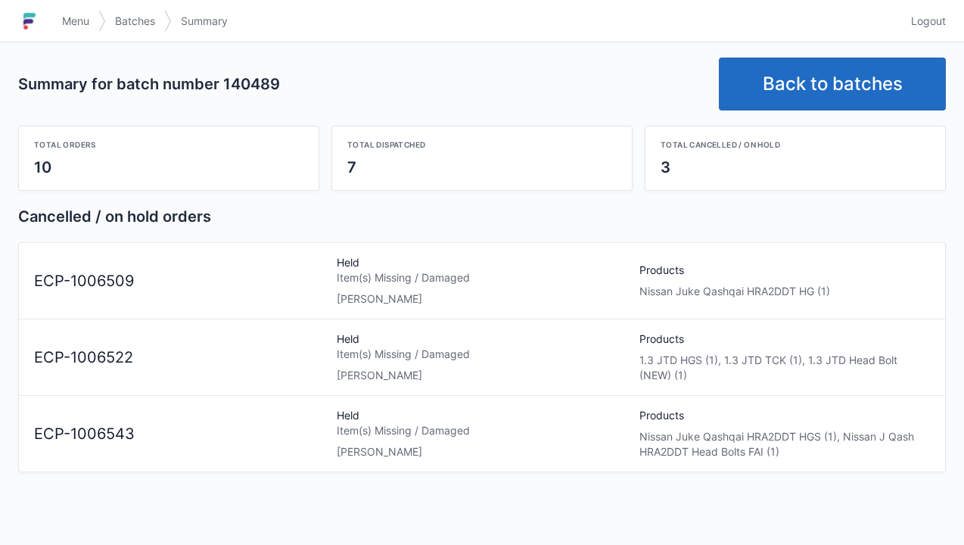
click at [80, 26] on span "Menu" at bounding box center [75, 21] width 27 height 15
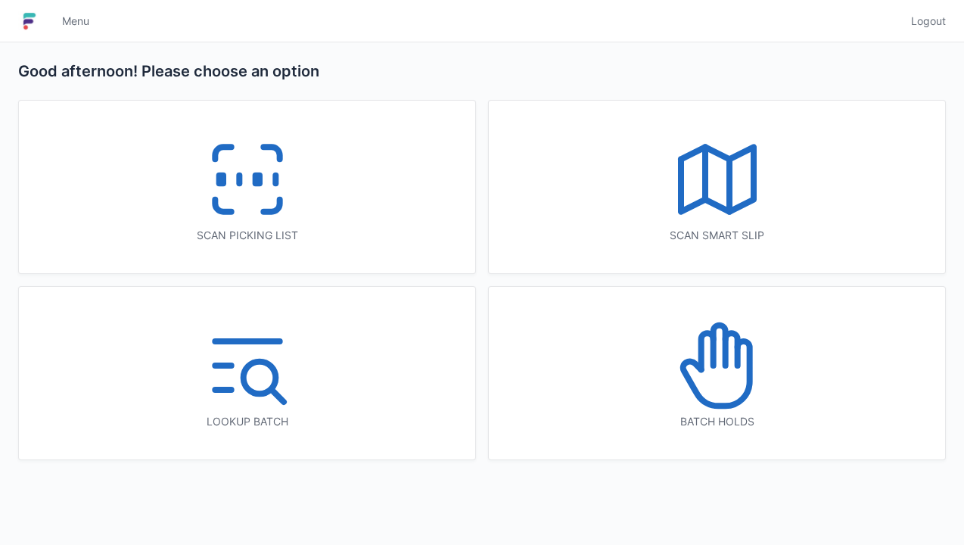
click at [718, 379] on icon at bounding box center [717, 365] width 97 height 97
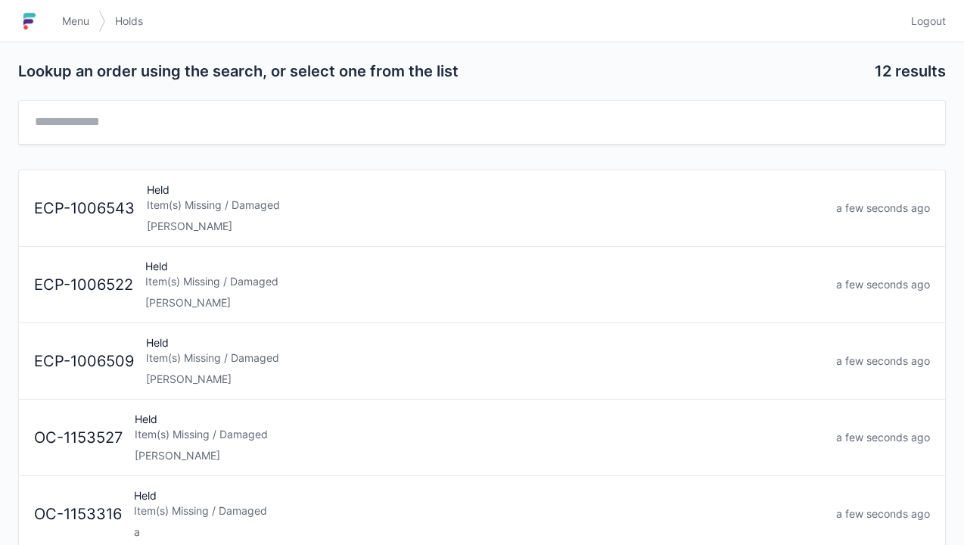
click at [70, 26] on span "Menu" at bounding box center [75, 21] width 27 height 15
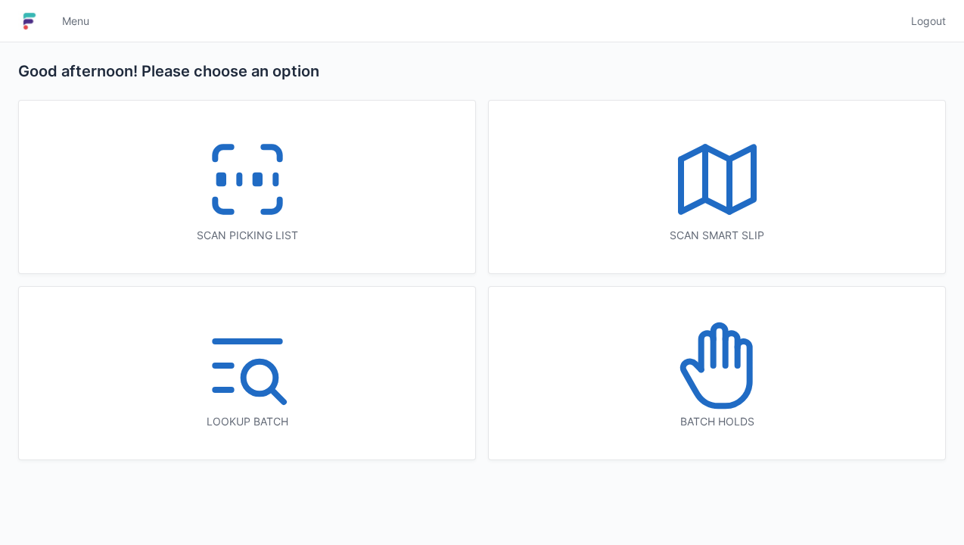
click at [255, 184] on rect at bounding box center [257, 180] width 4 height 8
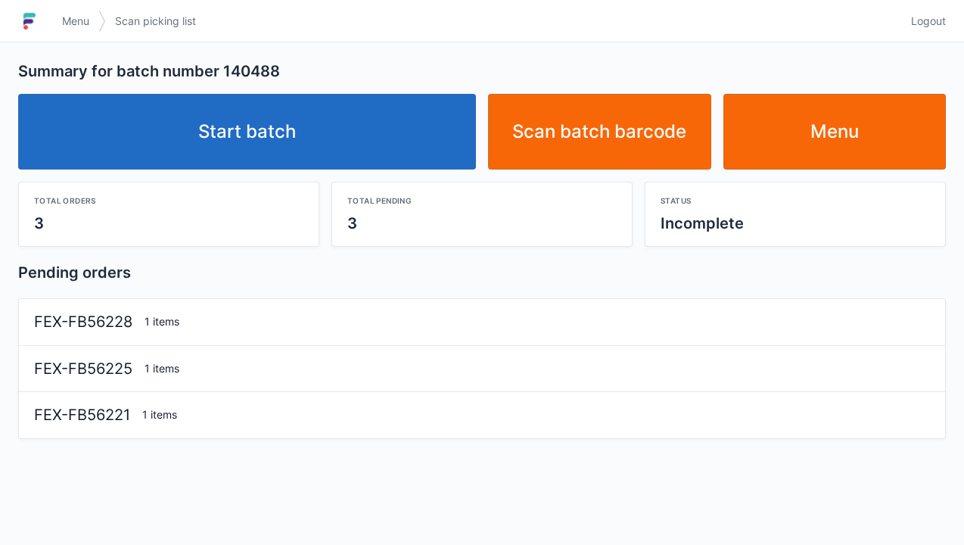
click at [234, 134] on link "Start batch" at bounding box center [247, 132] width 458 height 76
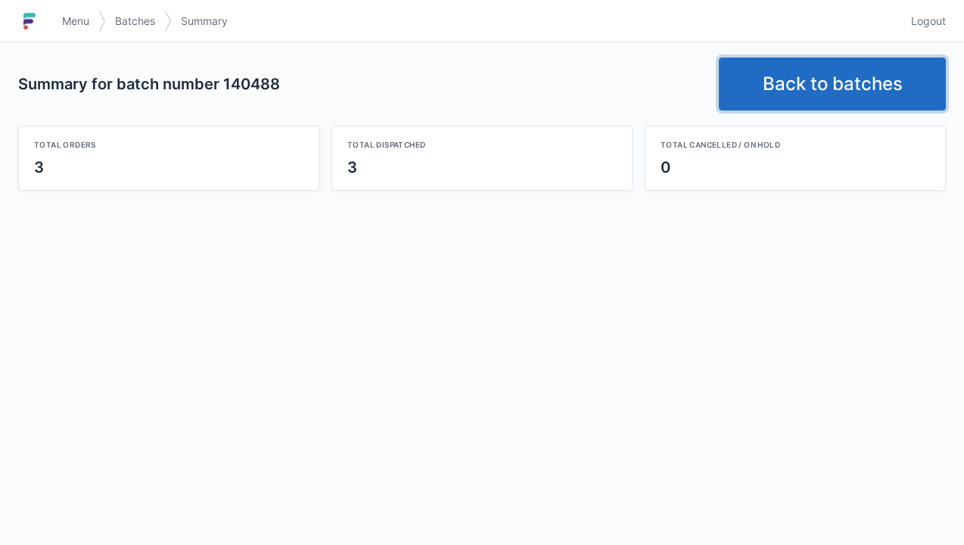
click at [814, 82] on link "Back to batches" at bounding box center [832, 84] width 227 height 53
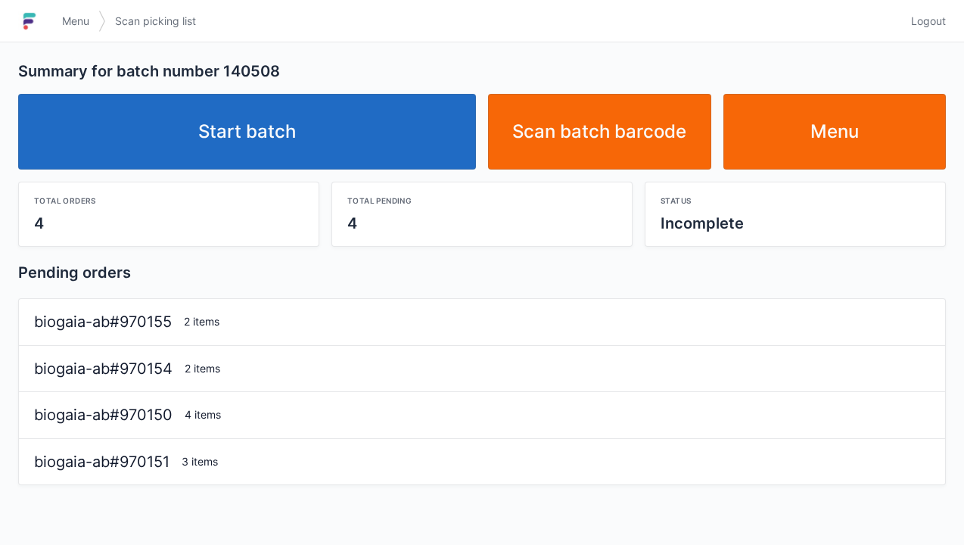
click at [295, 133] on link "Start batch" at bounding box center [247, 132] width 458 height 76
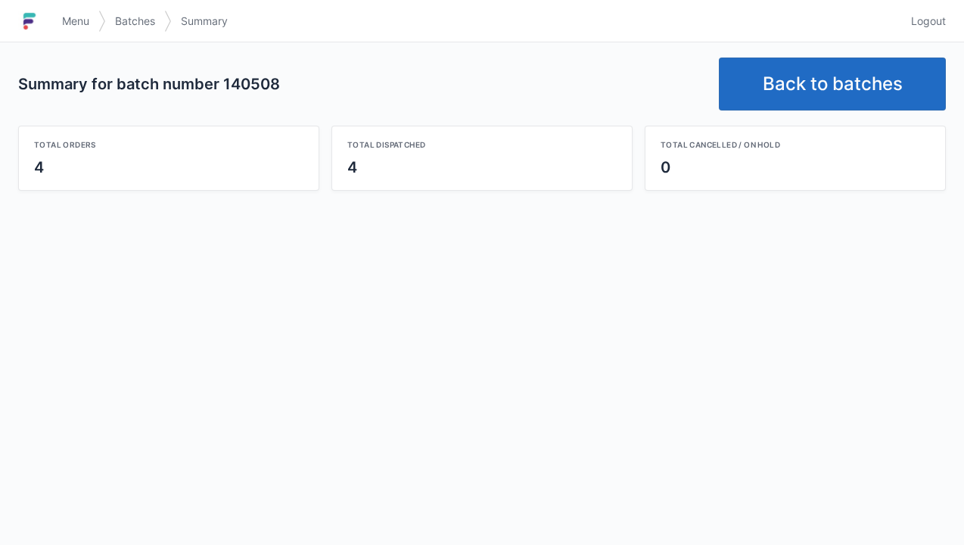
click at [798, 92] on link "Back to batches" at bounding box center [832, 84] width 227 height 53
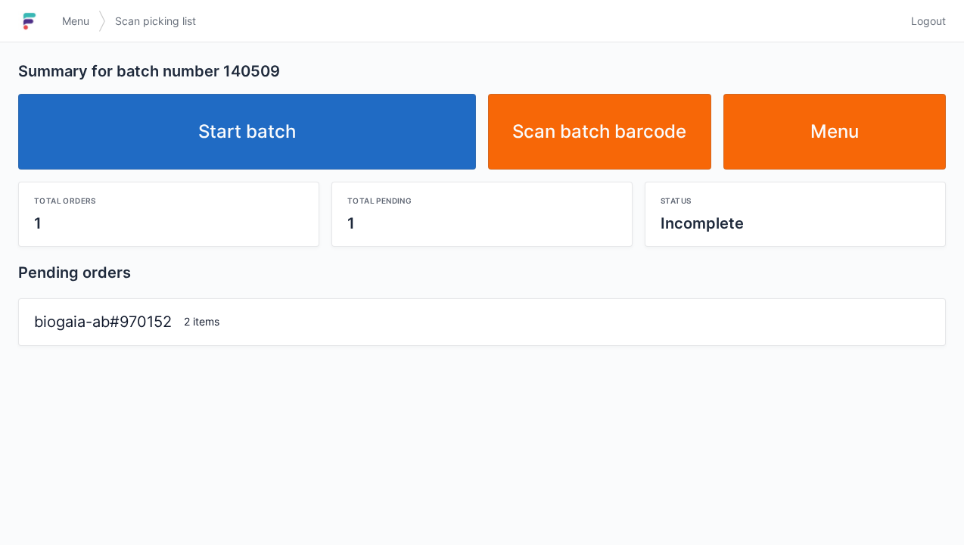
click at [236, 133] on link "Start batch" at bounding box center [247, 132] width 458 height 76
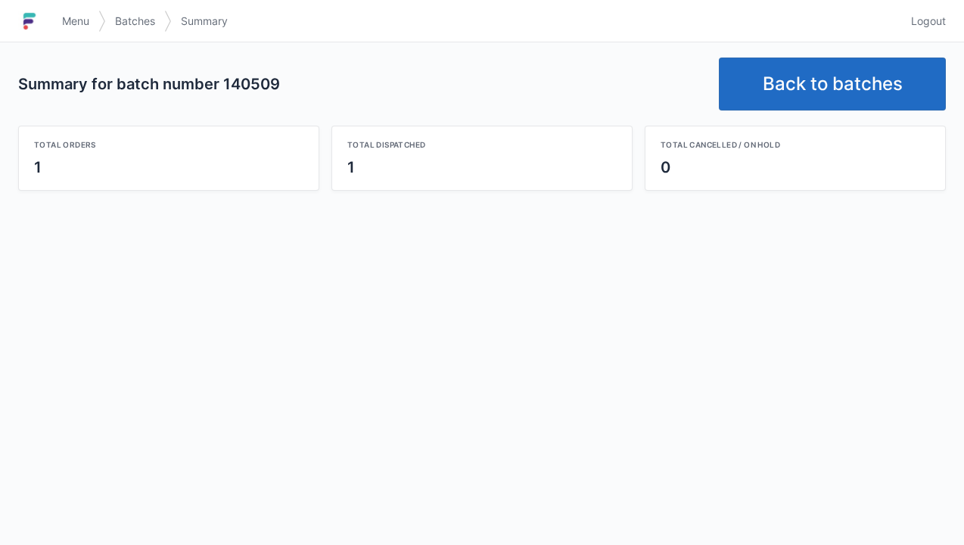
click at [835, 82] on link "Back to batches" at bounding box center [832, 84] width 227 height 53
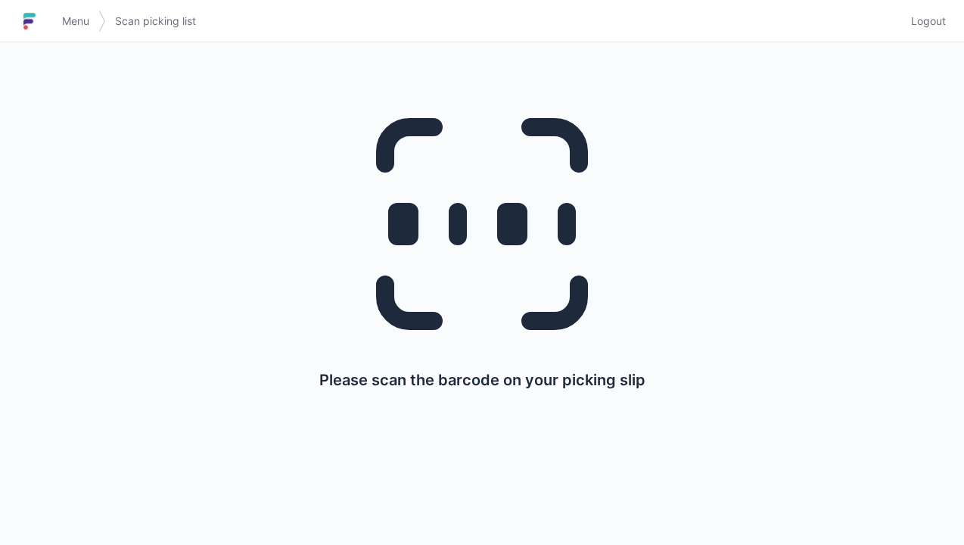
click at [74, 24] on span "Menu" at bounding box center [75, 21] width 27 height 15
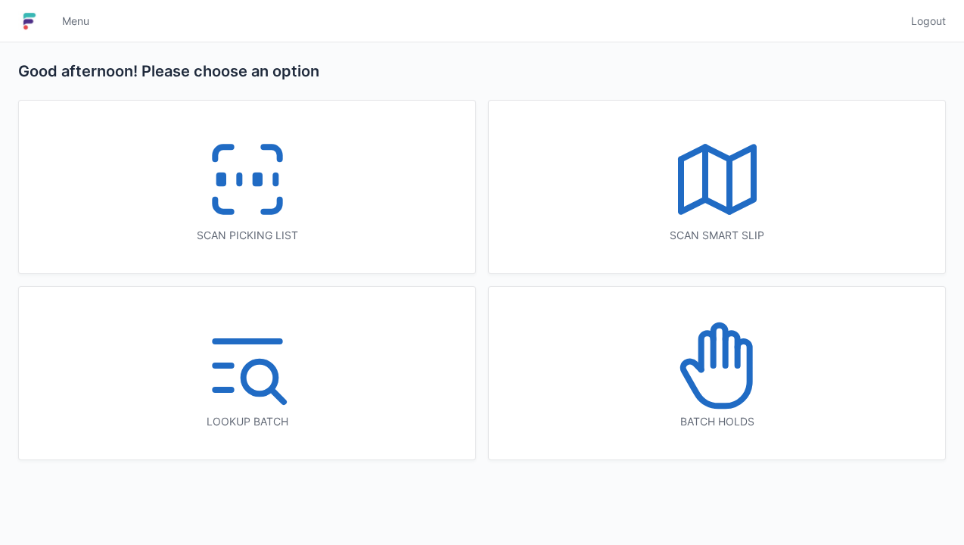
click at [235, 176] on icon at bounding box center [247, 179] width 97 height 97
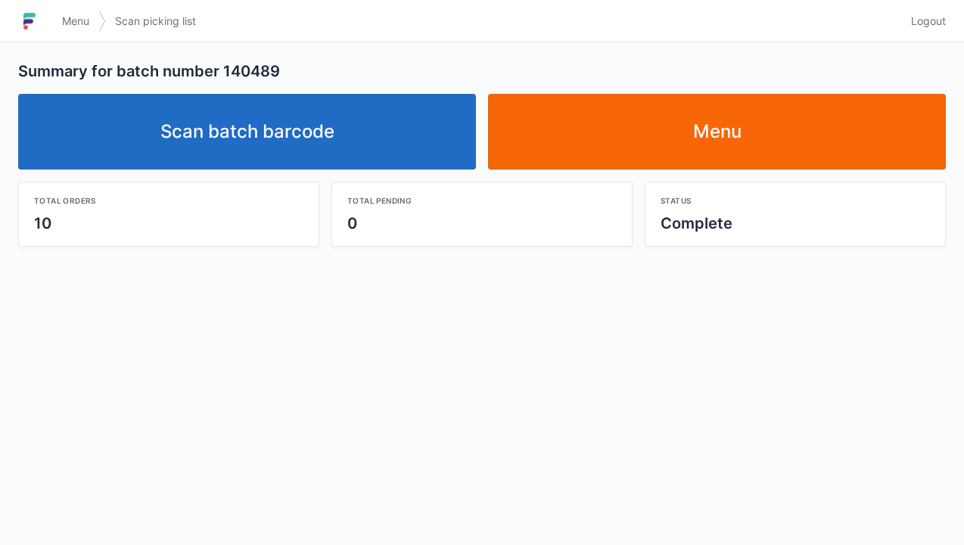
click at [298, 161] on link "Scan batch barcode" at bounding box center [247, 132] width 458 height 76
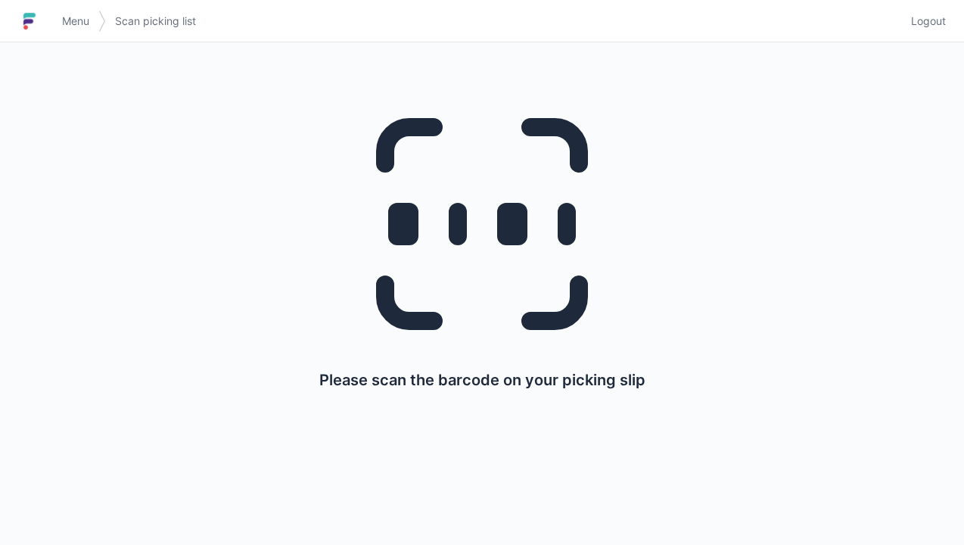
click at [79, 25] on span "Menu" at bounding box center [75, 21] width 27 height 15
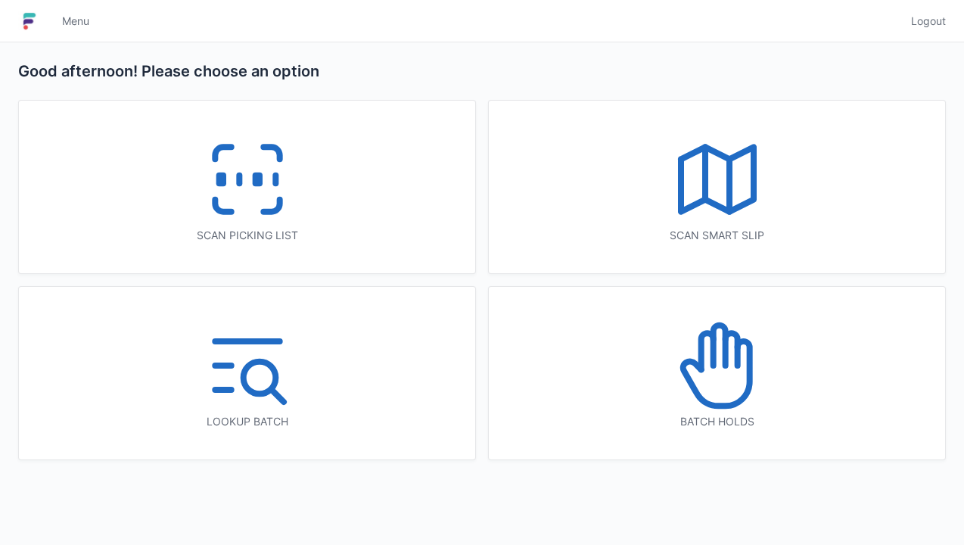
click at [719, 380] on icon at bounding box center [717, 365] width 97 height 97
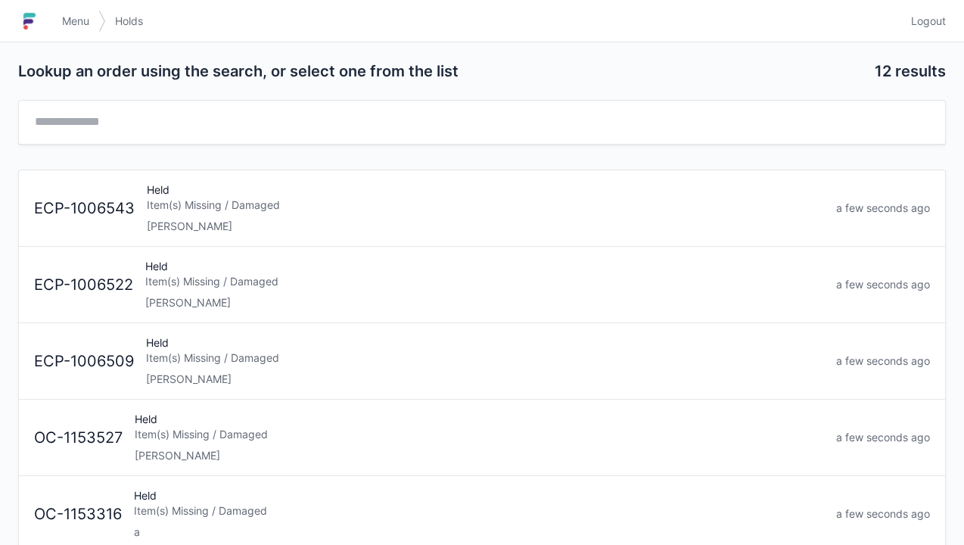
click at [259, 209] on div "Item(s) Missing / Damaged" at bounding box center [485, 205] width 677 height 15
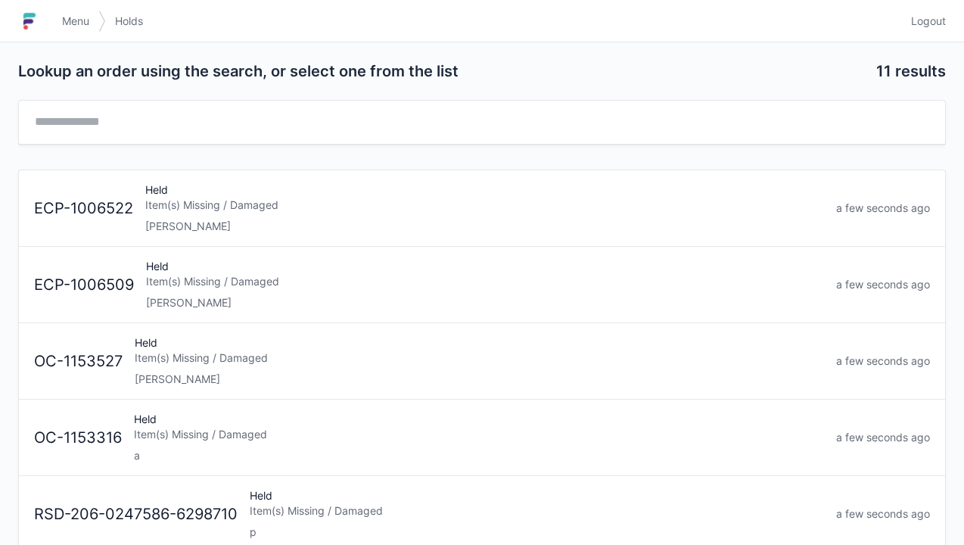
click at [185, 219] on div "Elena" at bounding box center [484, 226] width 679 height 15
click at [186, 219] on div "[PERSON_NAME]" at bounding box center [484, 226] width 679 height 15
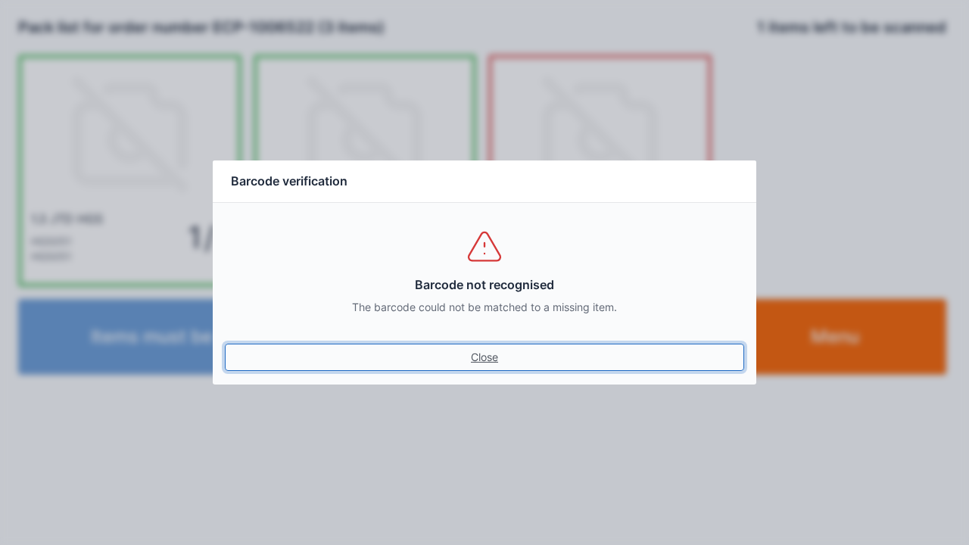
click at [490, 368] on link "Close" at bounding box center [484, 357] width 519 height 27
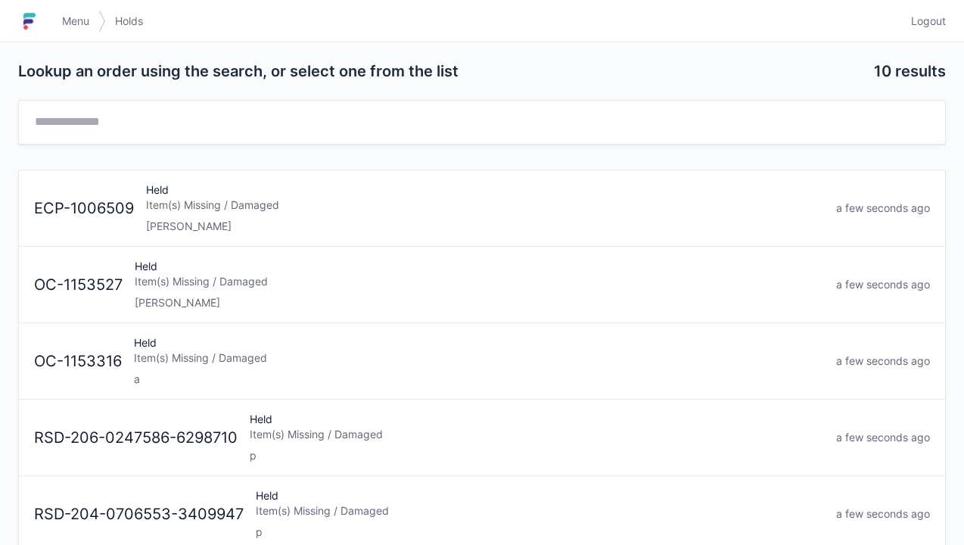
click at [194, 207] on div "Item(s) Missing / Damaged" at bounding box center [485, 205] width 678 height 15
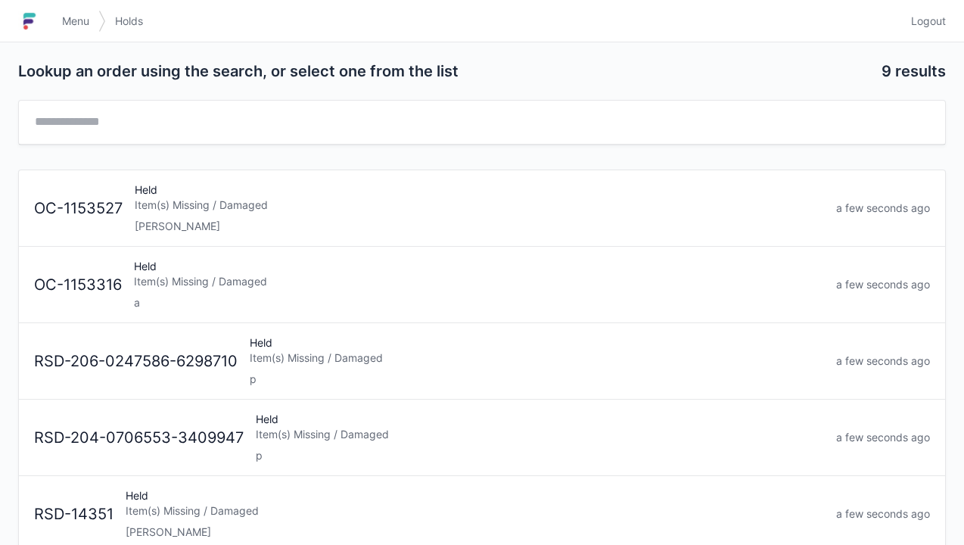
click at [76, 25] on span "Menu" at bounding box center [75, 21] width 27 height 15
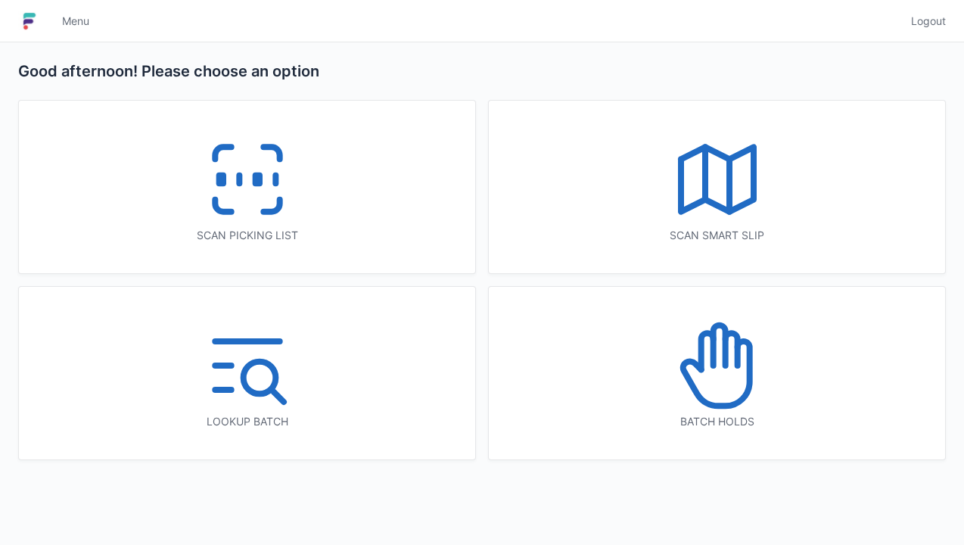
click at [272, 212] on icon at bounding box center [271, 206] width 16 height 12
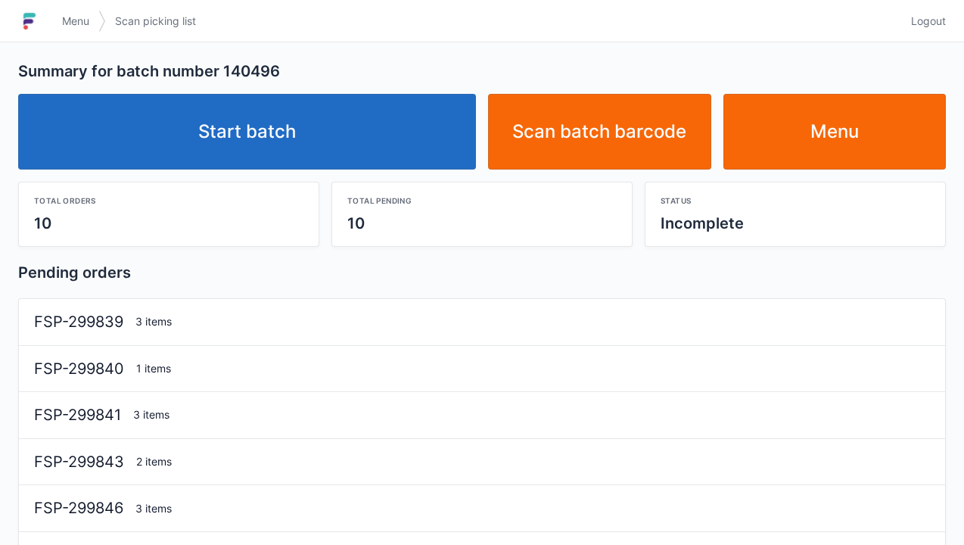
click at [274, 128] on link "Start batch" at bounding box center [247, 132] width 458 height 76
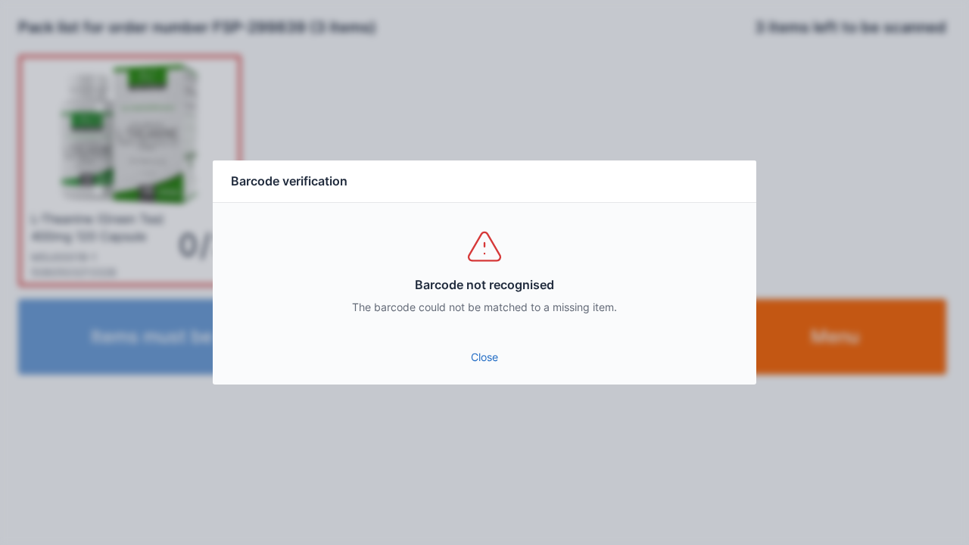
click at [484, 356] on link "Close" at bounding box center [484, 357] width 519 height 27
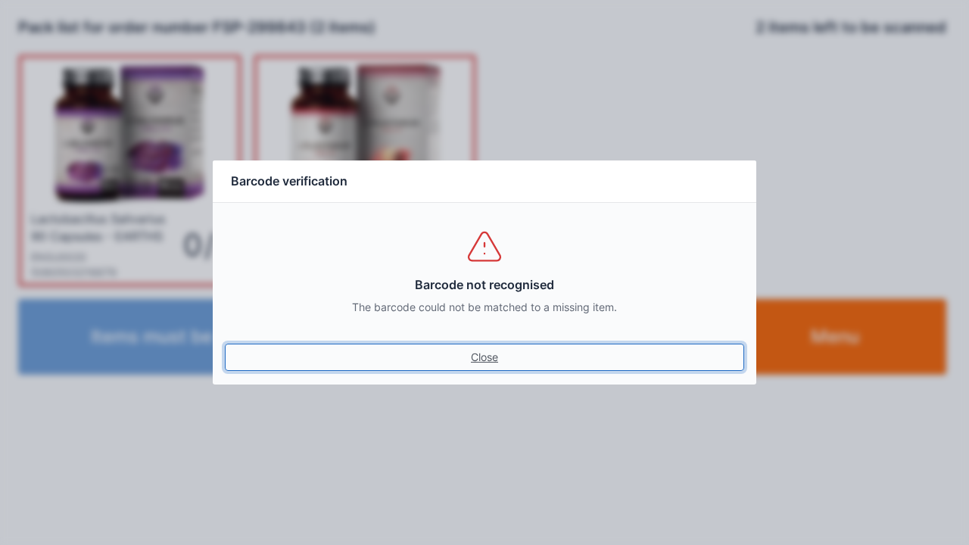
click at [492, 345] on link "Close" at bounding box center [484, 357] width 519 height 27
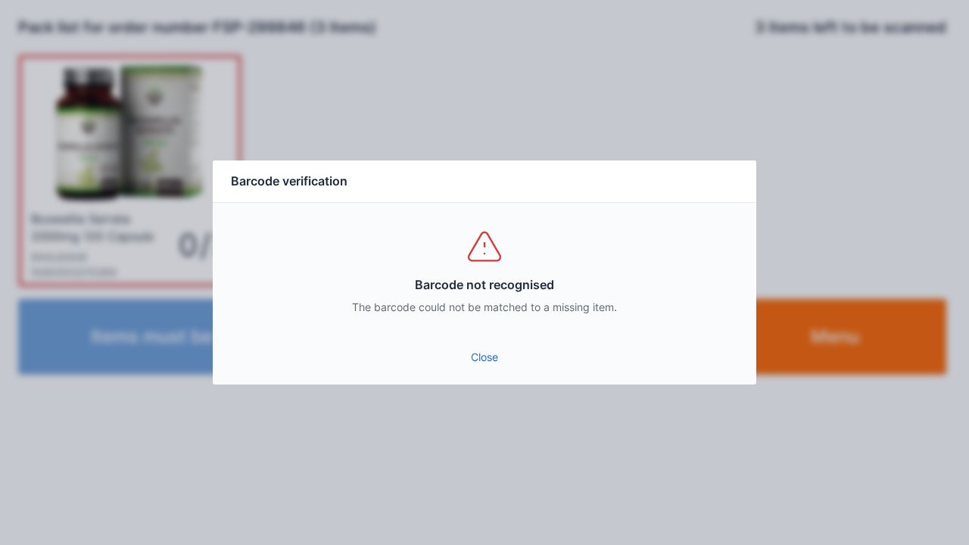
click at [483, 360] on link "Close" at bounding box center [484, 357] width 519 height 27
click at [471, 362] on link "Close" at bounding box center [484, 357] width 519 height 27
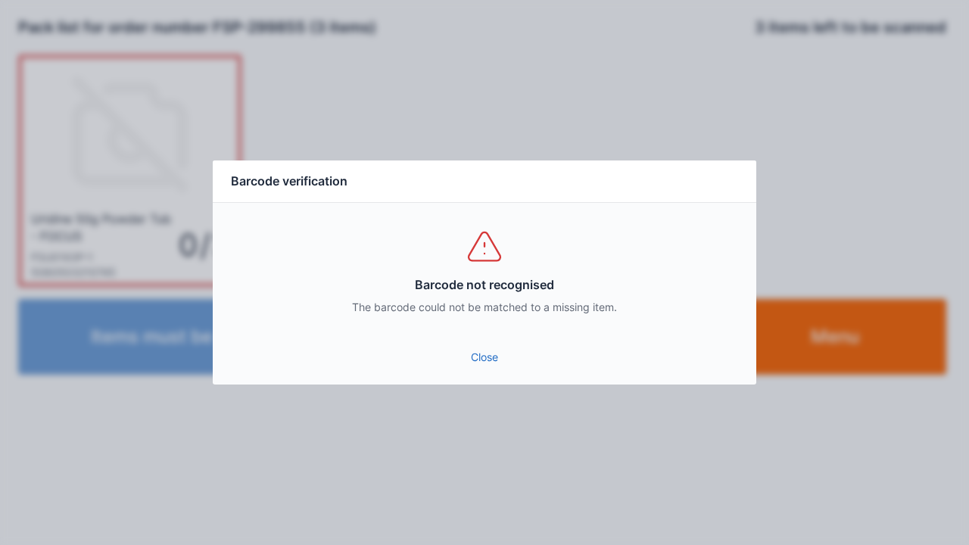
click at [483, 382] on div "Close" at bounding box center [484, 361] width 543 height 45
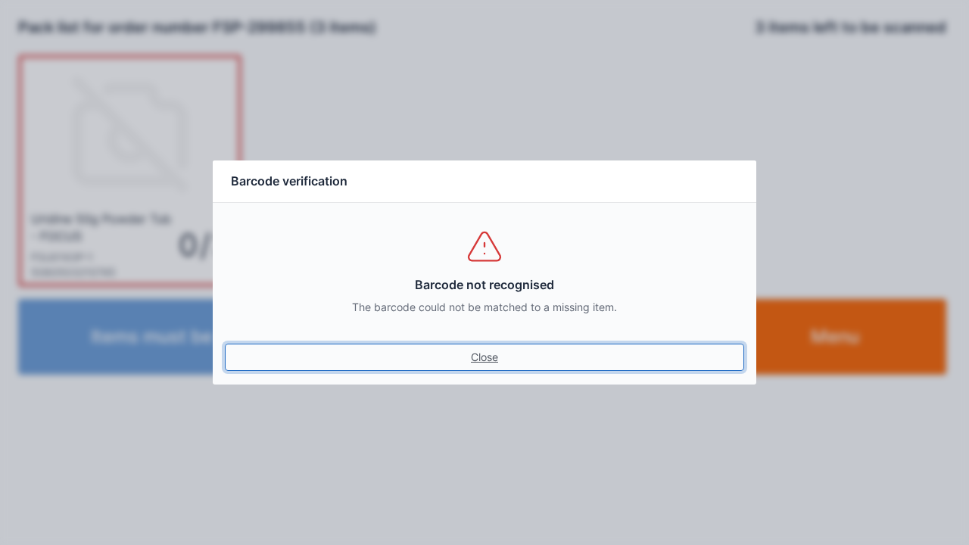
click at [481, 365] on link "Close" at bounding box center [484, 357] width 519 height 27
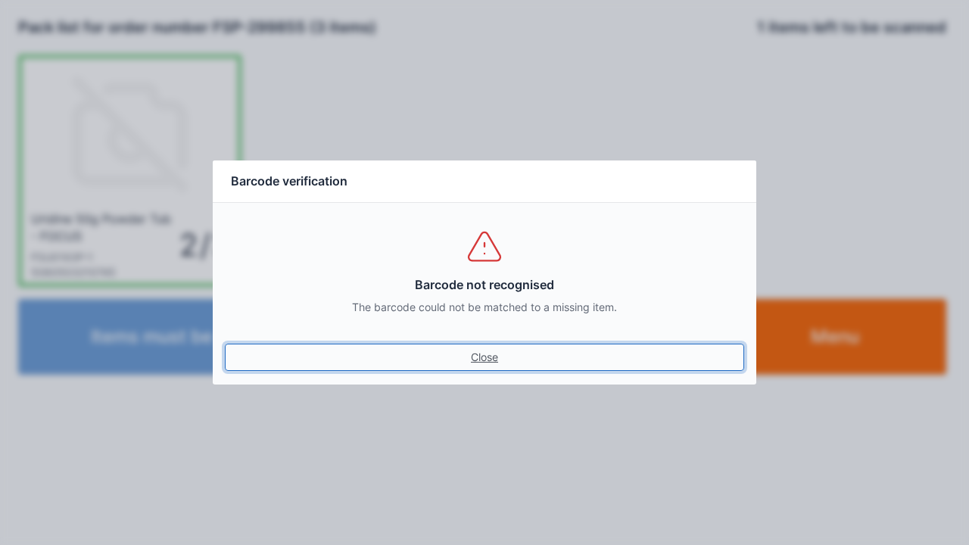
click at [472, 360] on link "Close" at bounding box center [484, 357] width 519 height 27
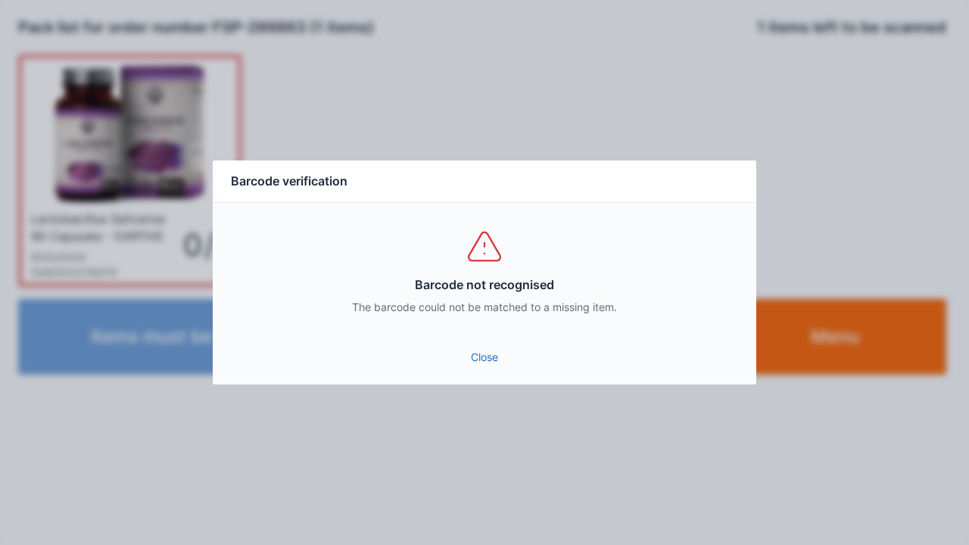
click at [496, 357] on link "Close" at bounding box center [484, 357] width 519 height 27
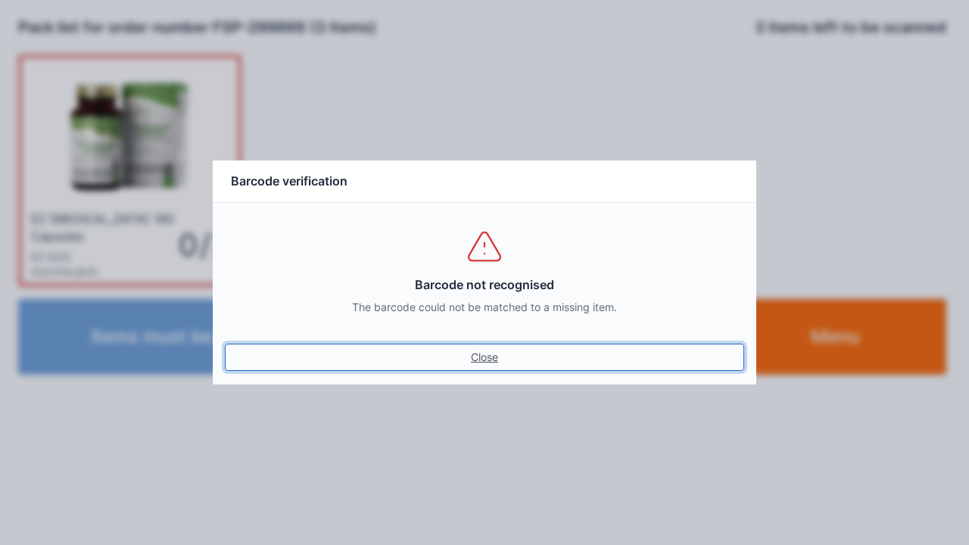
click at [476, 364] on link "Close" at bounding box center [484, 357] width 519 height 27
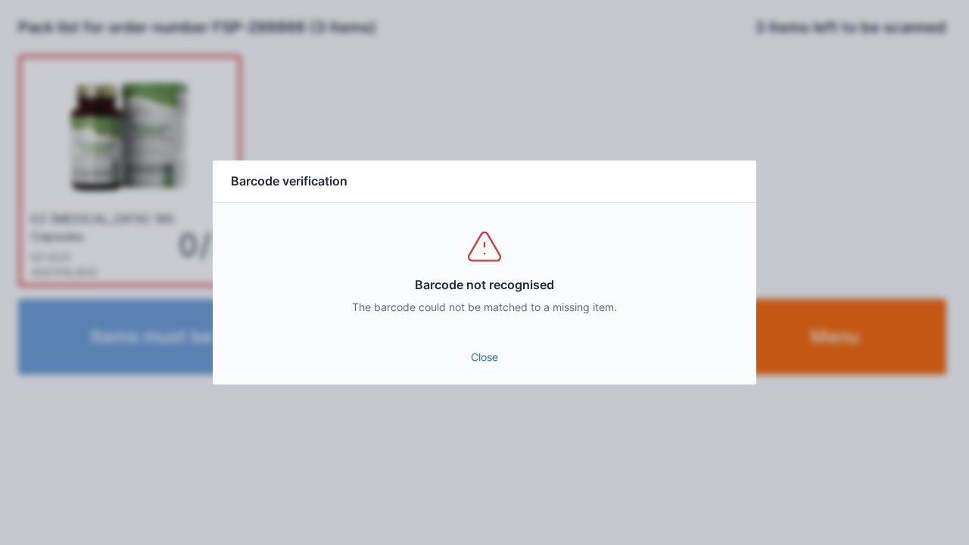
click at [478, 347] on link "Close" at bounding box center [484, 357] width 519 height 27
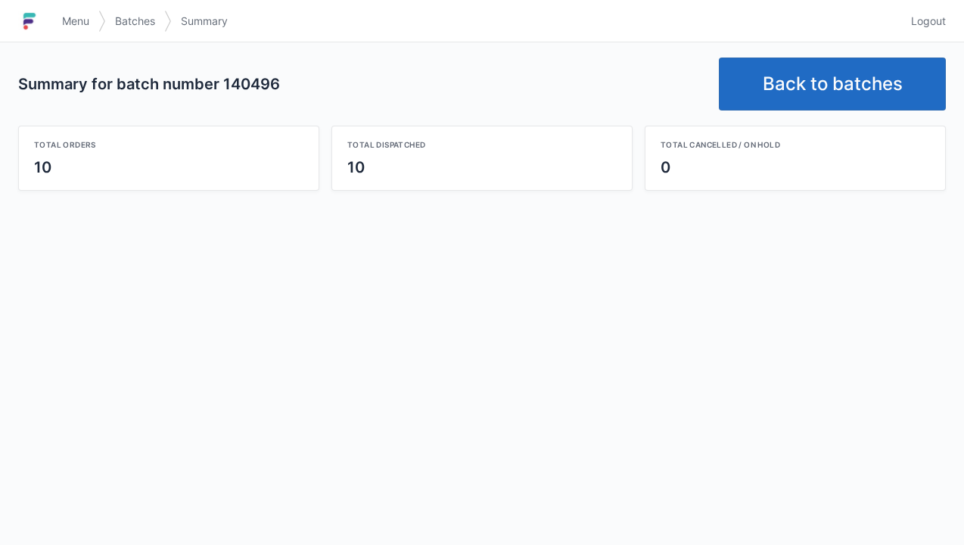
click at [820, 90] on link "Back to batches" at bounding box center [832, 84] width 227 height 53
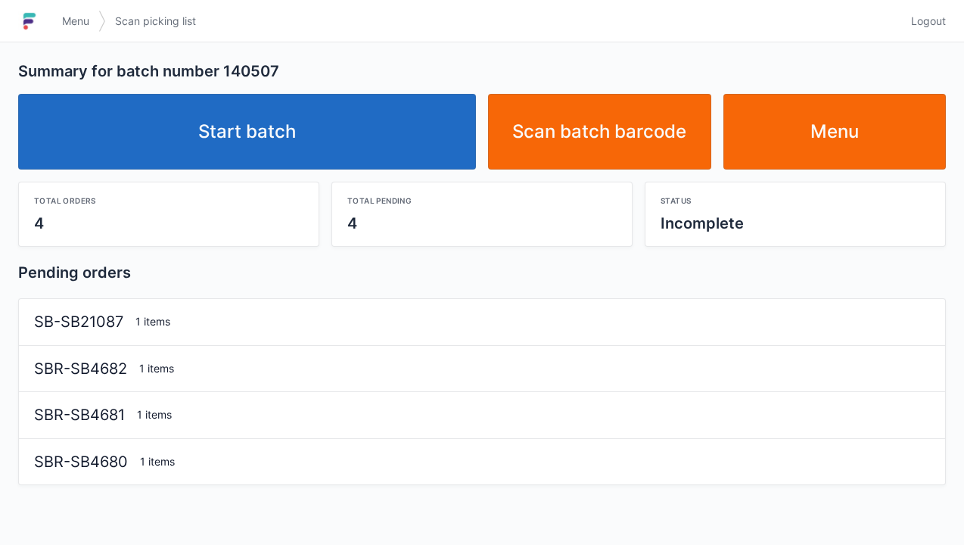
click at [241, 150] on link "Start batch" at bounding box center [247, 132] width 458 height 76
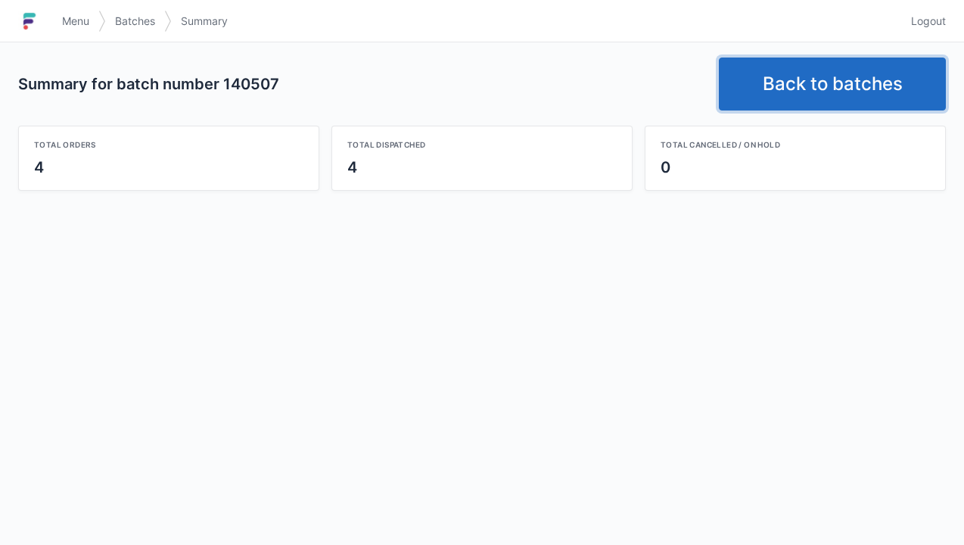
click at [813, 78] on link "Back to batches" at bounding box center [832, 84] width 227 height 53
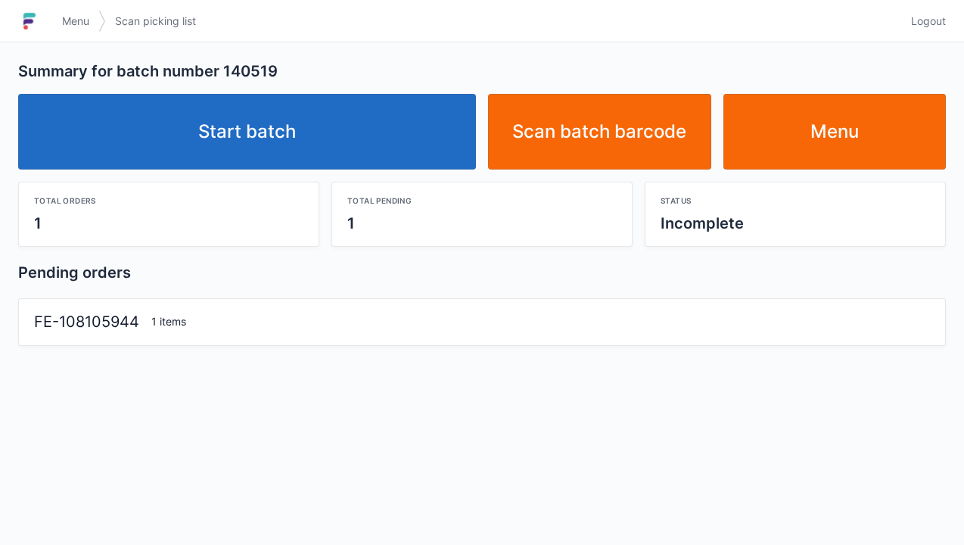
click at [275, 140] on link "Start batch" at bounding box center [247, 132] width 458 height 76
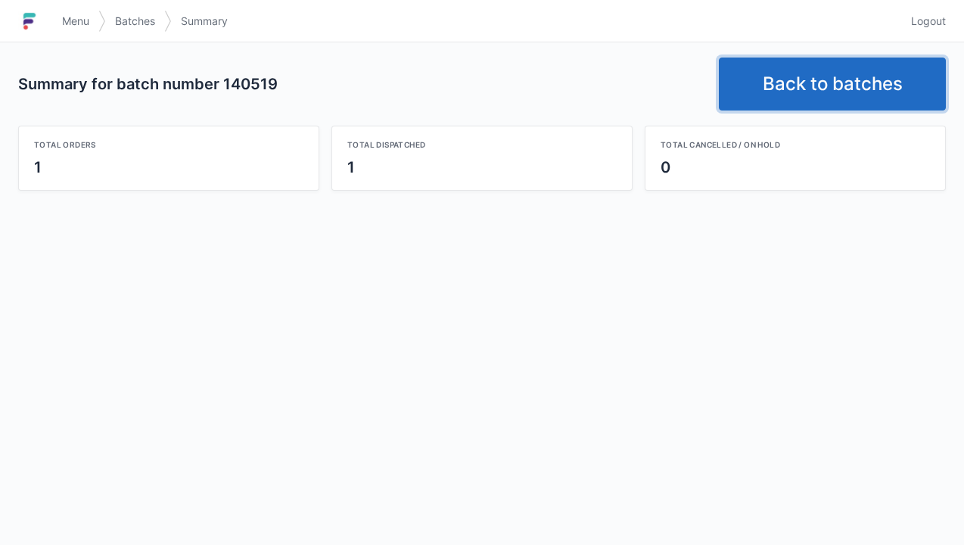
click at [829, 66] on link "Back to batches" at bounding box center [832, 84] width 227 height 53
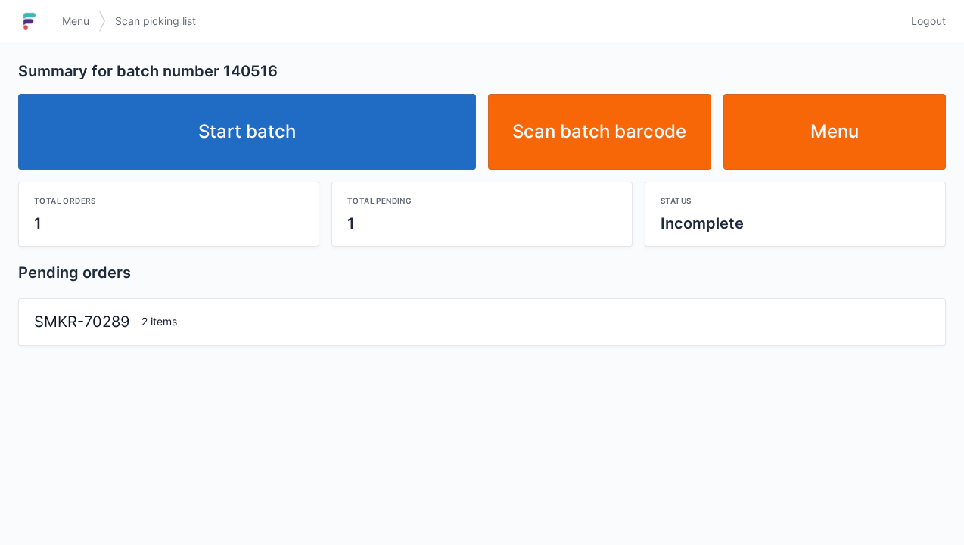
click at [265, 144] on link "Start batch" at bounding box center [247, 132] width 458 height 76
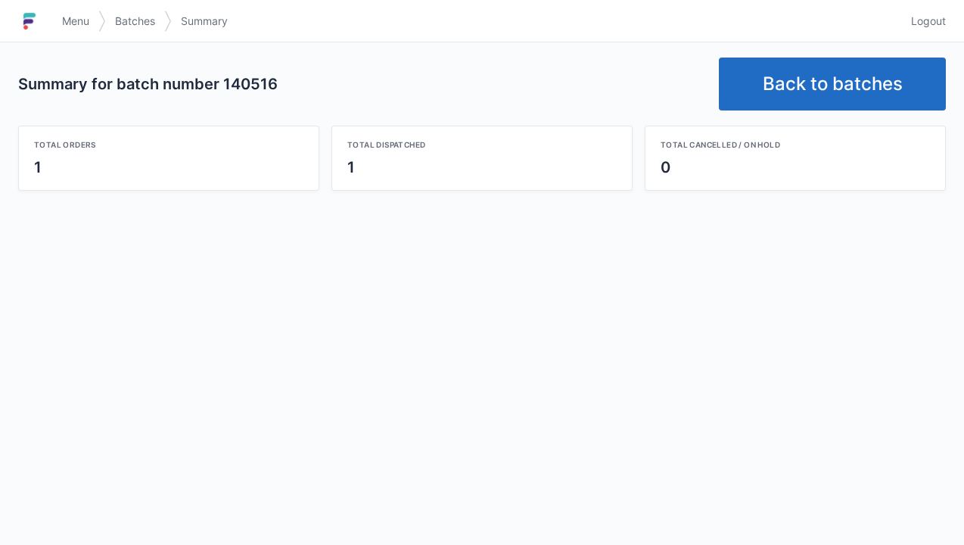
click at [833, 88] on link "Back to batches" at bounding box center [832, 84] width 227 height 53
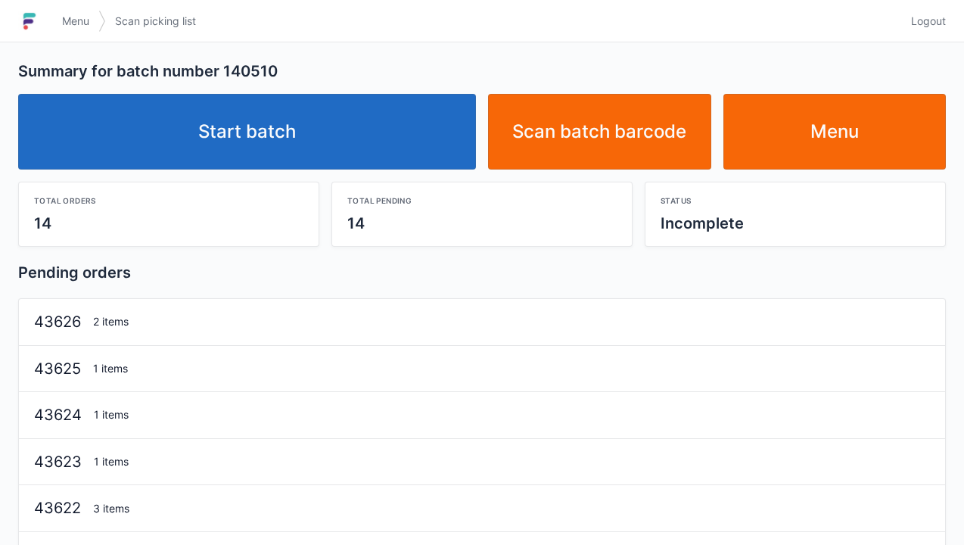
click at [286, 135] on link "Start batch" at bounding box center [247, 132] width 458 height 76
